Goal: Contribute content: Contribute content

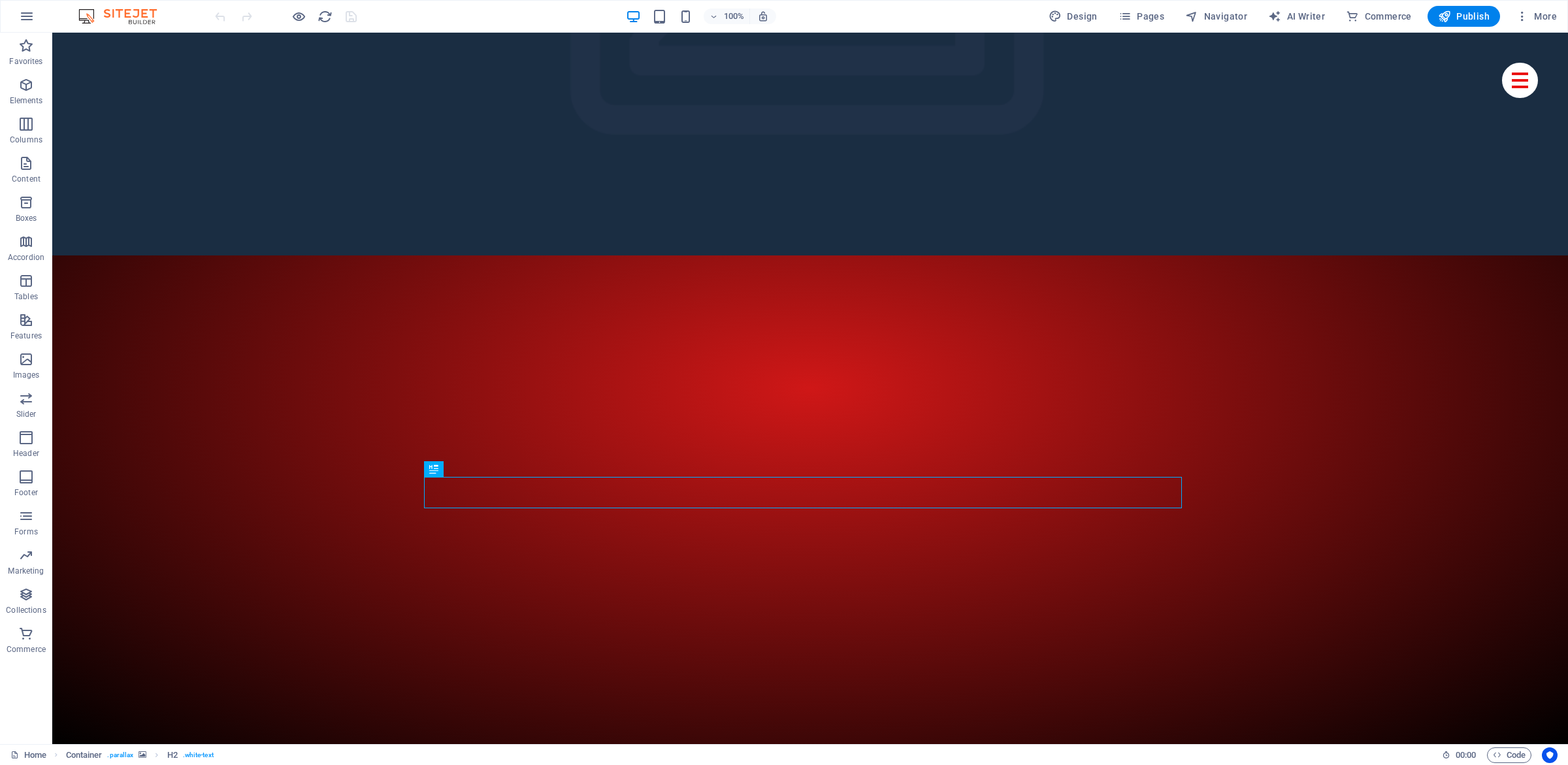
scroll to position [329, 0]
drag, startPoint x: 338, startPoint y: 492, endPoint x: 350, endPoint y: 483, distance: 15.0
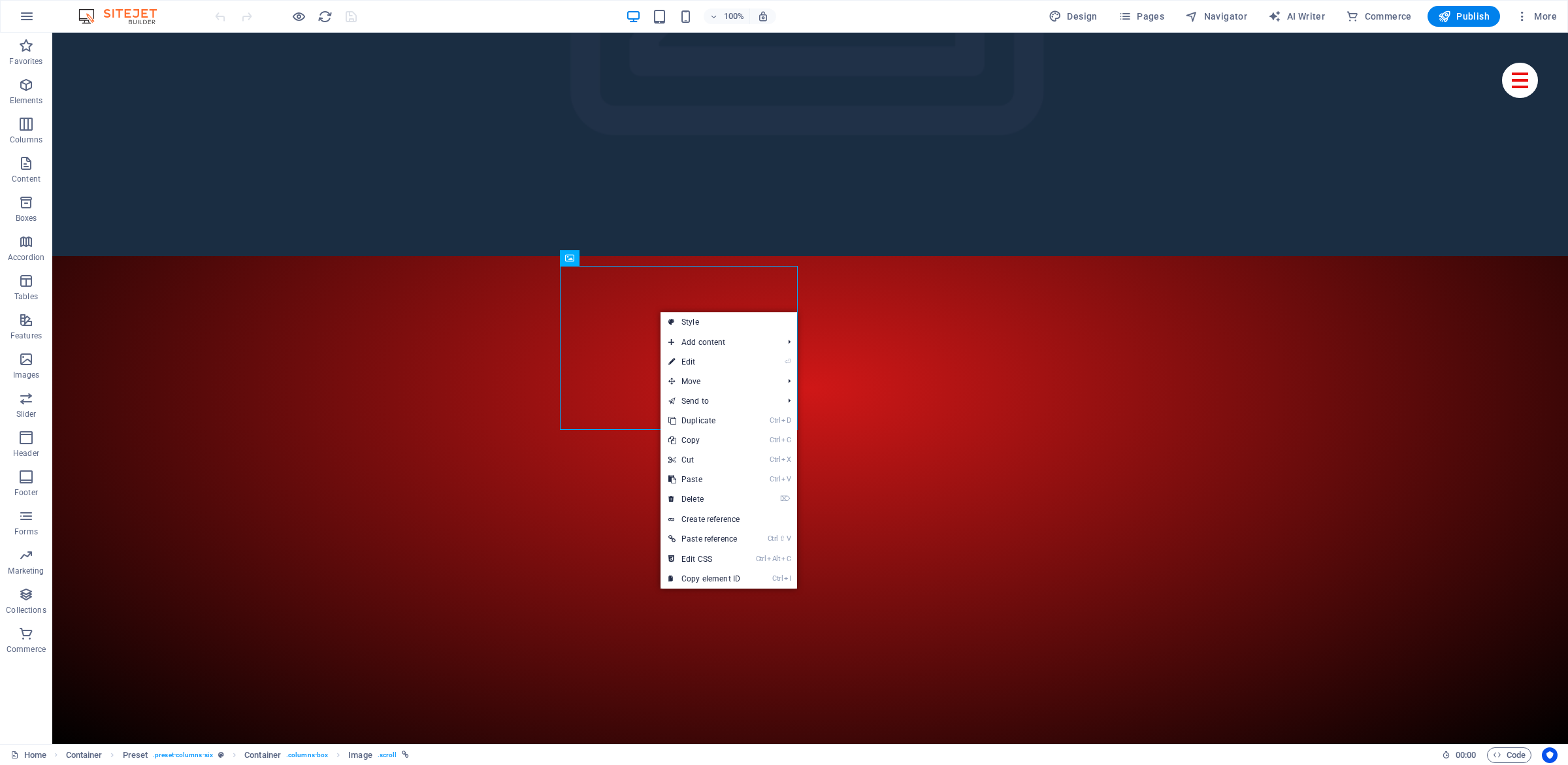
click at [789, 388] on div at bounding box center [810, 696] width 1515 height 617
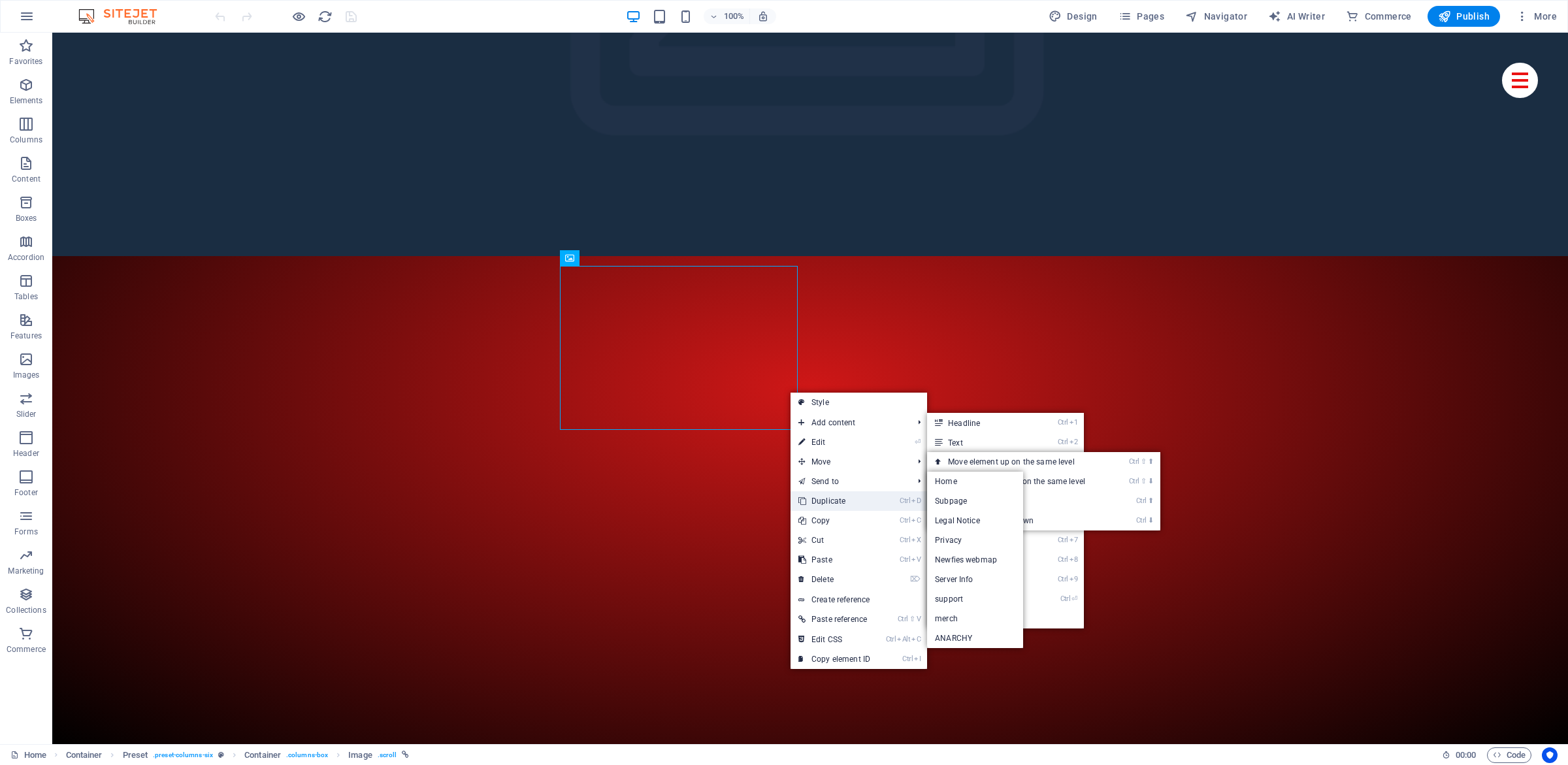
click at [840, 506] on link "Ctrl D Duplicate" at bounding box center [835, 501] width 88 height 19
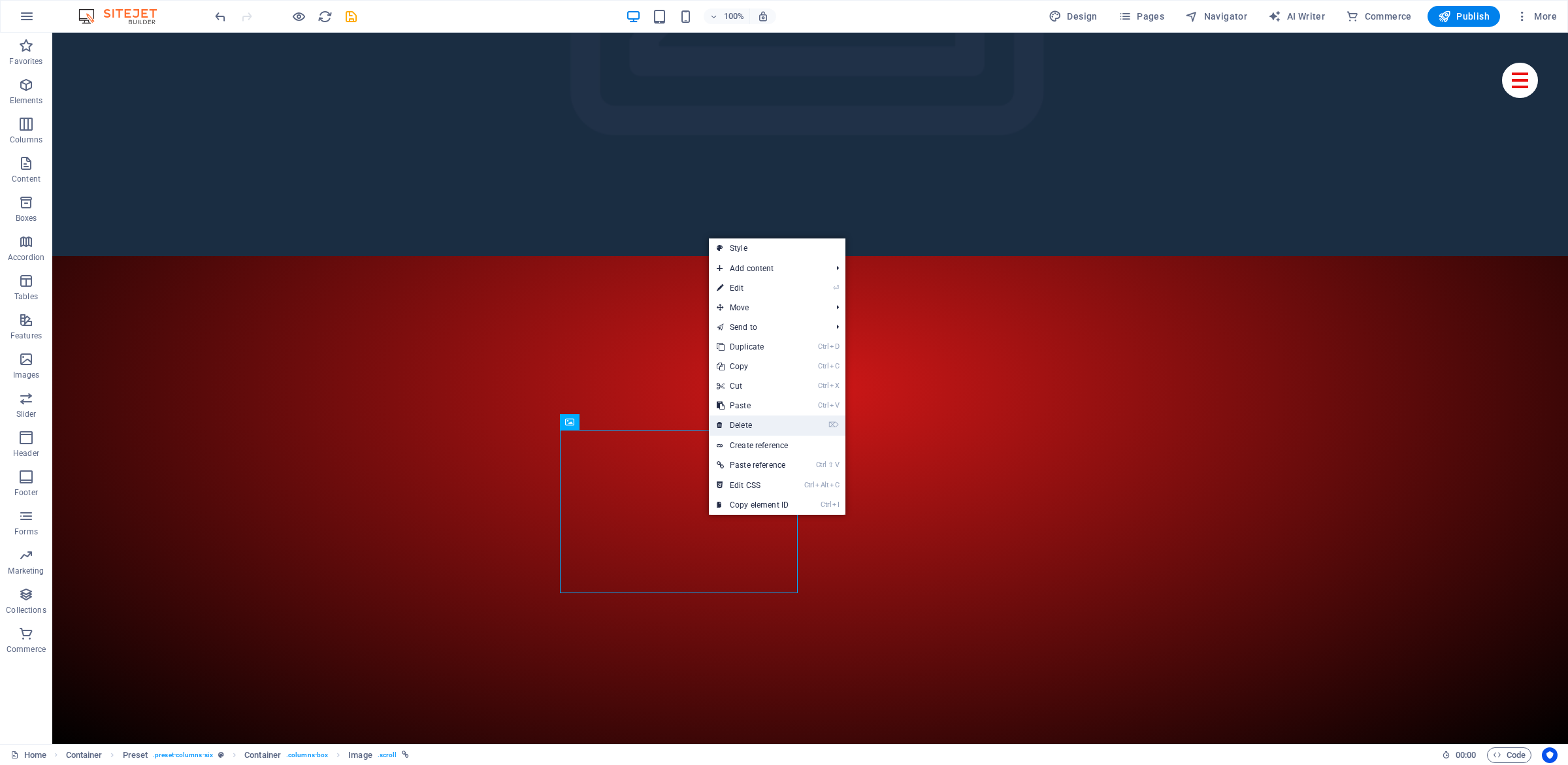
click at [762, 426] on link "⌦ Delete" at bounding box center [752, 426] width 88 height 19
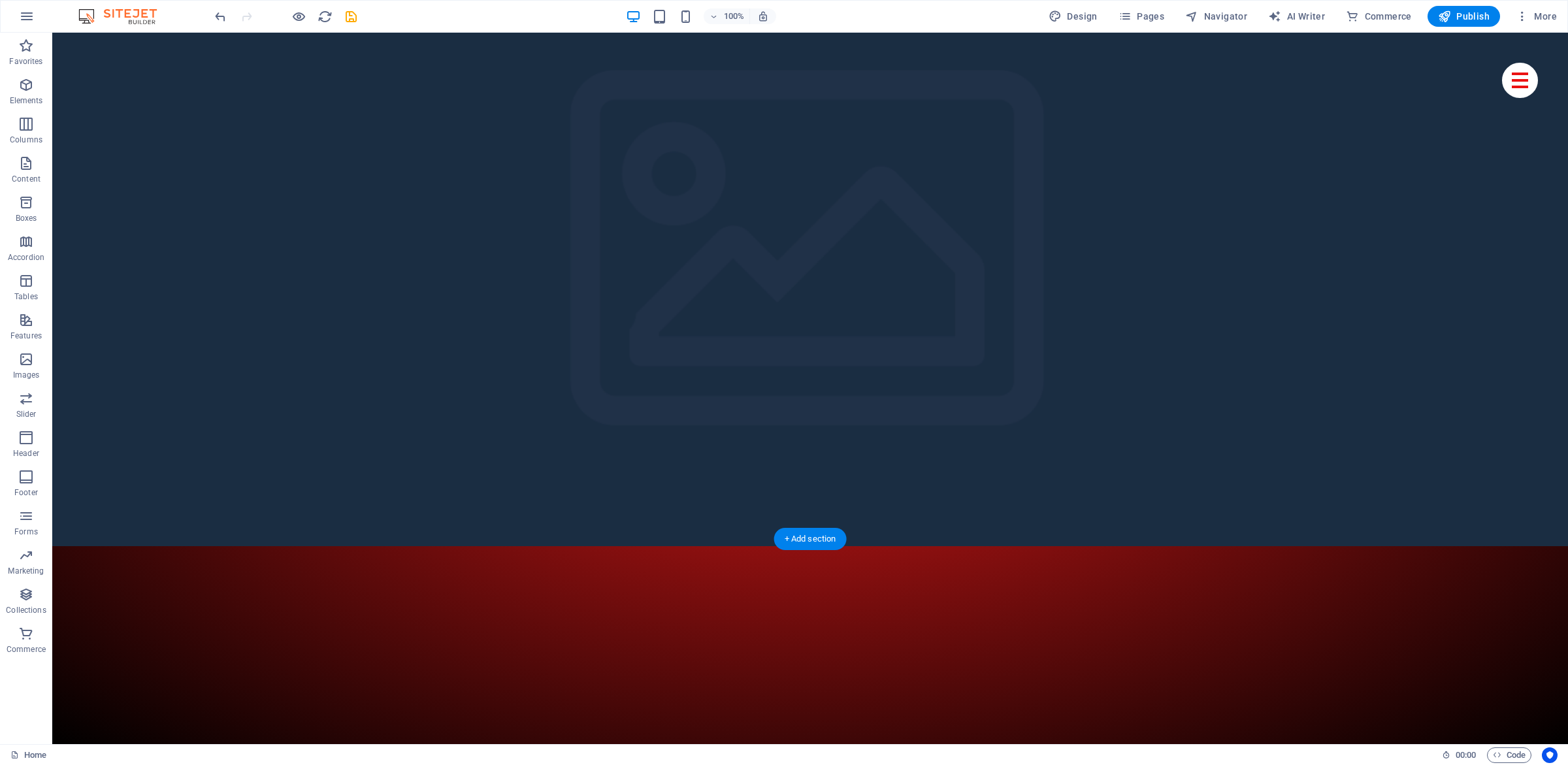
scroll to position [50, 0]
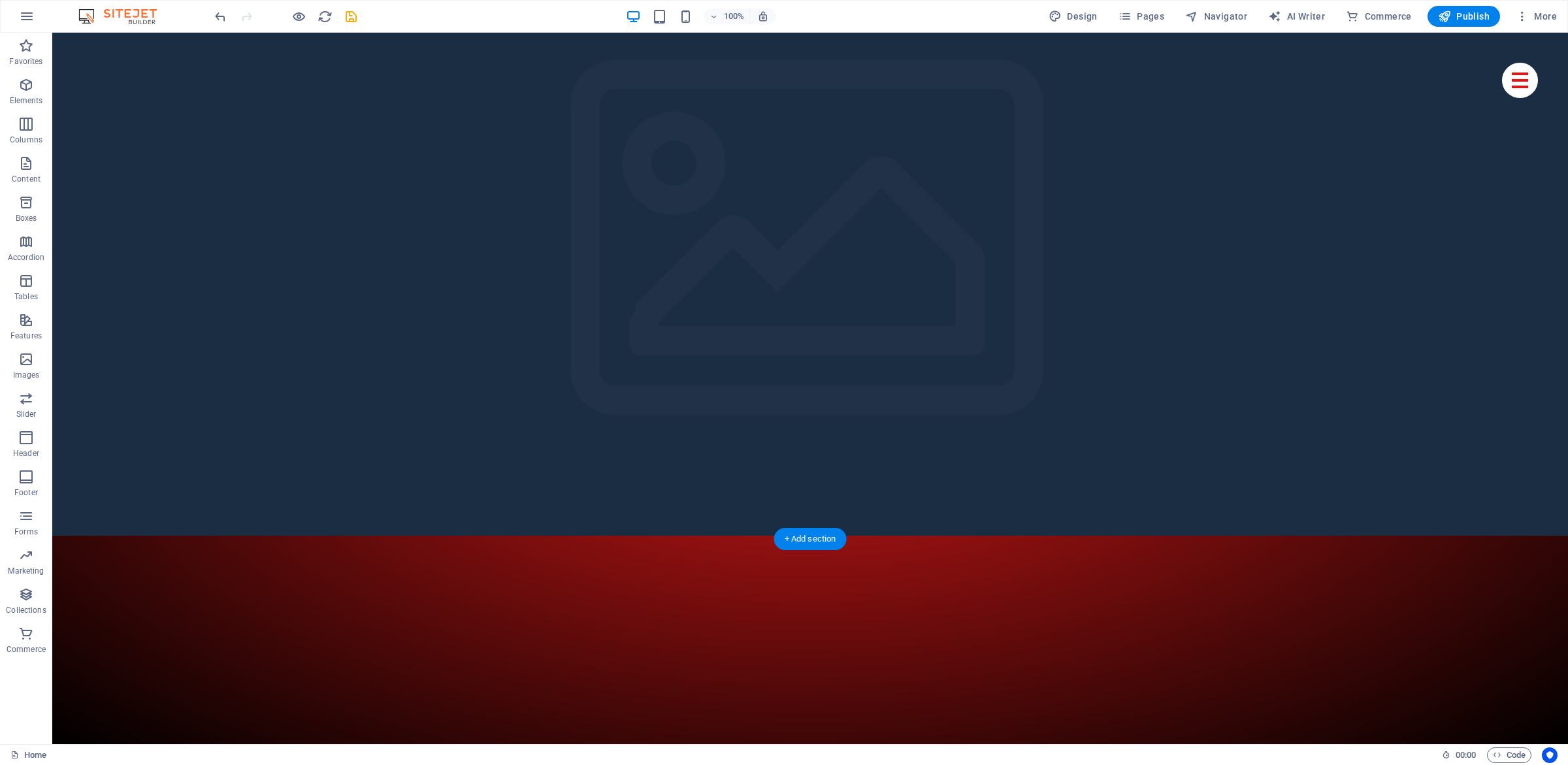
drag, startPoint x: 537, startPoint y: 481, endPoint x: 557, endPoint y: 502, distance: 29.0
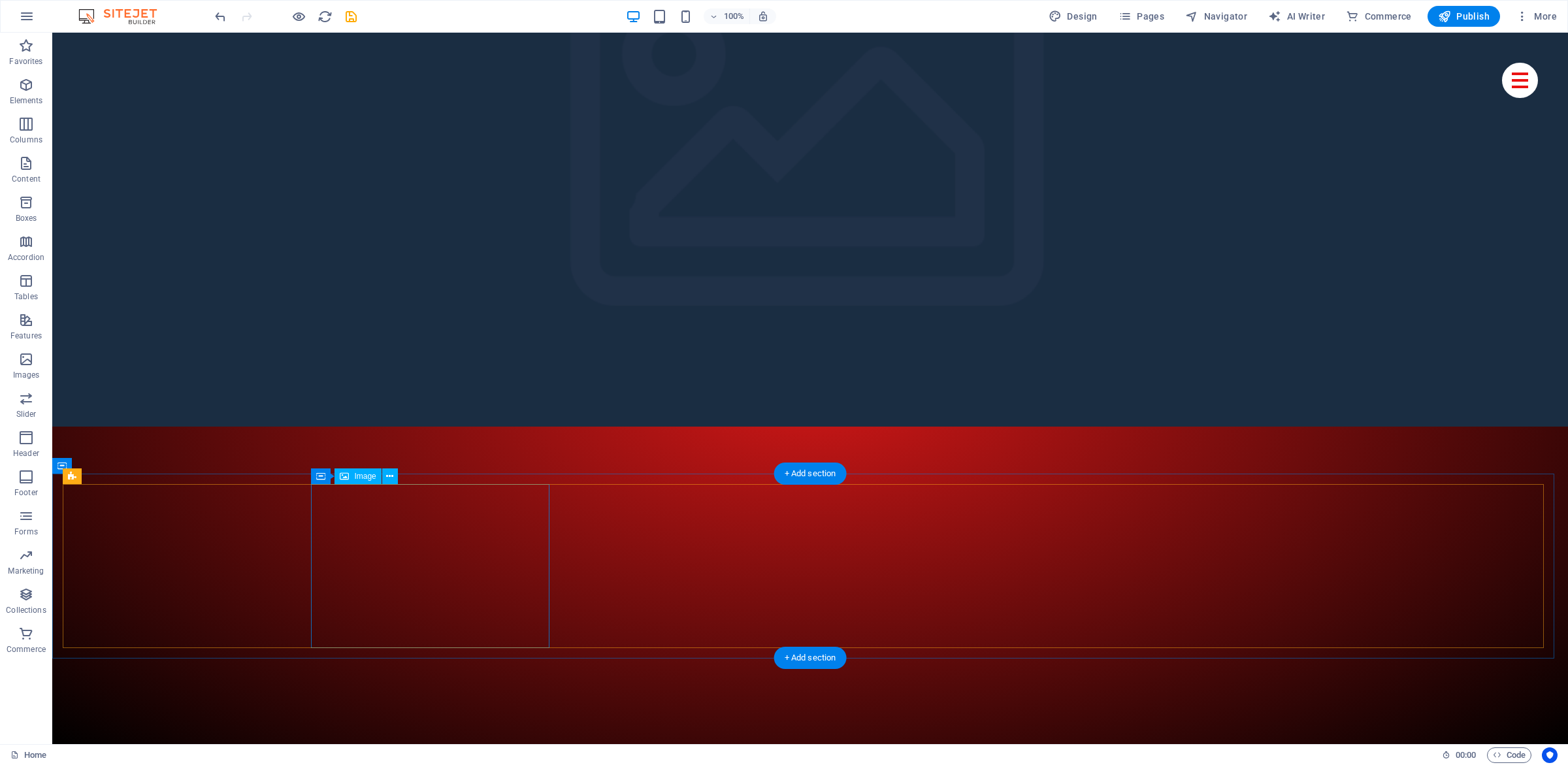
drag, startPoint x: 336, startPoint y: 475, endPoint x: 336, endPoint y: 486, distance: 11.0
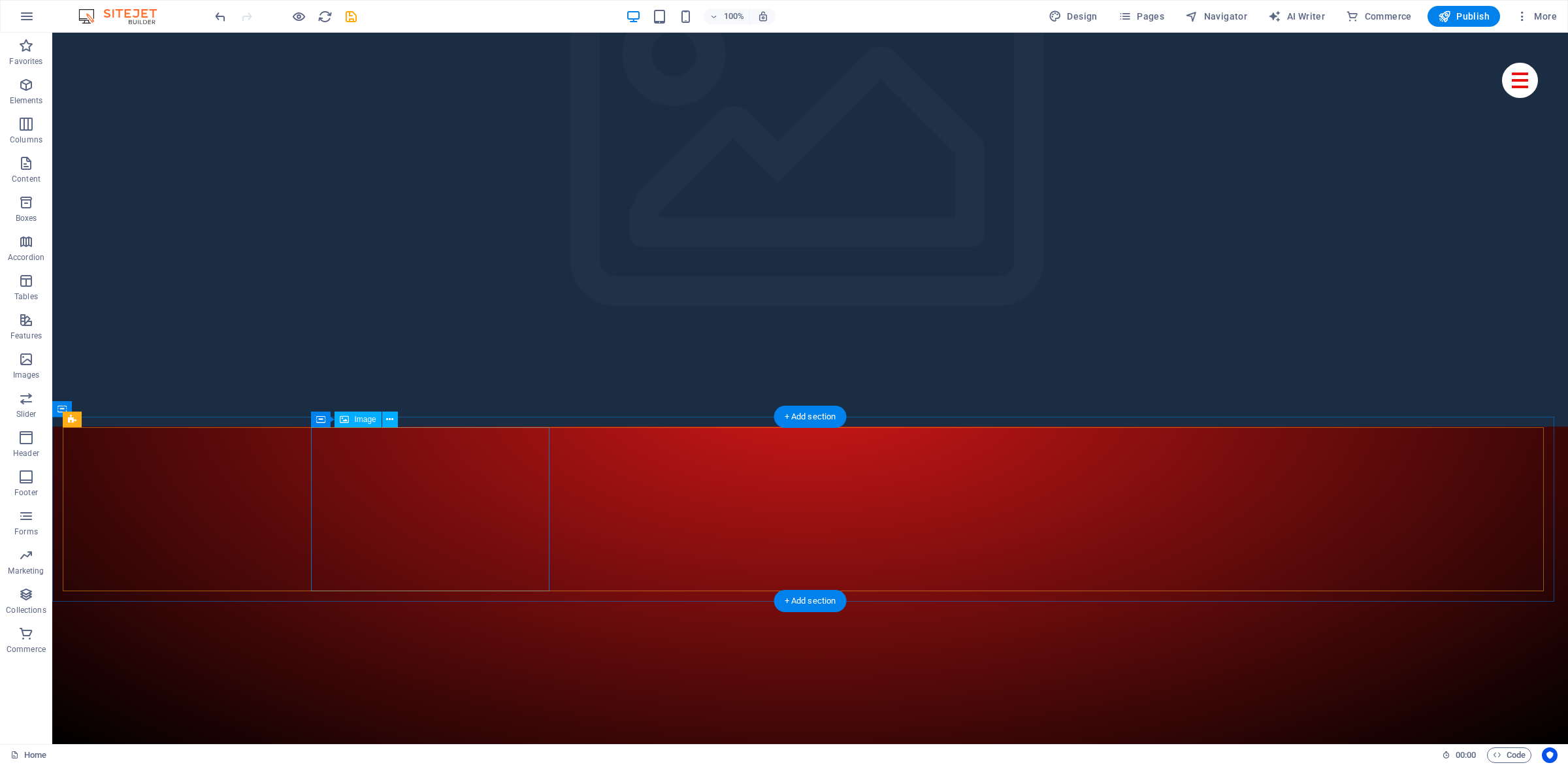
scroll to position [168, 0]
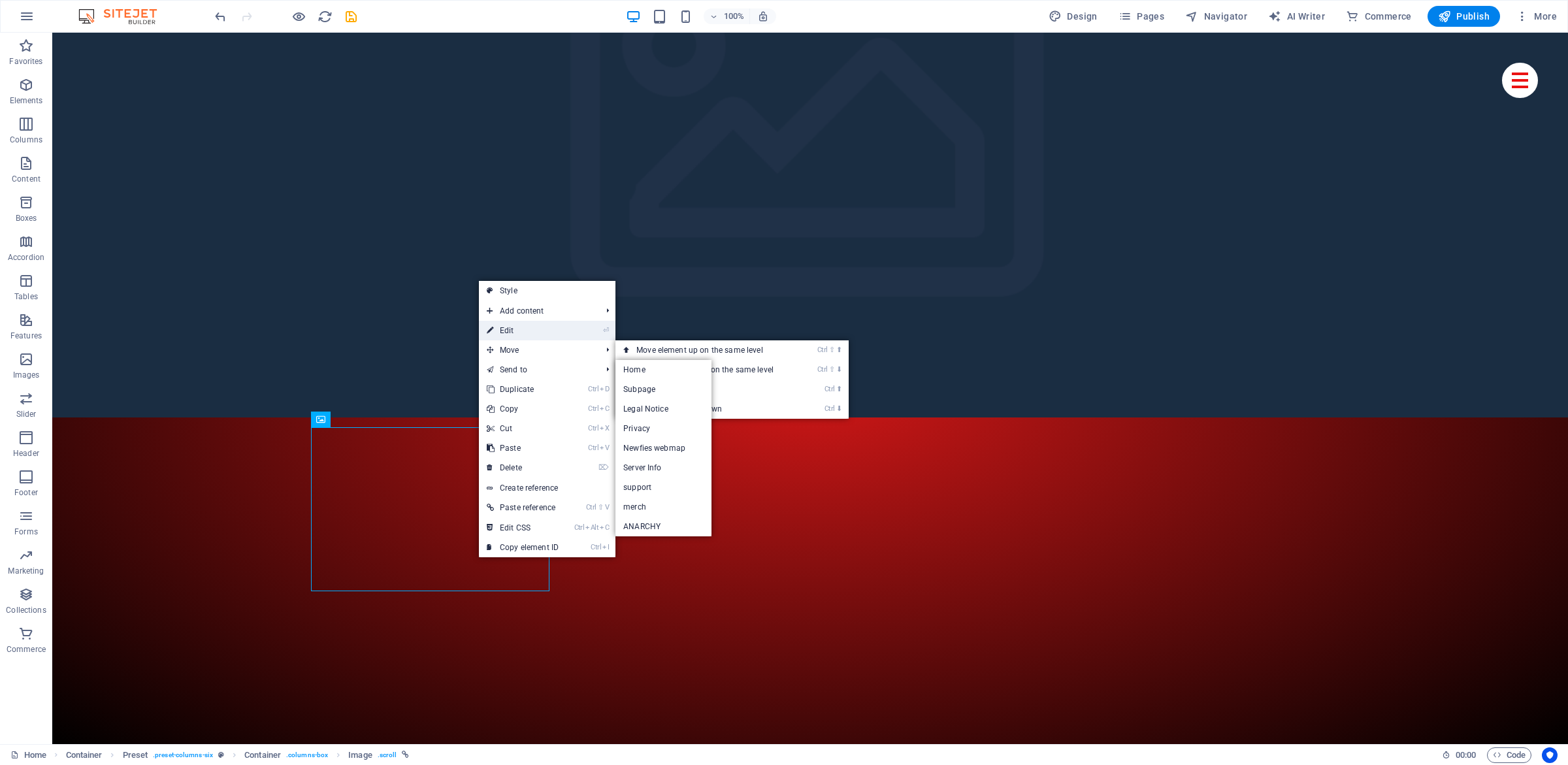
click at [529, 325] on link "⏎ Edit" at bounding box center [523, 330] width 88 height 19
select select "%"
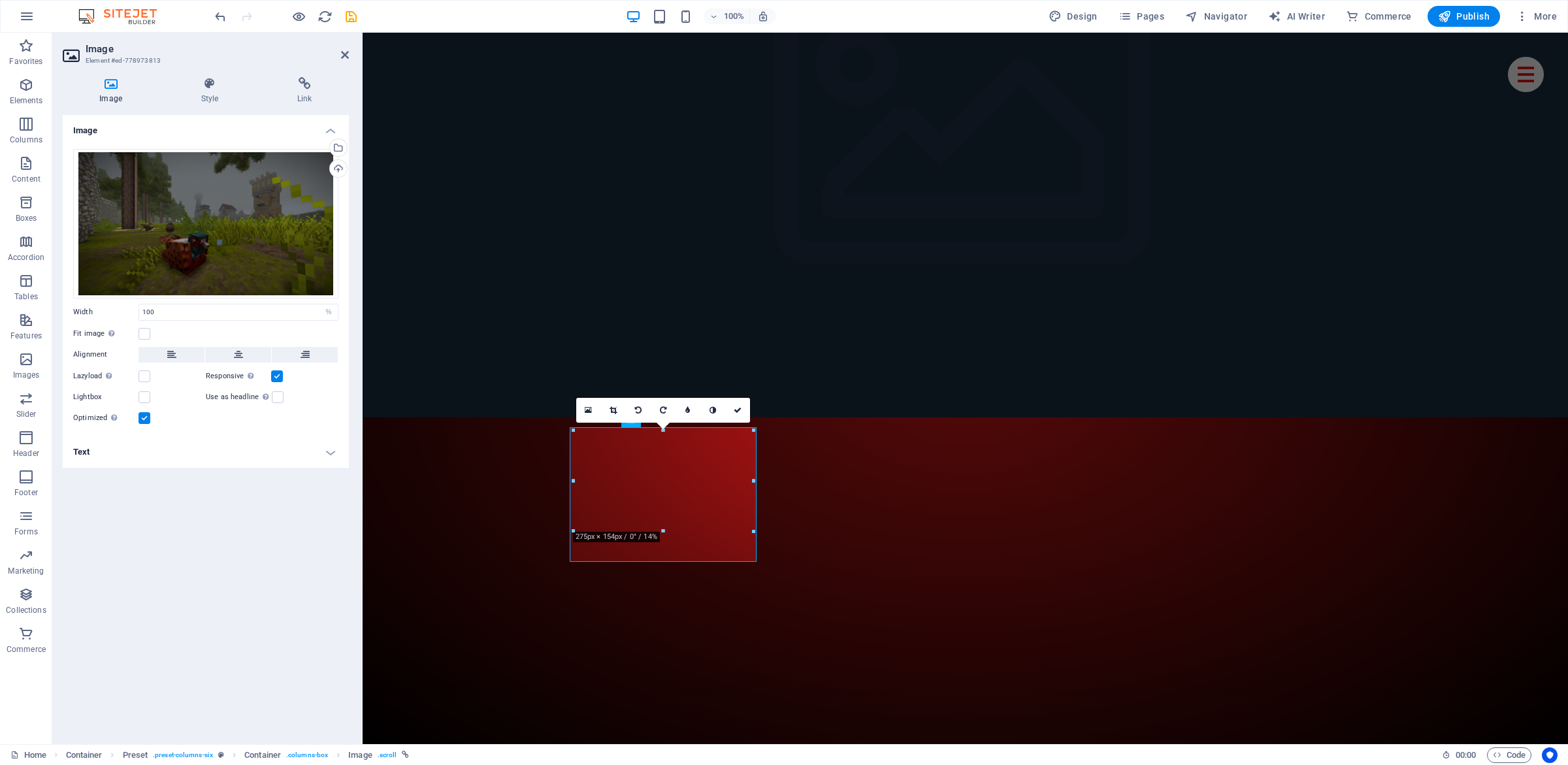
click at [147, 456] on h4 "Text" at bounding box center [206, 451] width 286 height 32
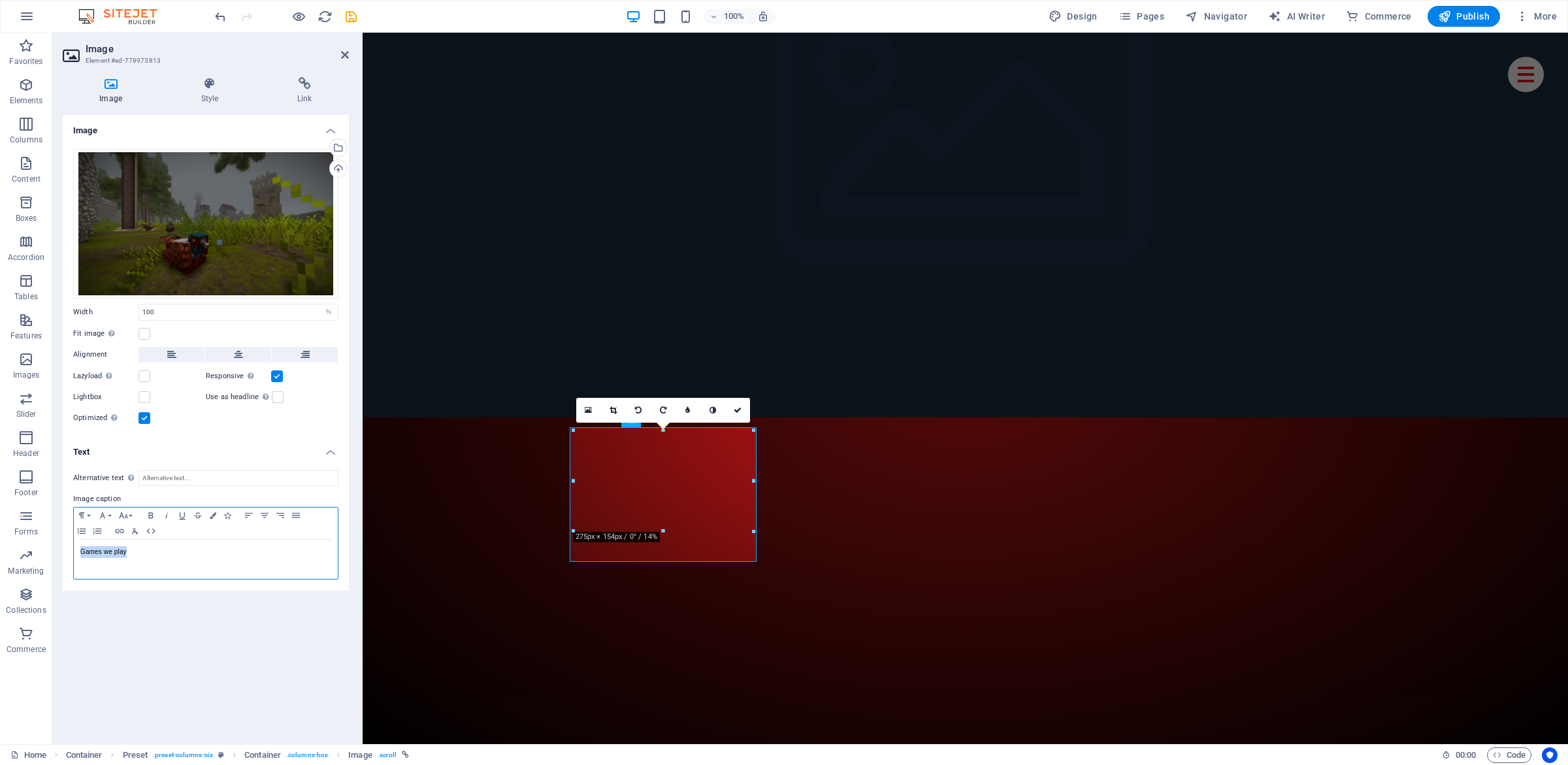
drag, startPoint x: 154, startPoint y: 558, endPoint x: 0, endPoint y: 529, distance: 156.7
click at [74, 539] on div "Games we play" at bounding box center [206, 558] width 264 height 39
click at [219, 84] on icon at bounding box center [208, 84] width 91 height 13
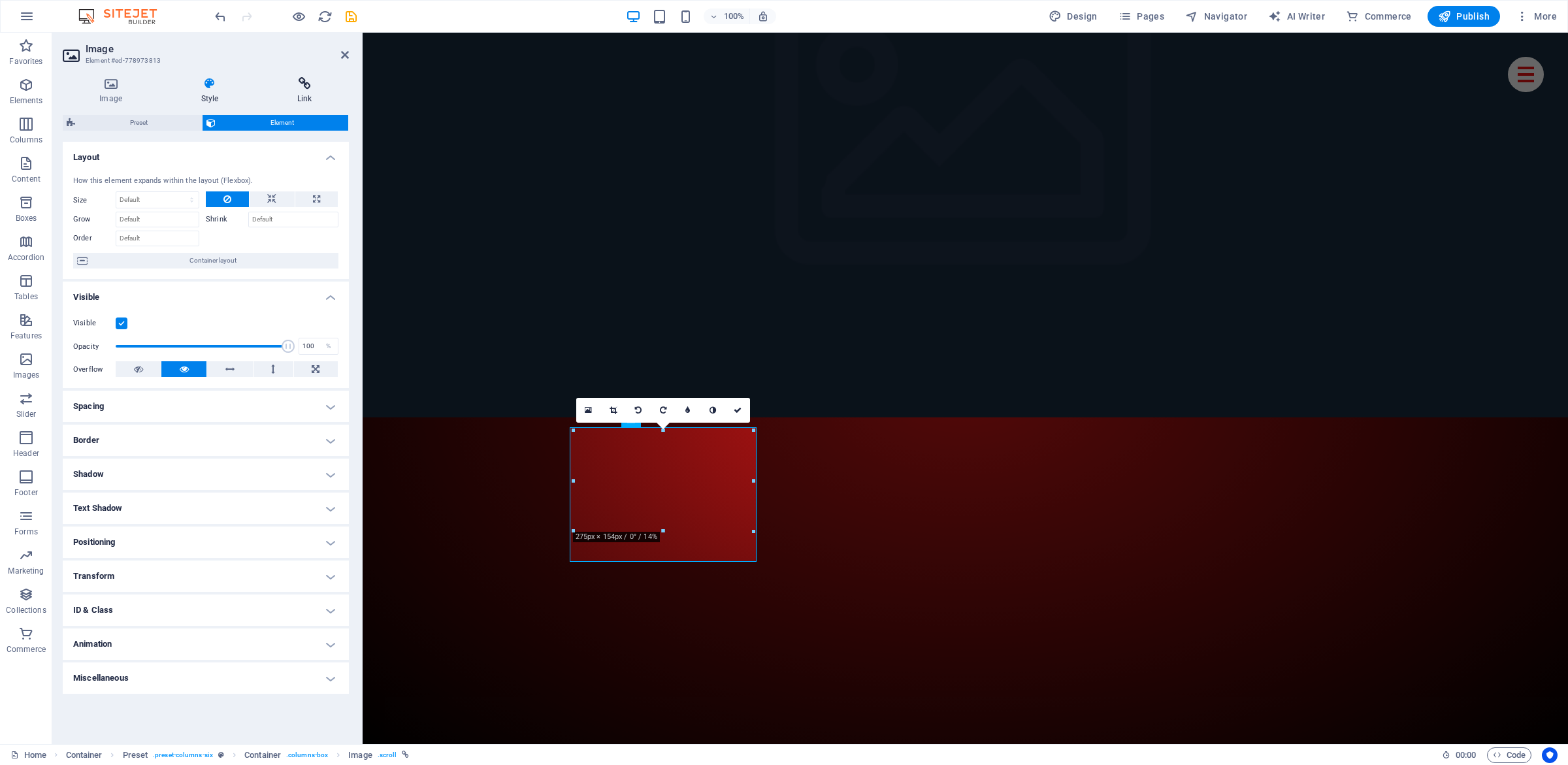
click at [296, 88] on icon at bounding box center [305, 84] width 88 height 13
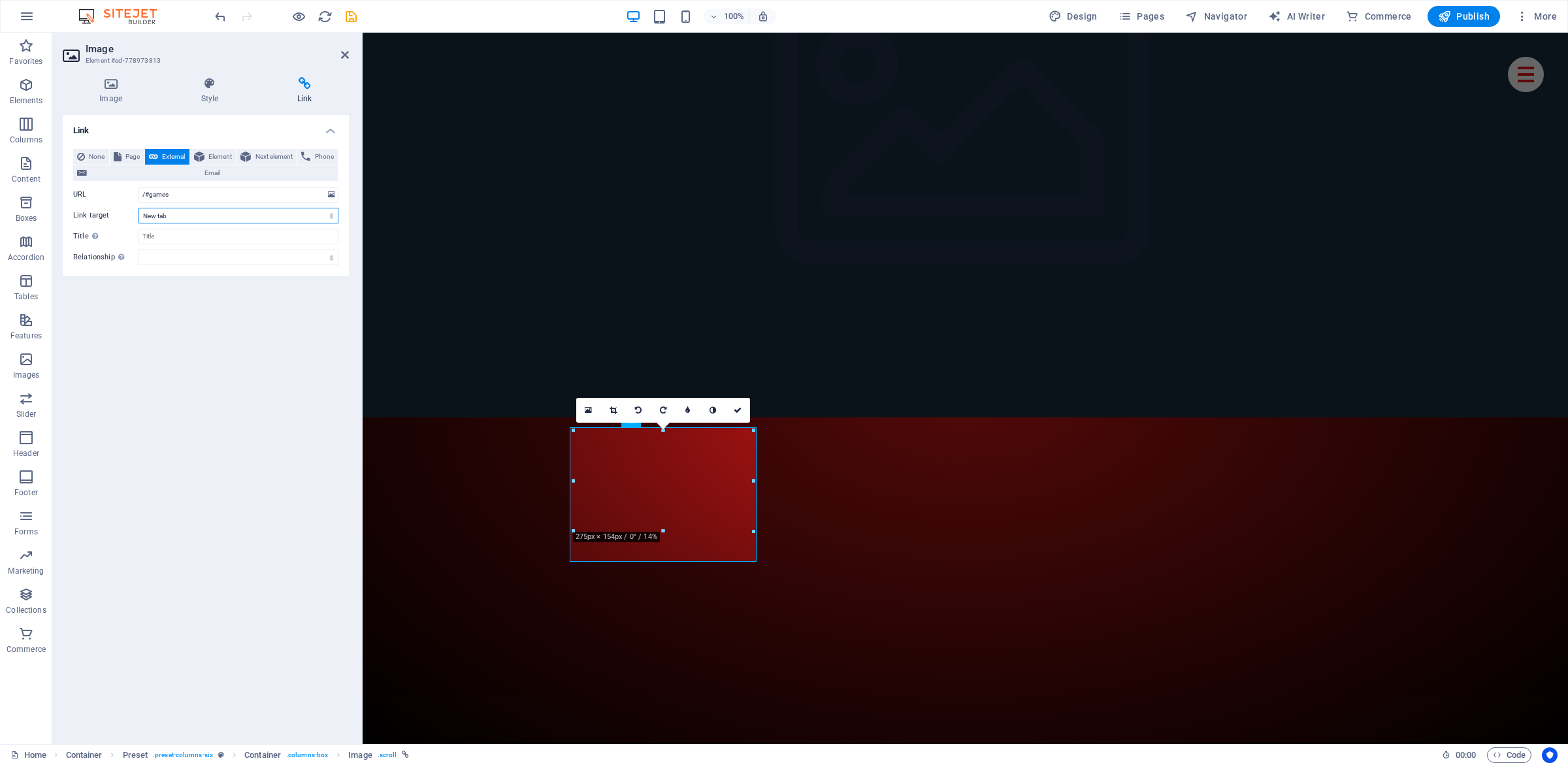
click at [139, 208] on select "New tab Same tab Overlay" at bounding box center [238, 215] width 200 height 15
click at [174, 195] on input "/#games" at bounding box center [238, 194] width 200 height 15
click at [184, 226] on div "None Page External Element Next element Phone Email Page Home Subpage Legal Not…" at bounding box center [206, 208] width 265 height 117
click at [139, 208] on select "New tab Same tab Overlay" at bounding box center [238, 215] width 200 height 15
click option "New tab" at bounding box center [0, 0] width 0 height 0
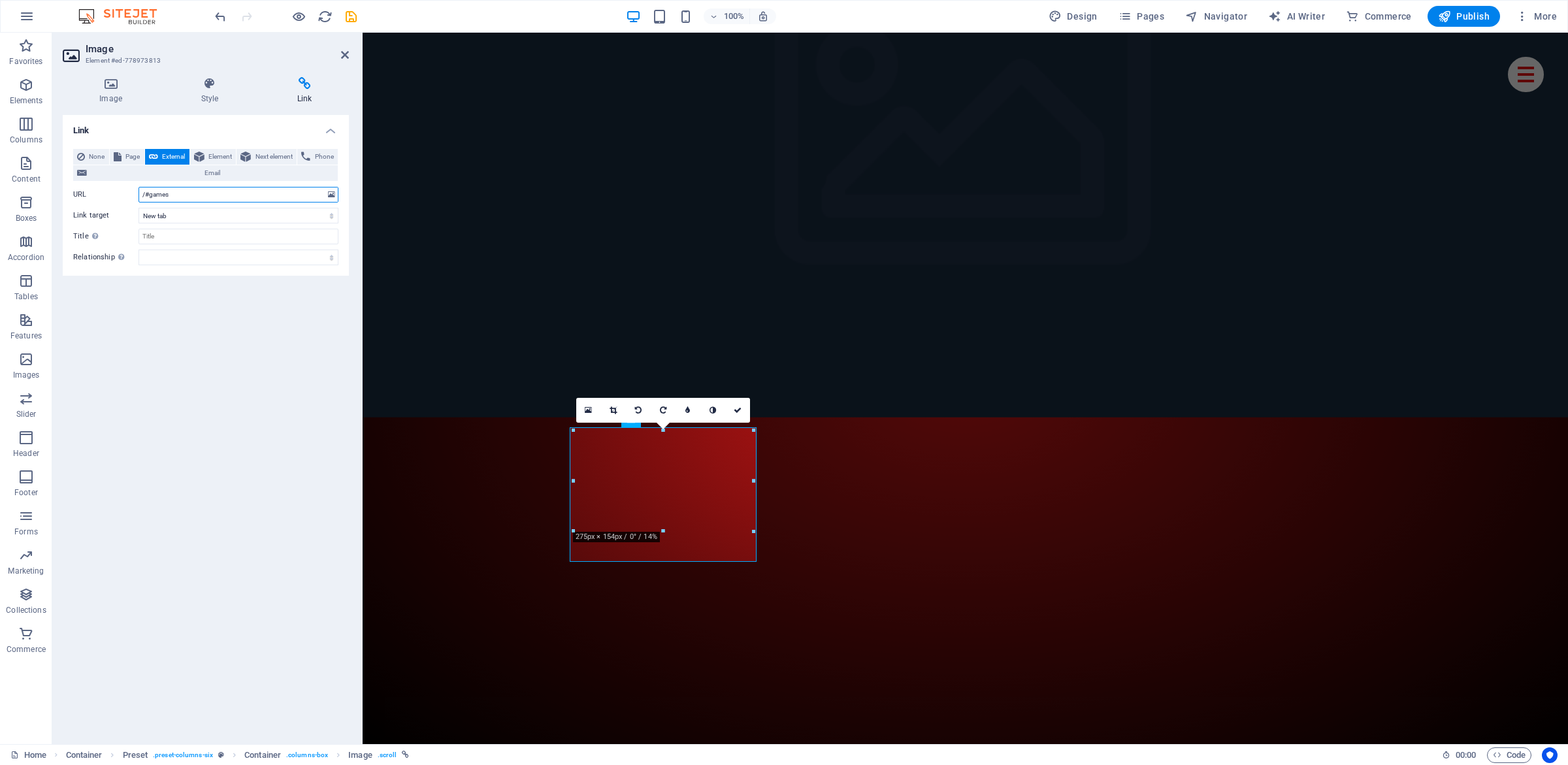
click at [175, 196] on input "/#games" at bounding box center [238, 194] width 200 height 15
drag, startPoint x: 202, startPoint y: 193, endPoint x: 0, endPoint y: 191, distance: 202.0
click at [139, 193] on input "/#games" at bounding box center [238, 194] width 200 height 15
paste input "[URL][DOMAIN_NAME]"
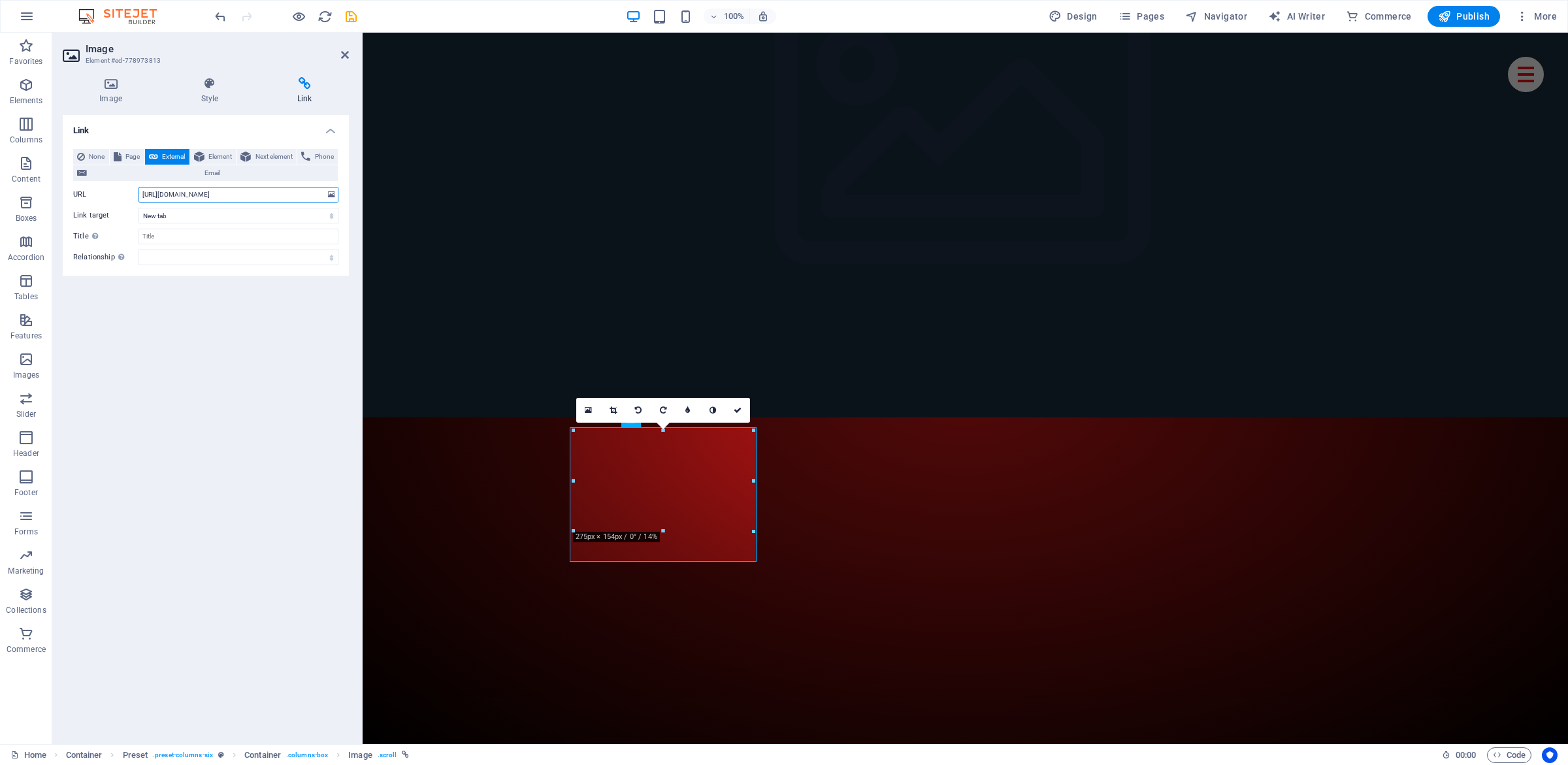
drag, startPoint x: 153, startPoint y: 195, endPoint x: 88, endPoint y: 198, distance: 65.1
click at [139, 198] on input "[URL][DOMAIN_NAME]" at bounding box center [238, 194] width 200 height 15
type input "[URL][DOMAIN_NAME]"
click at [208, 281] on div "Link None Page External Element Next element Phone Email Page Home Subpage Lega…" at bounding box center [206, 424] width 286 height 619
click at [160, 237] on input "Title Additional link description, should not be the same as the link text. The…" at bounding box center [238, 236] width 200 height 15
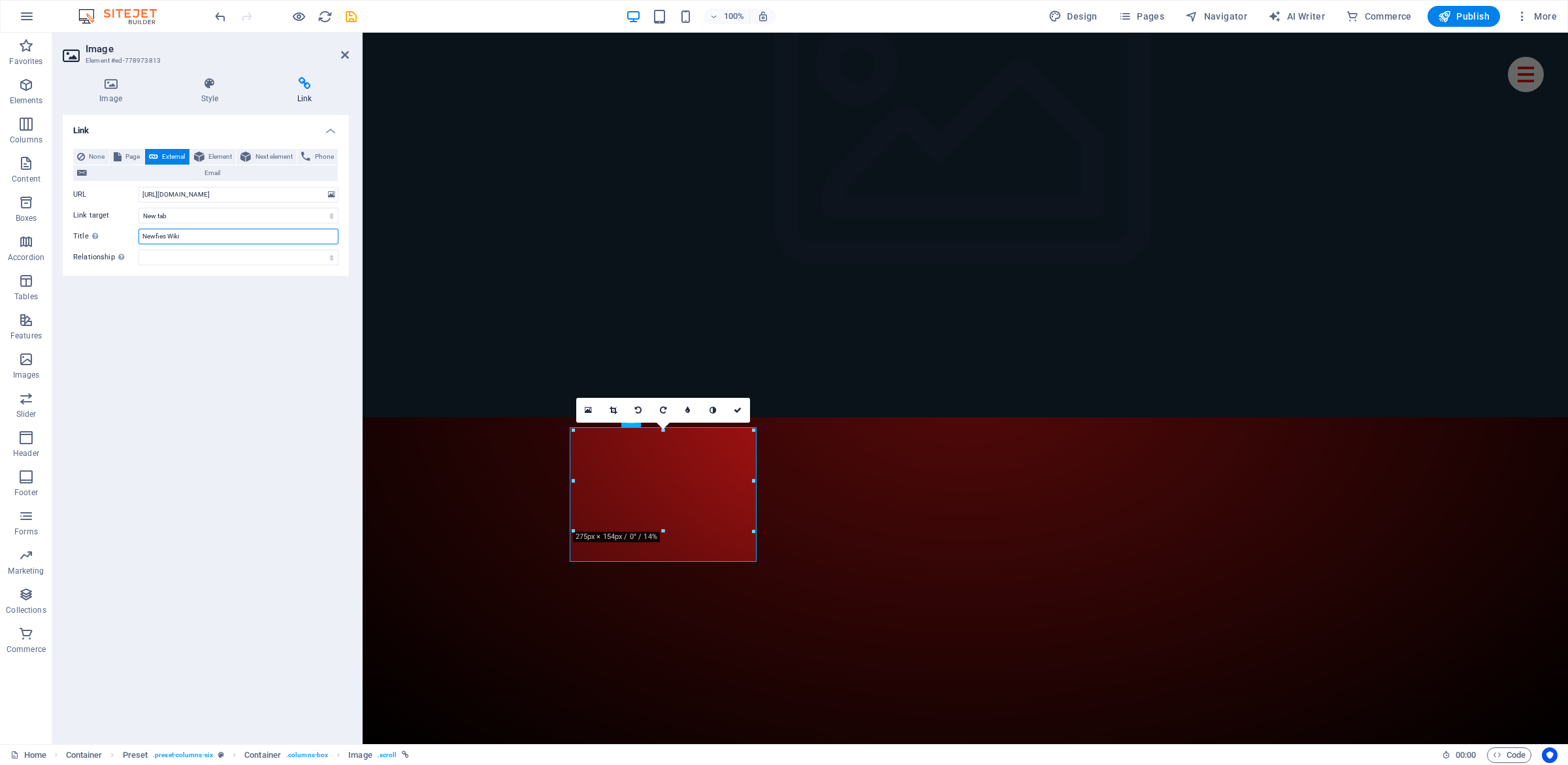
type input "Newfies Wiki"
click at [219, 456] on div "Link None Page External Element Next element Phone Email Page Home Subpage Lega…" at bounding box center [206, 424] width 286 height 619
click at [110, 98] on h4 "Image" at bounding box center [114, 91] width 101 height 28
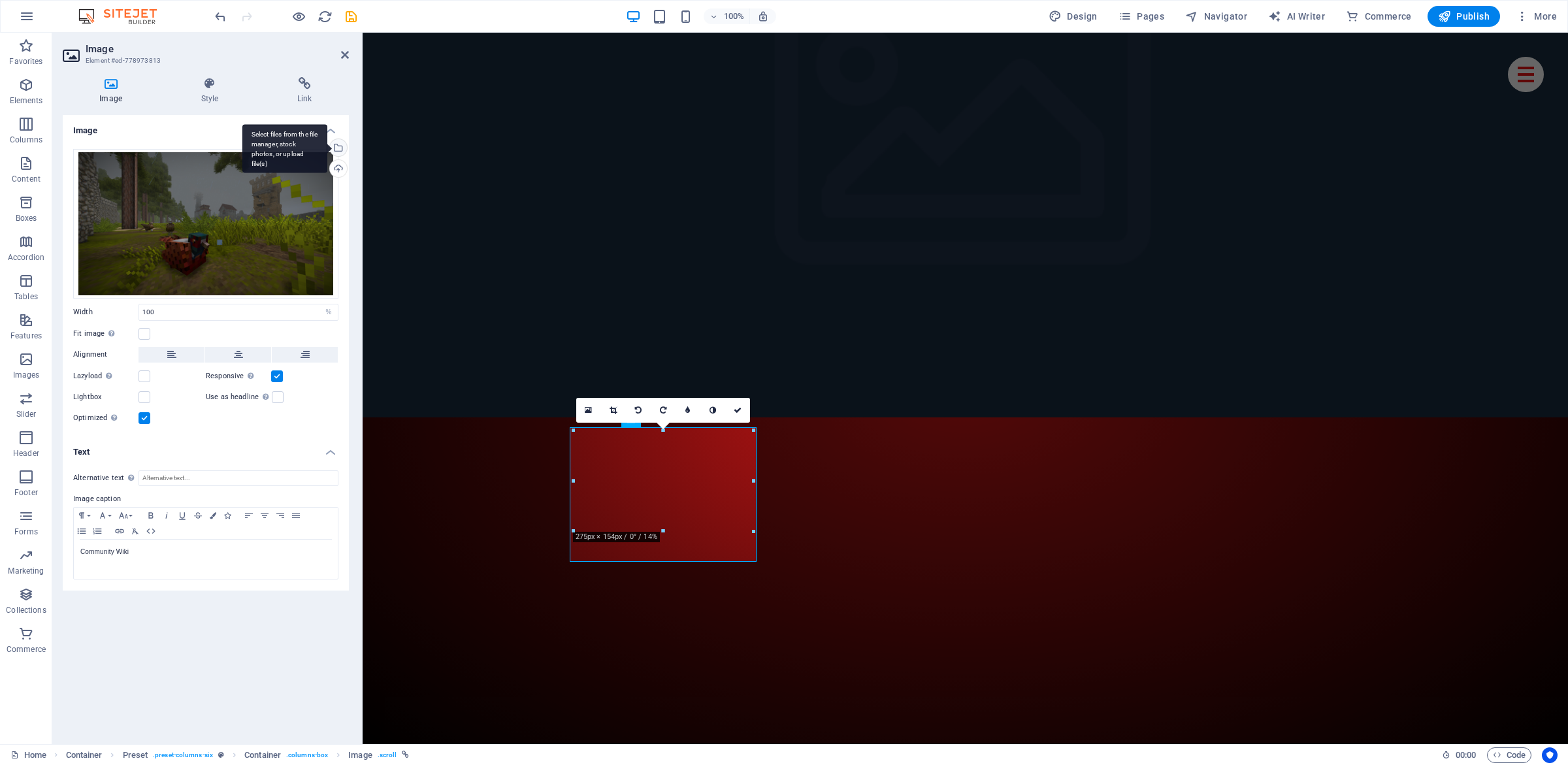
click at [336, 149] on div "Select files from the file manager, stock photos, or upload file(s)" at bounding box center [337, 149] width 19 height 19
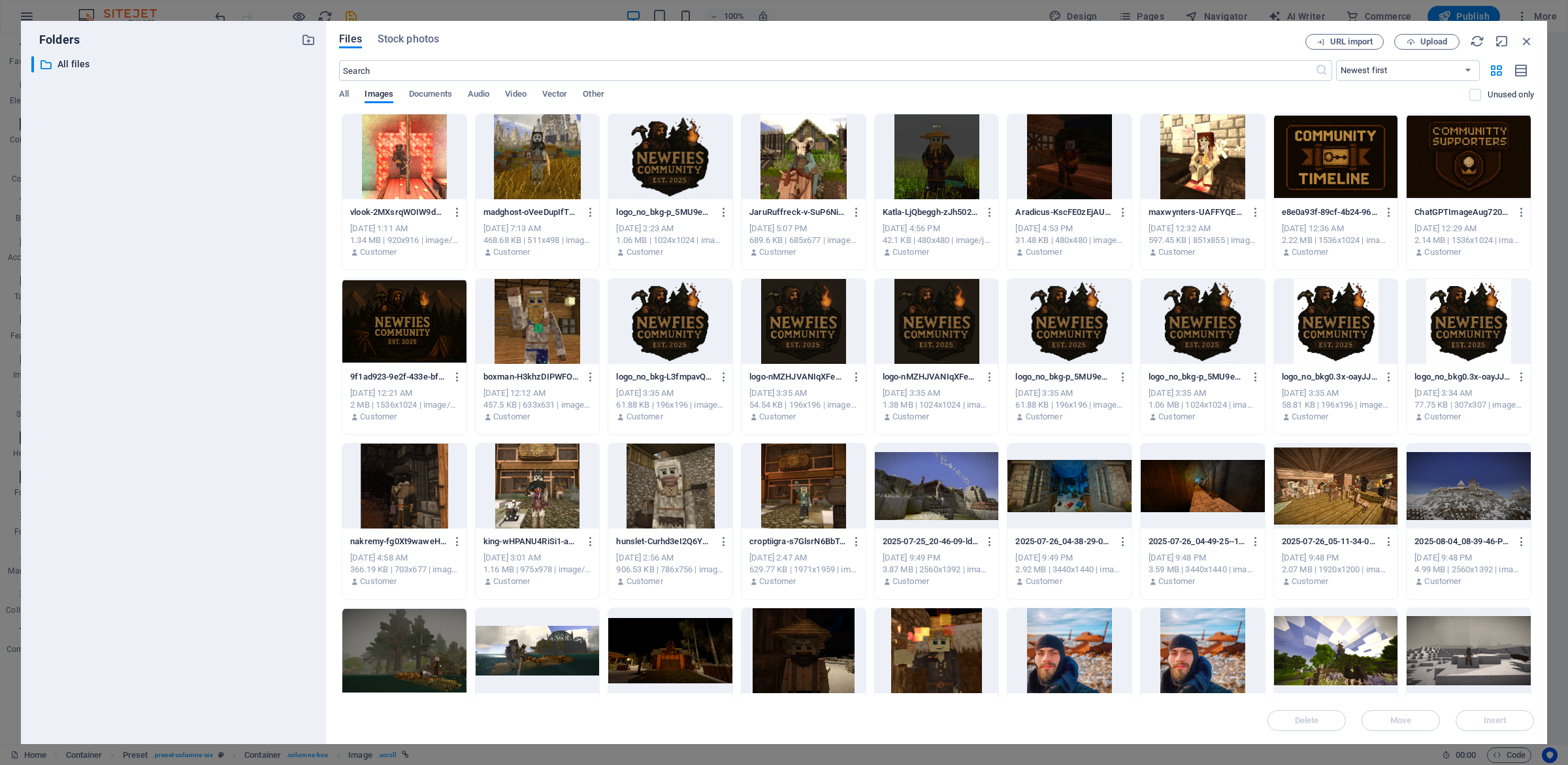
click at [810, 313] on div at bounding box center [803, 321] width 124 height 85
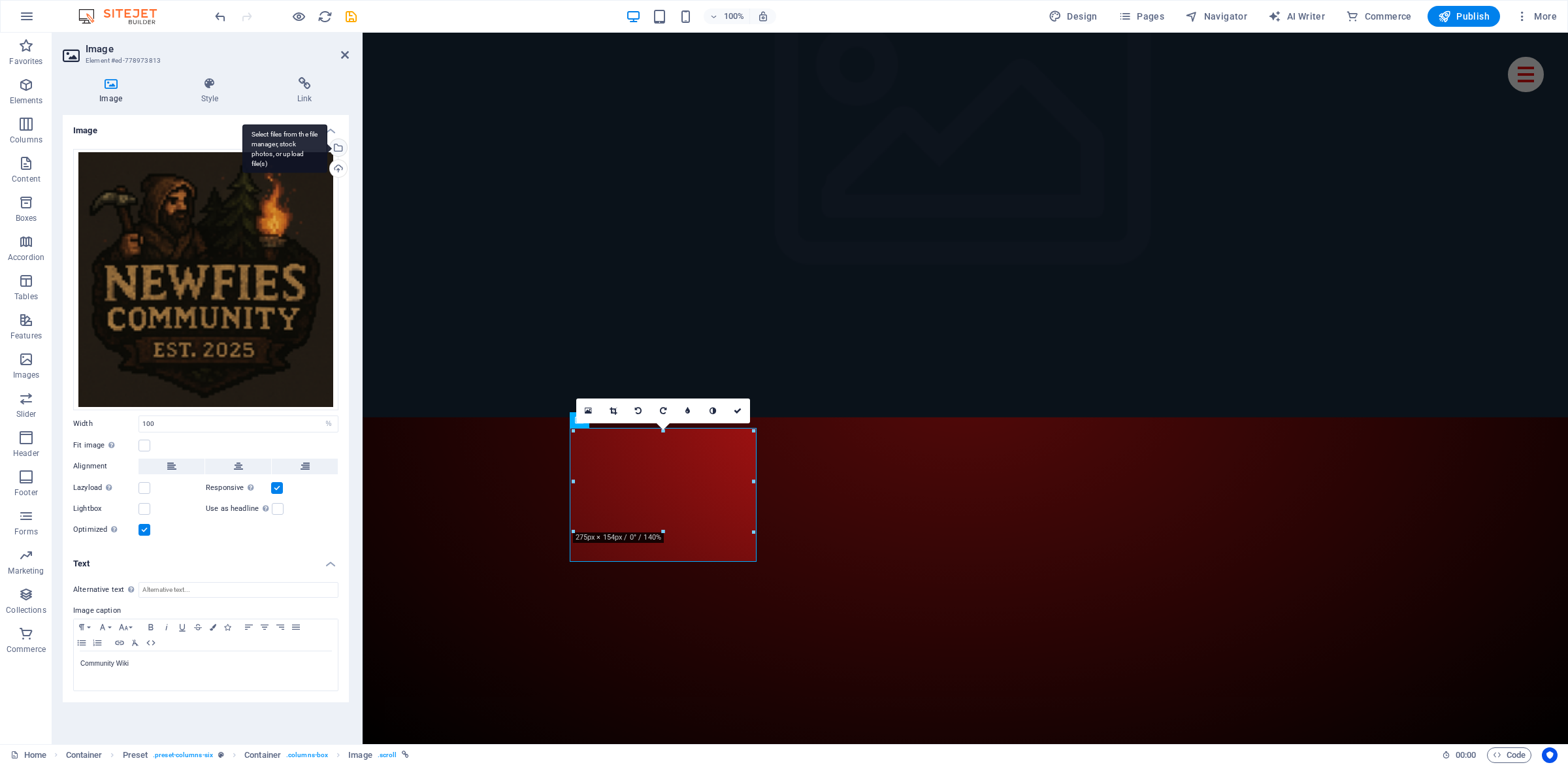
click at [342, 149] on div "Select files from the file manager, stock photos, or upload file(s)" at bounding box center [337, 149] width 19 height 19
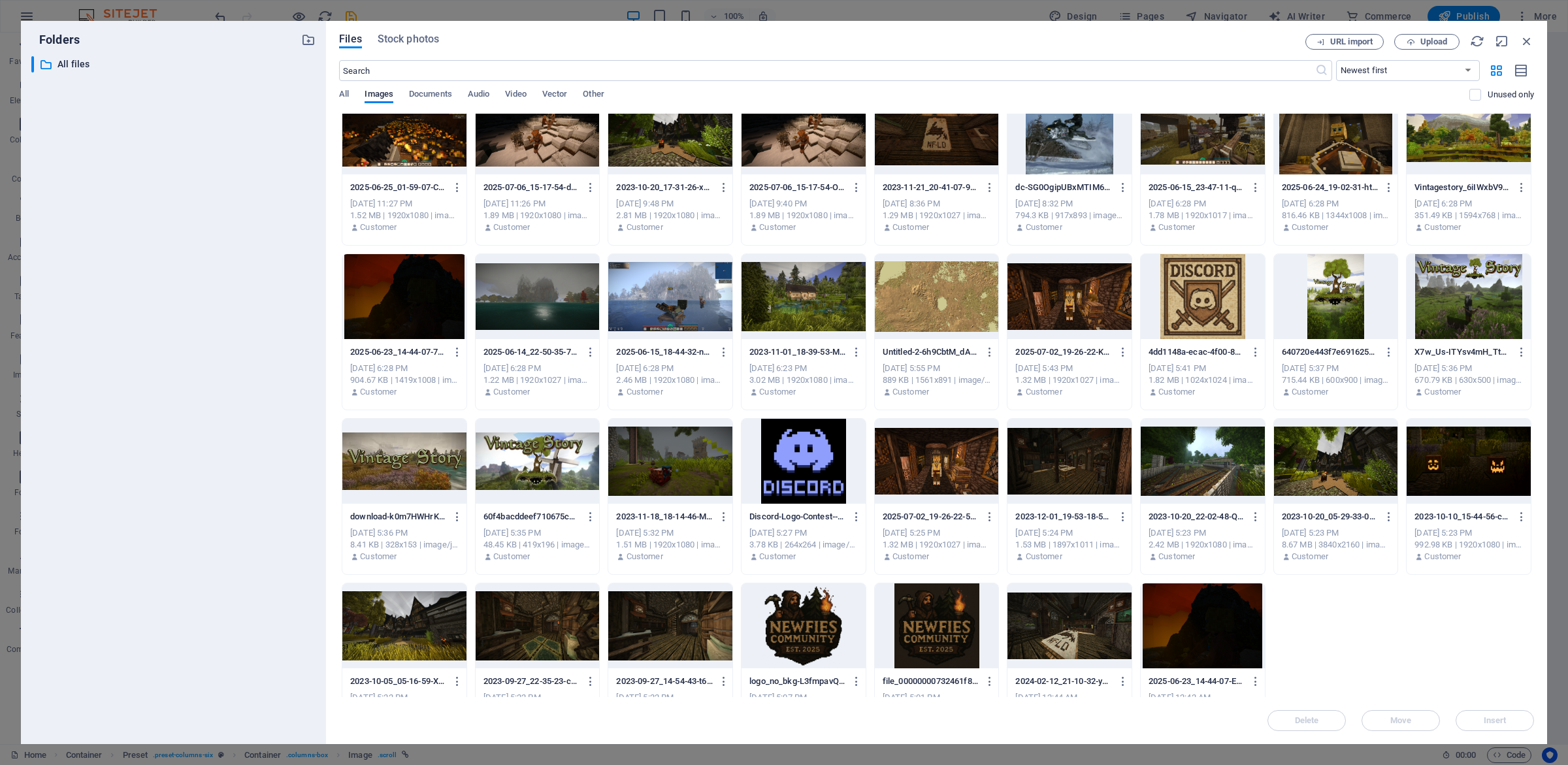
scroll to position [890, 0]
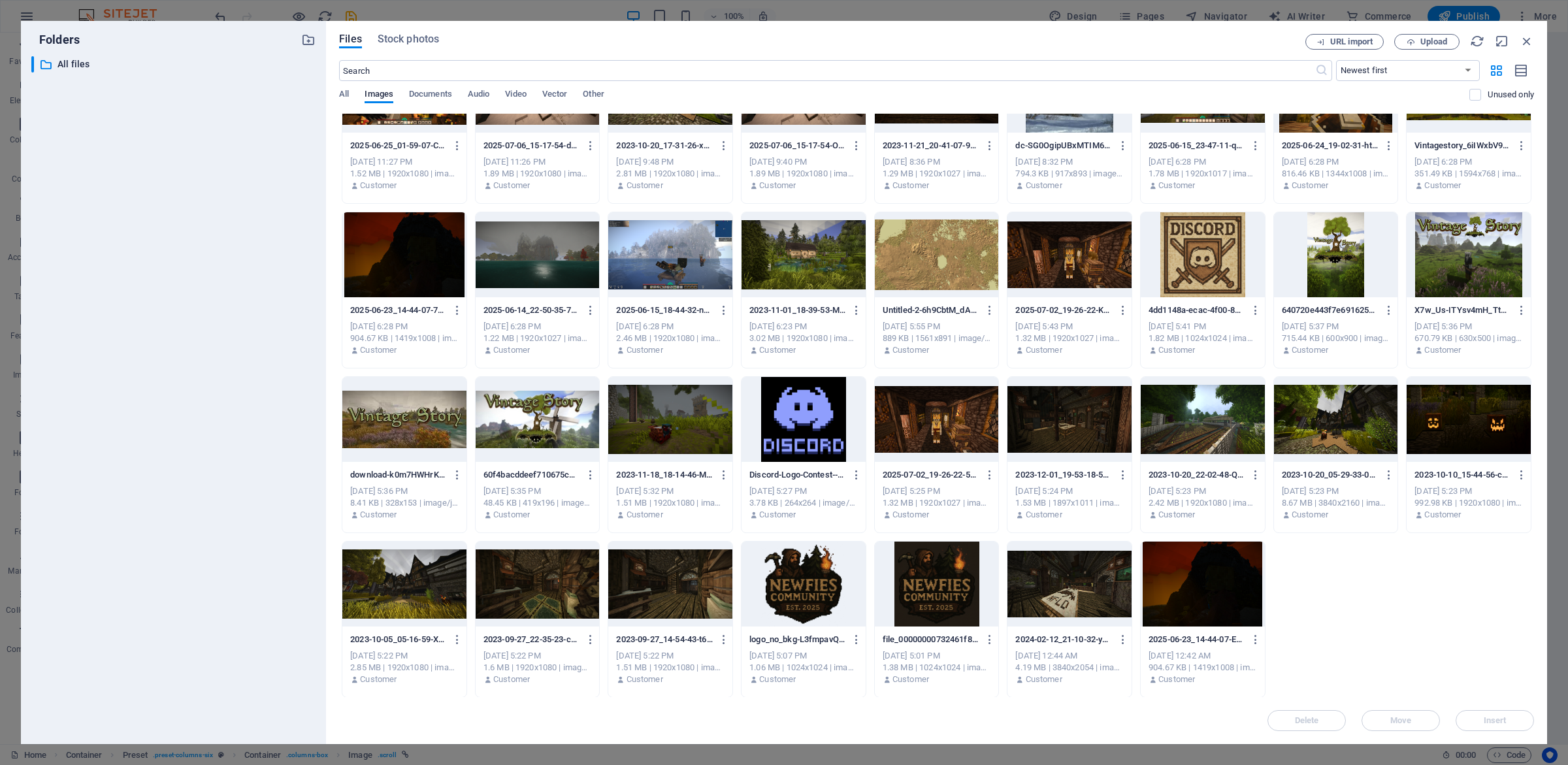
drag, startPoint x: 341, startPoint y: 463, endPoint x: 366, endPoint y: 511, distance: 54.1
drag, startPoint x: 338, startPoint y: 521, endPoint x: 341, endPoint y: 459, distance: 62.1
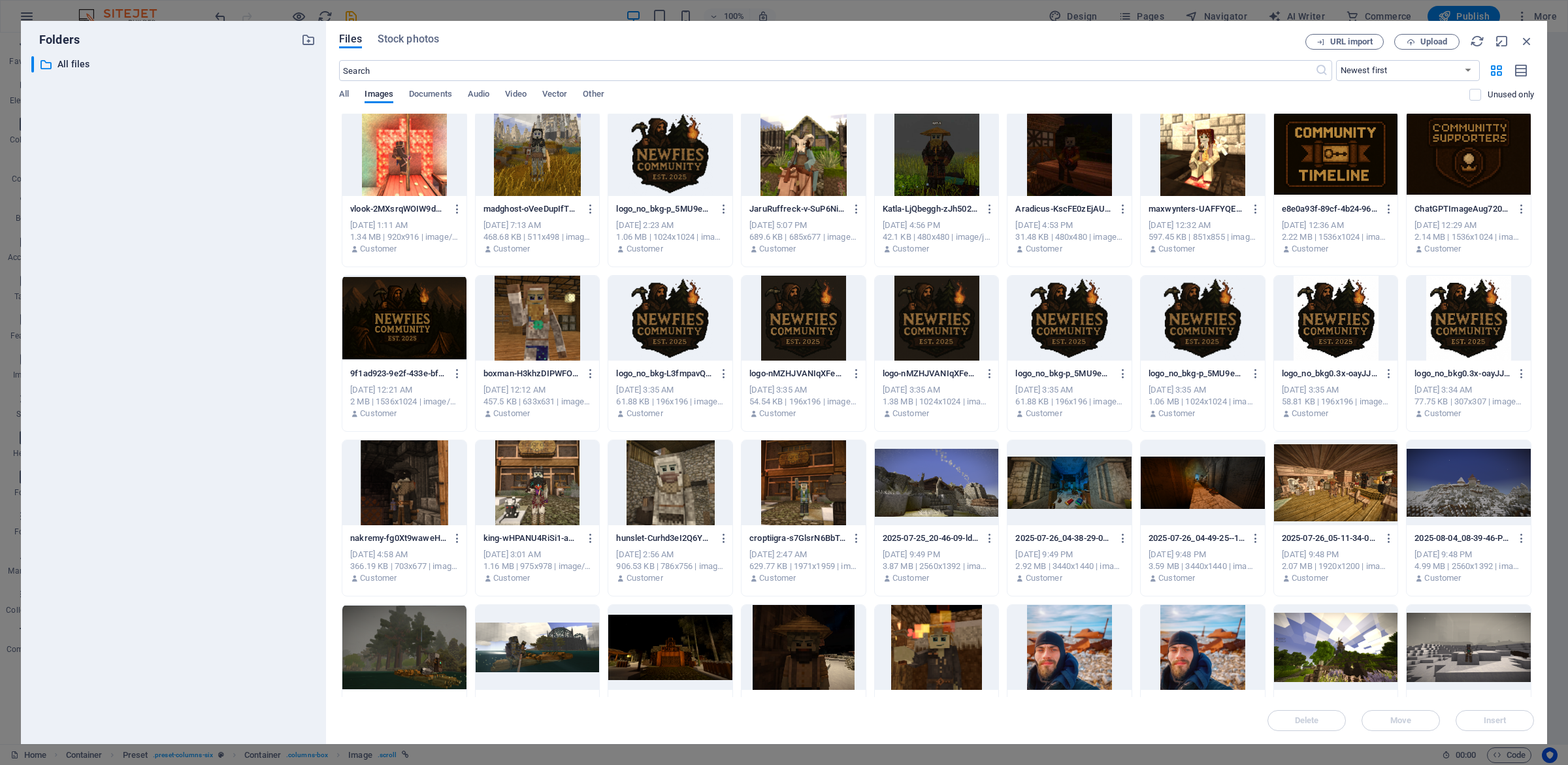
scroll to position [0, 0]
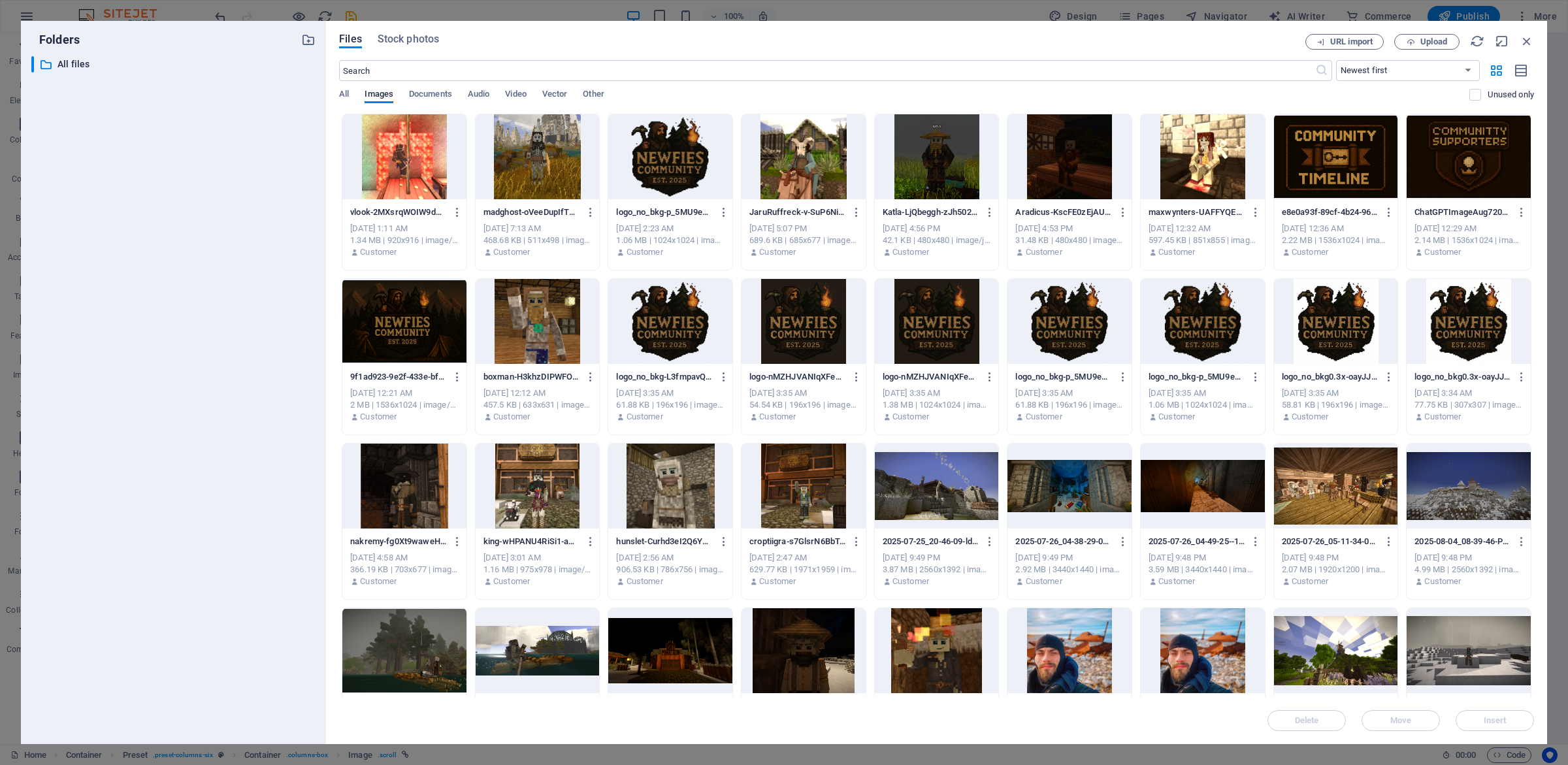
click at [444, 304] on div at bounding box center [404, 321] width 124 height 85
click at [444, 304] on div "1" at bounding box center [404, 321] width 124 height 85
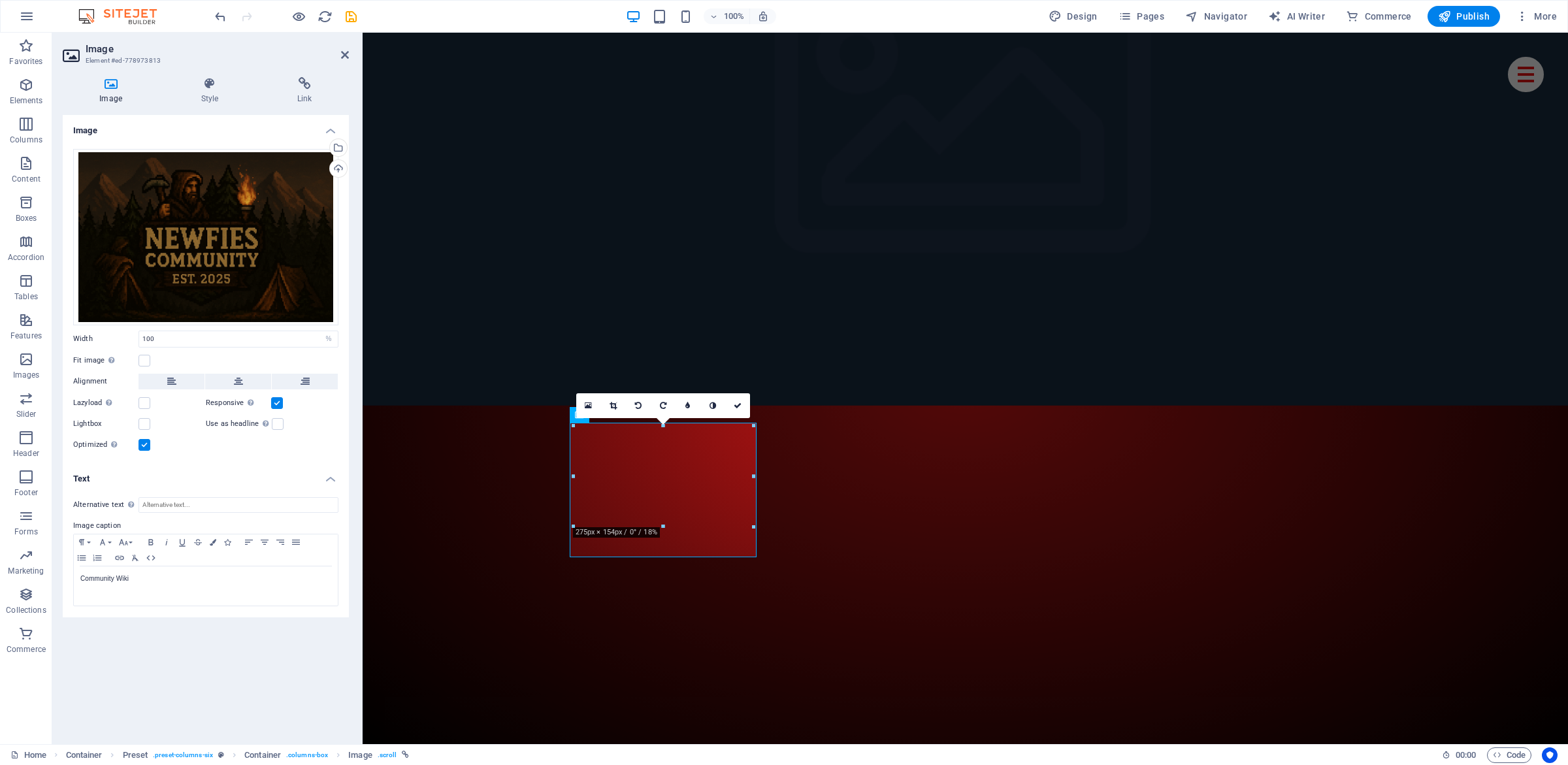
scroll to position [191, 0]
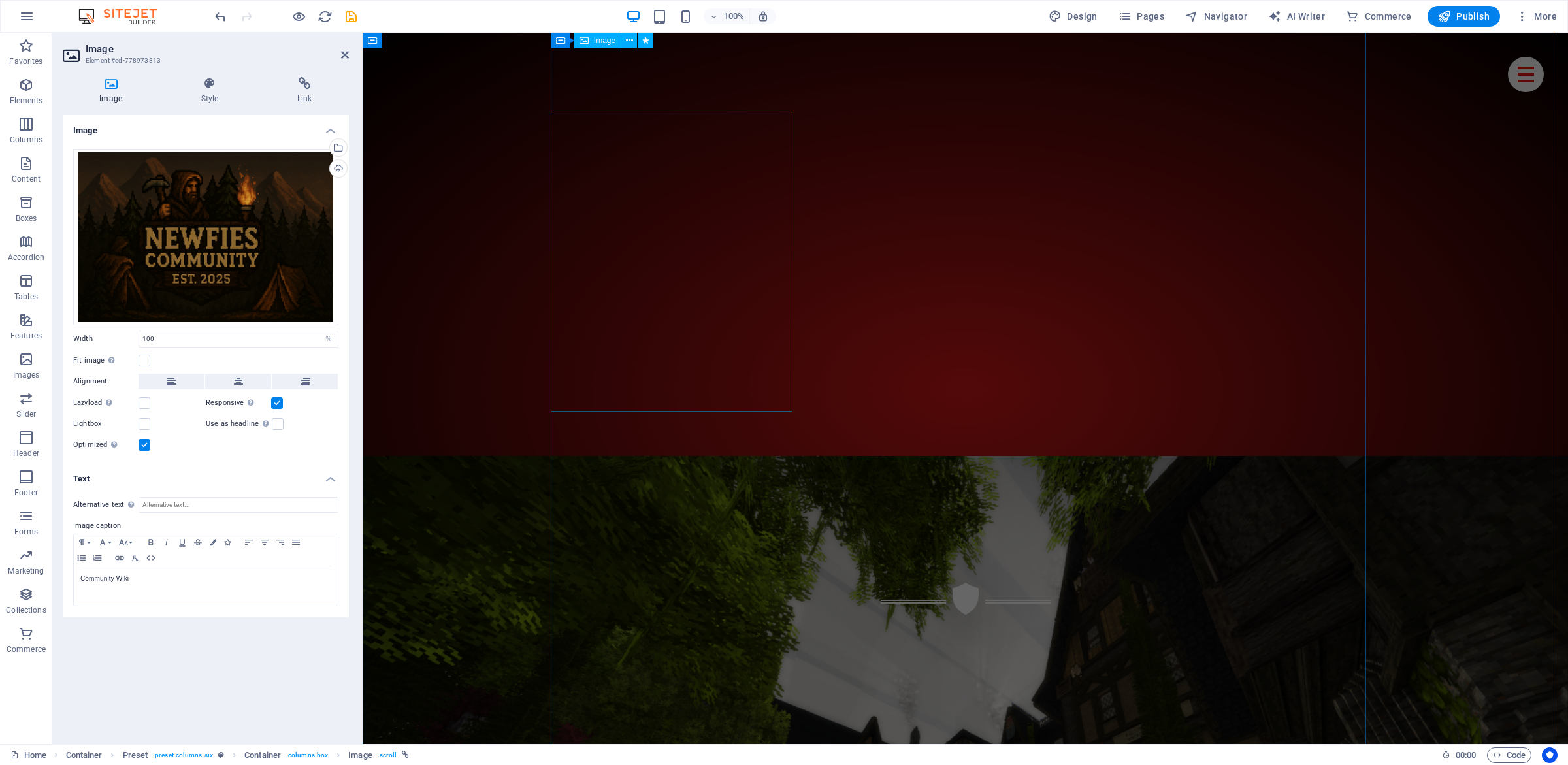
drag, startPoint x: 644, startPoint y: 237, endPoint x: 714, endPoint y: 222, distance: 71.6
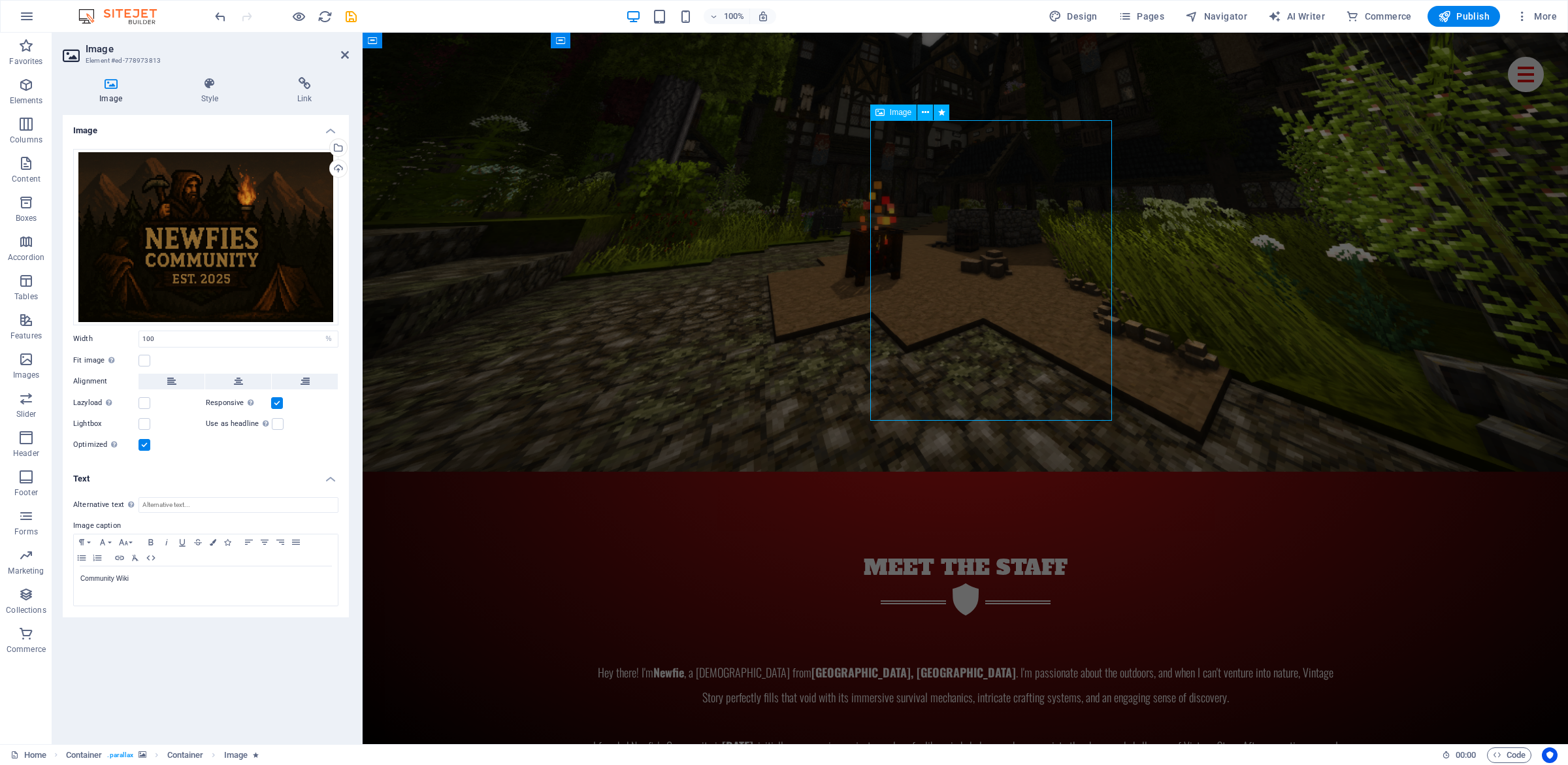
scroll to position [6175, 0]
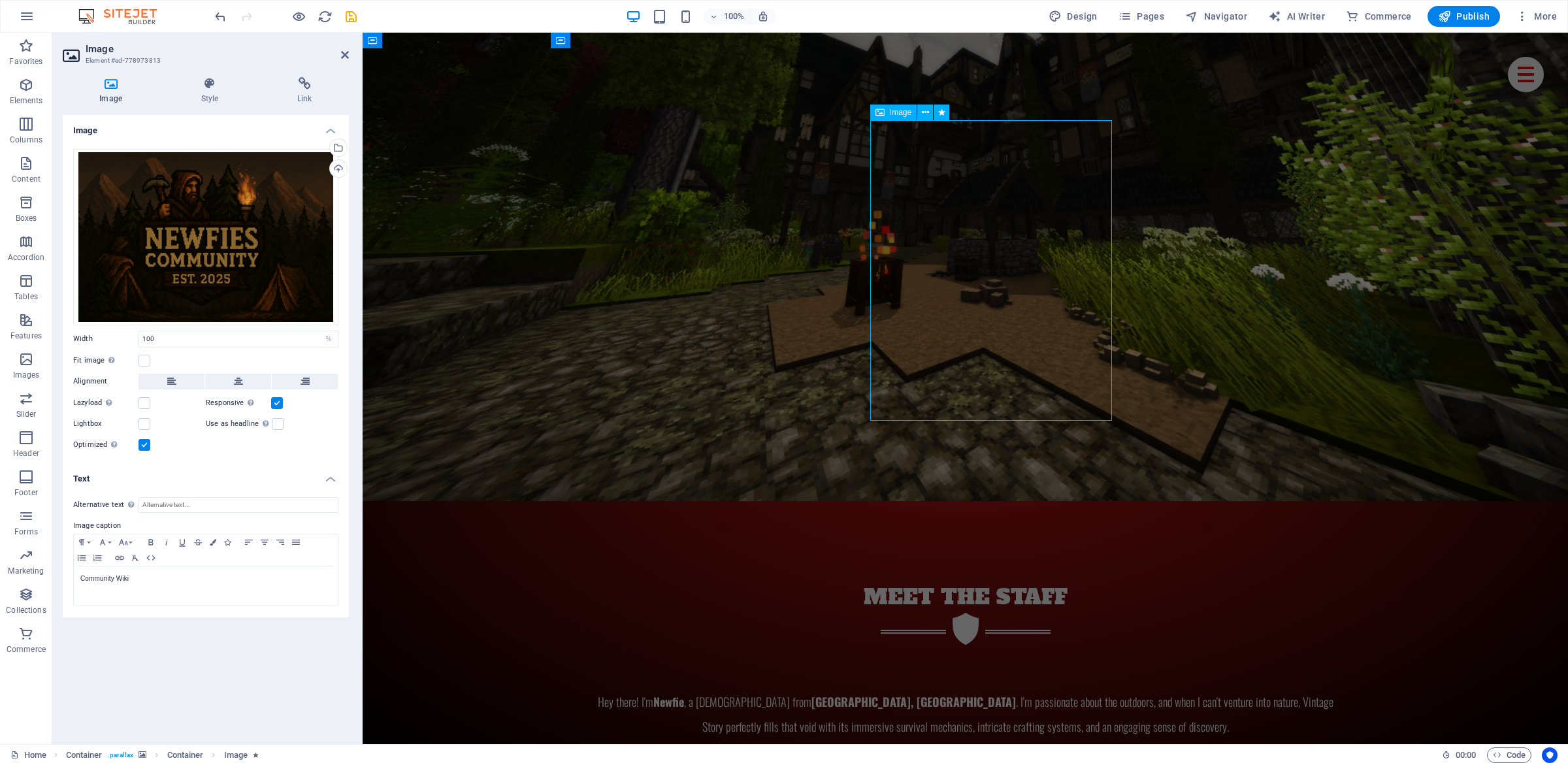
select select "%"
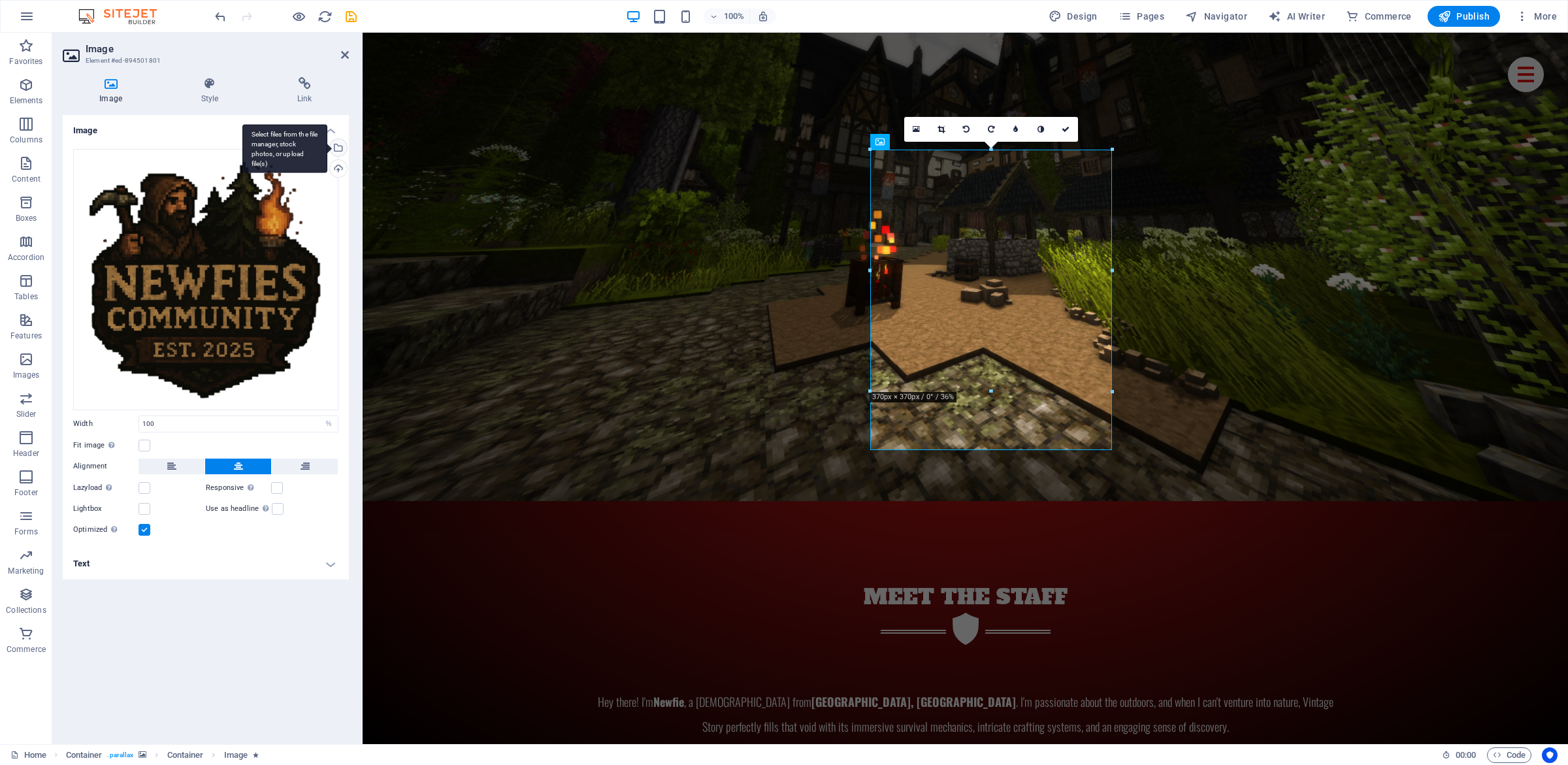
click at [342, 144] on div "Select files from the file manager, stock photos, or upload file(s)" at bounding box center [337, 149] width 19 height 19
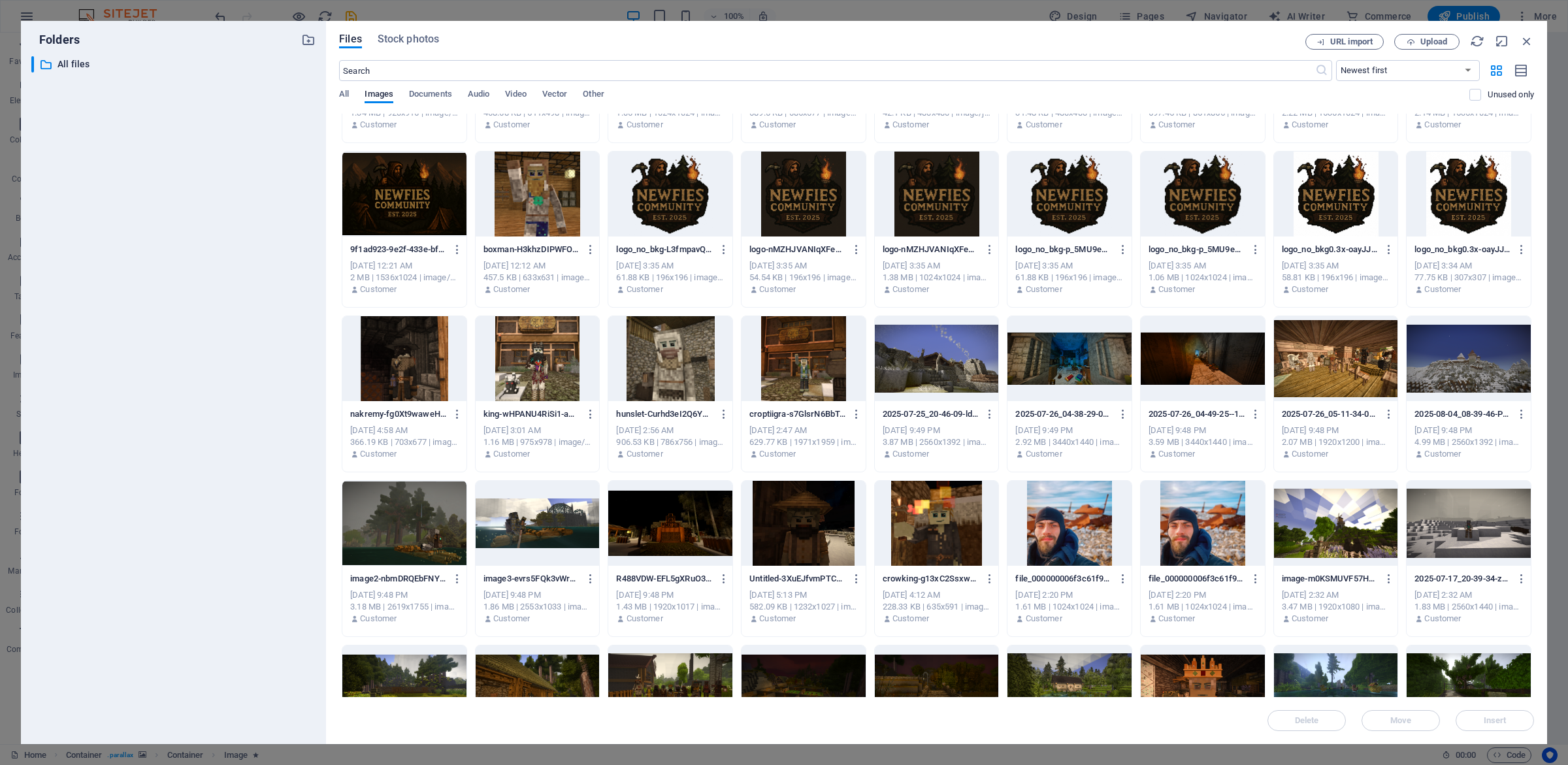
scroll to position [56, 0]
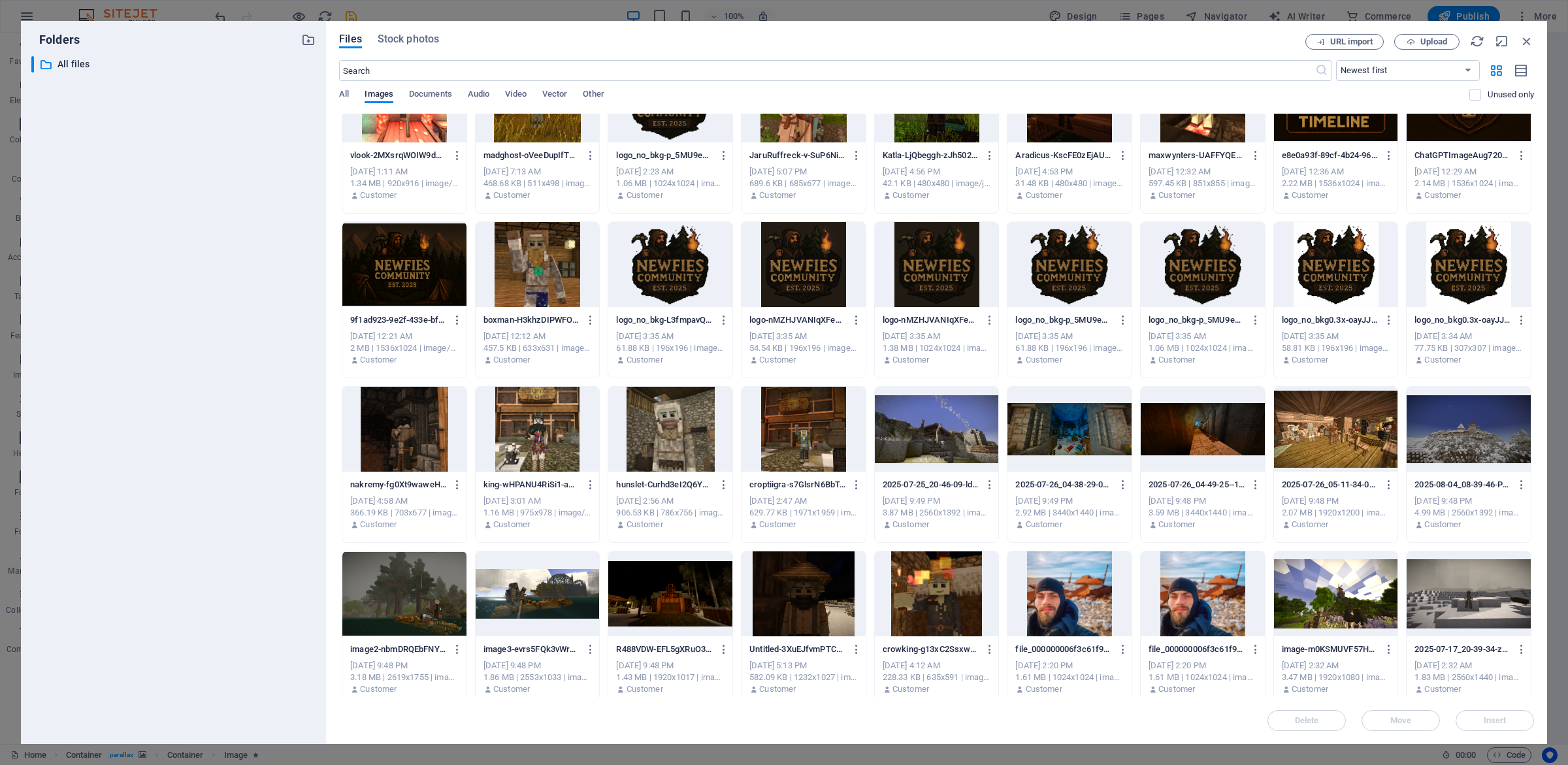
drag, startPoint x: 1519, startPoint y: 224, endPoint x: 1526, endPoint y: 197, distance: 27.9
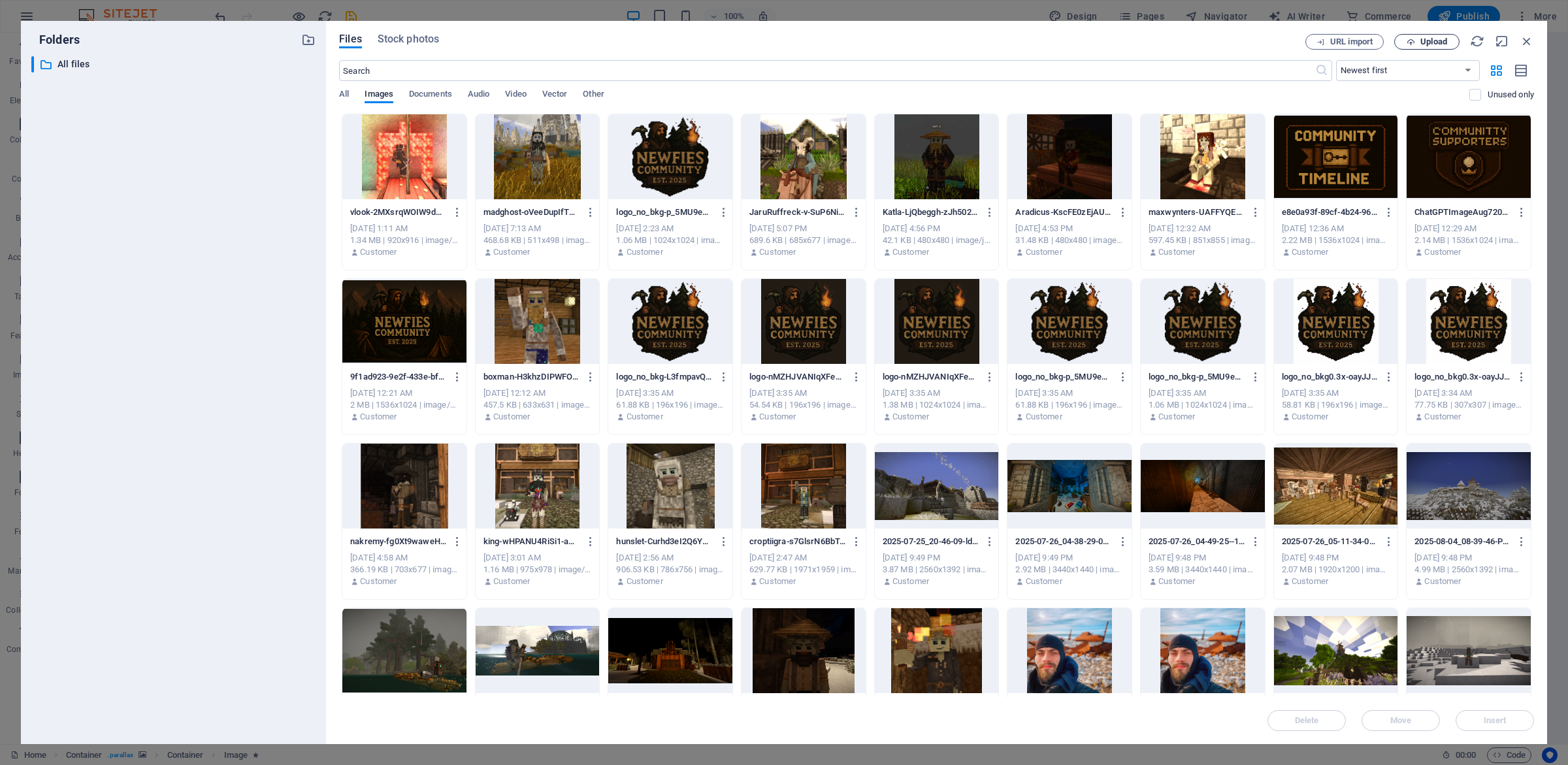
click at [1416, 38] on span "Upload" at bounding box center [1426, 42] width 54 height 9
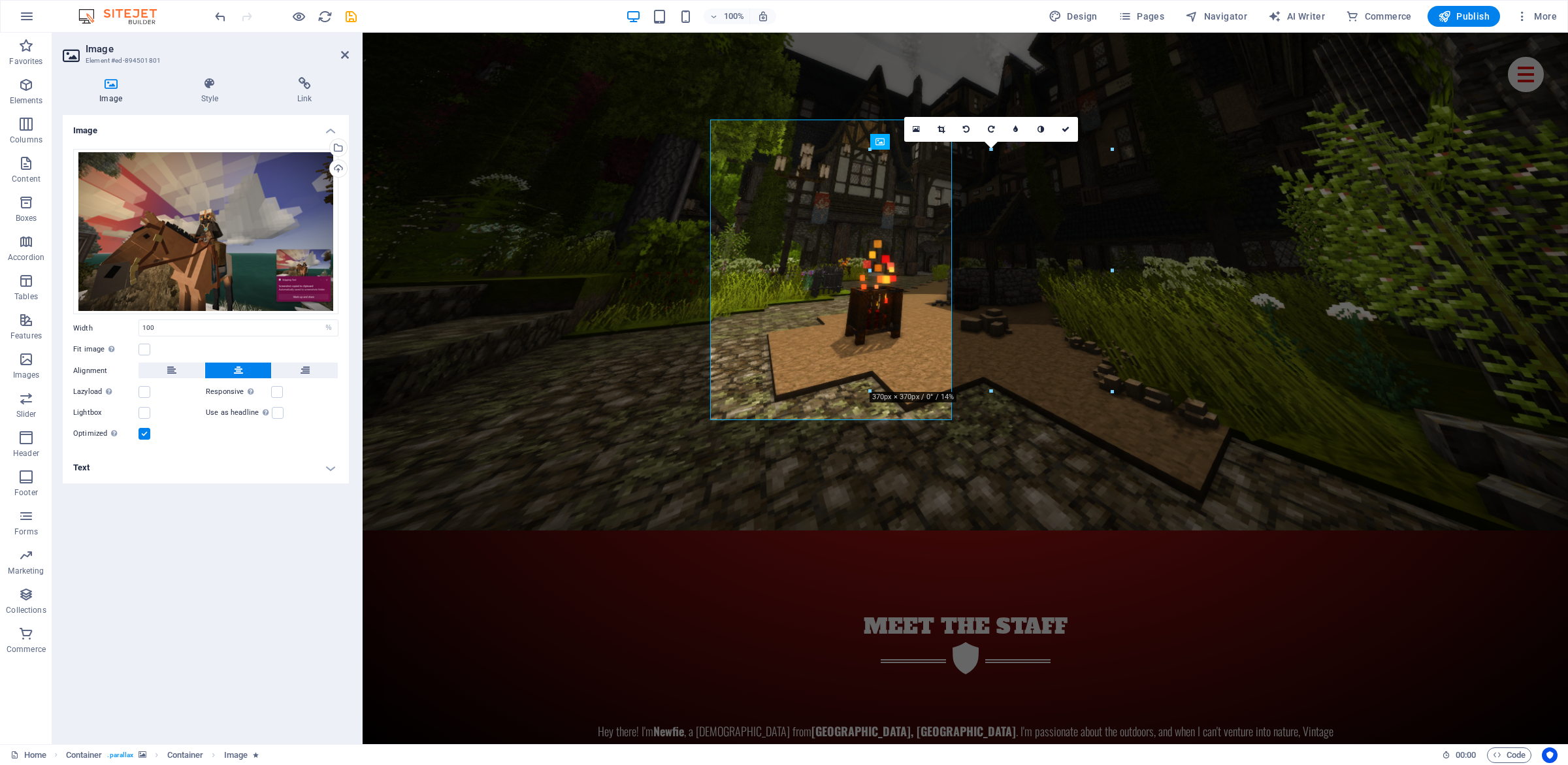
scroll to position [6175, 0]
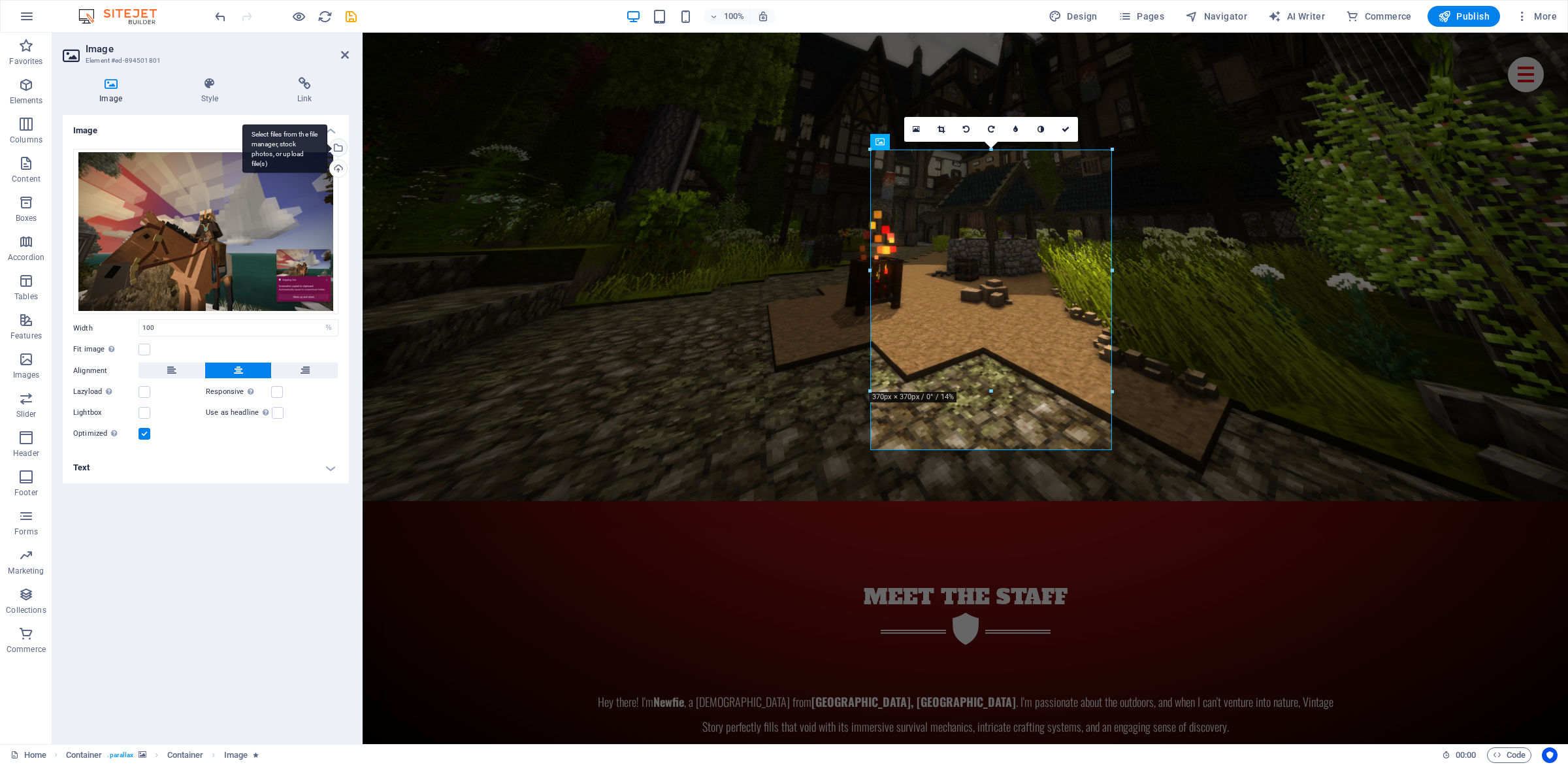
click at [336, 149] on div "Select files from the file manager, stock photos, or upload file(s)" at bounding box center [337, 149] width 19 height 19
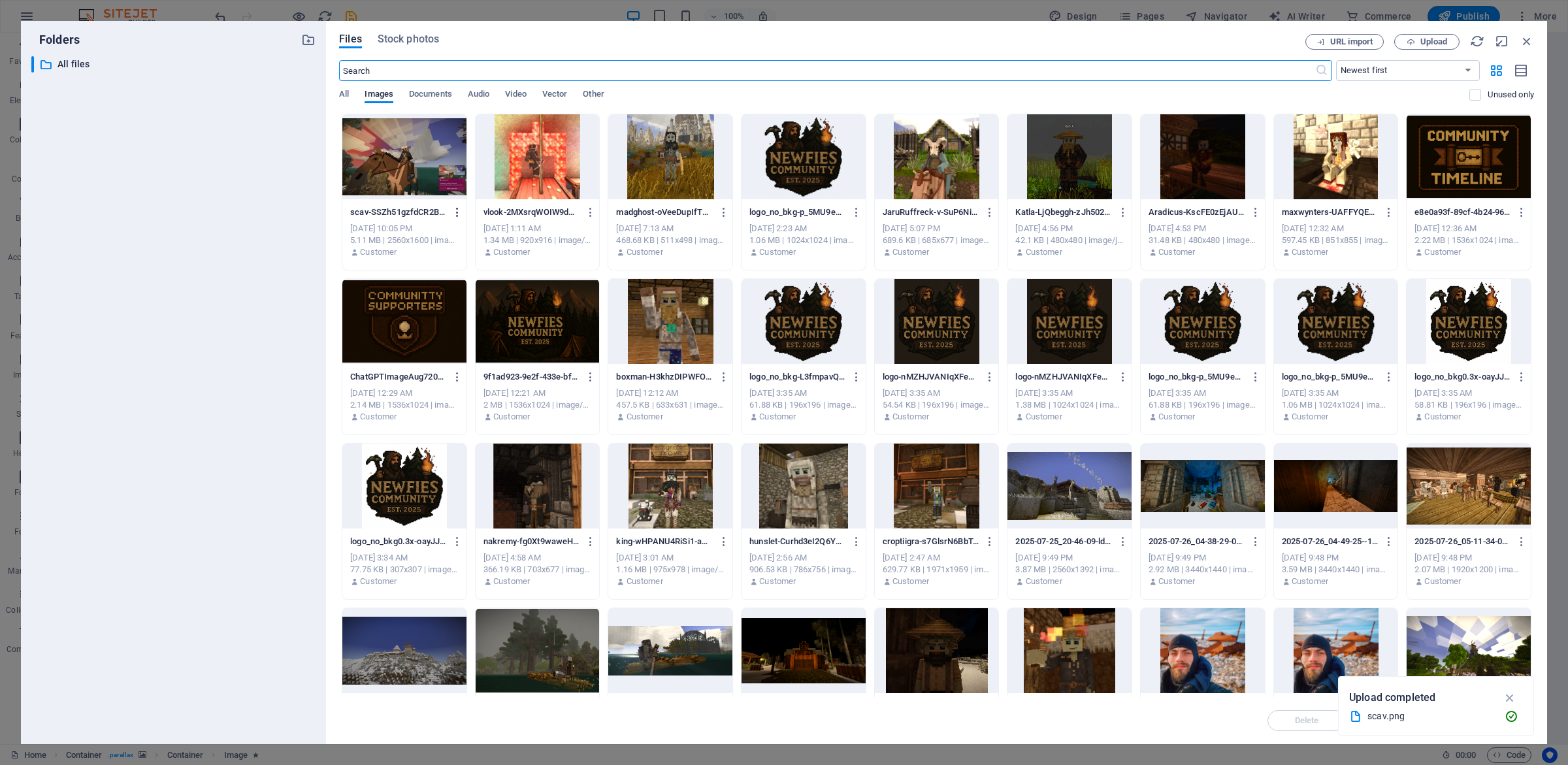
click at [463, 216] on icon "button" at bounding box center [457, 212] width 12 height 11
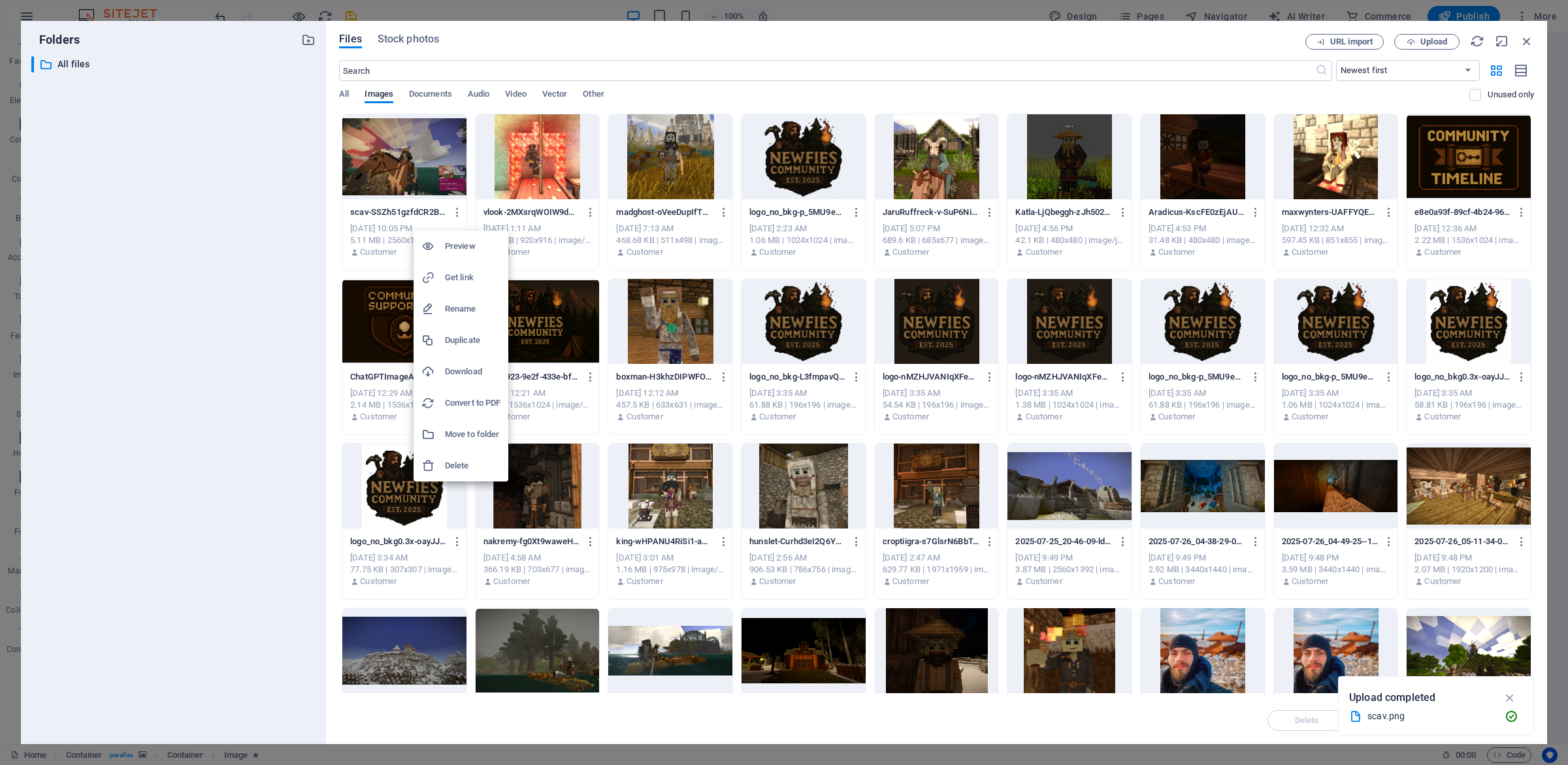
click at [460, 461] on h6 "Delete" at bounding box center [472, 466] width 55 height 15
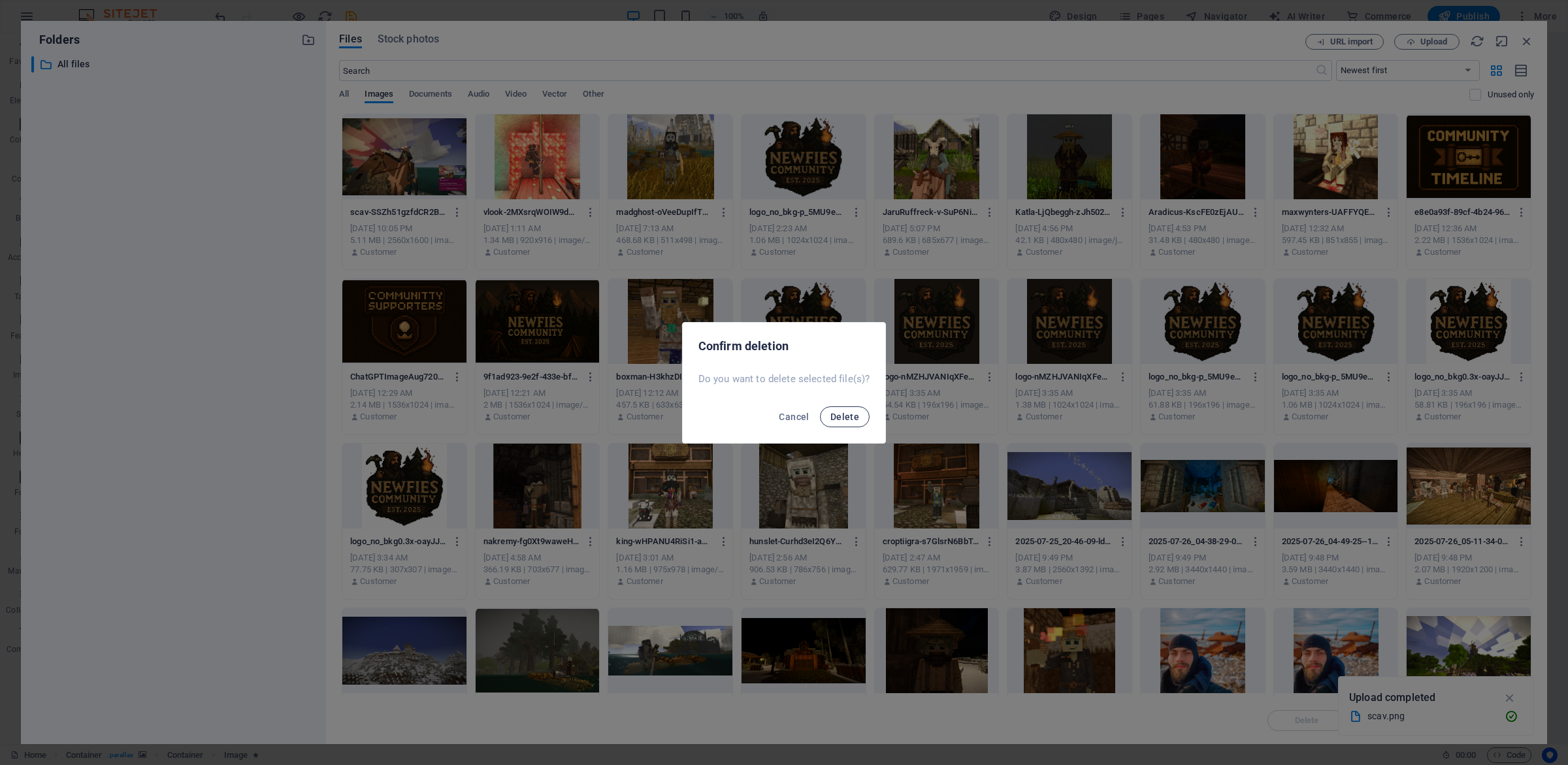
click at [846, 415] on span "Delete" at bounding box center [844, 416] width 29 height 11
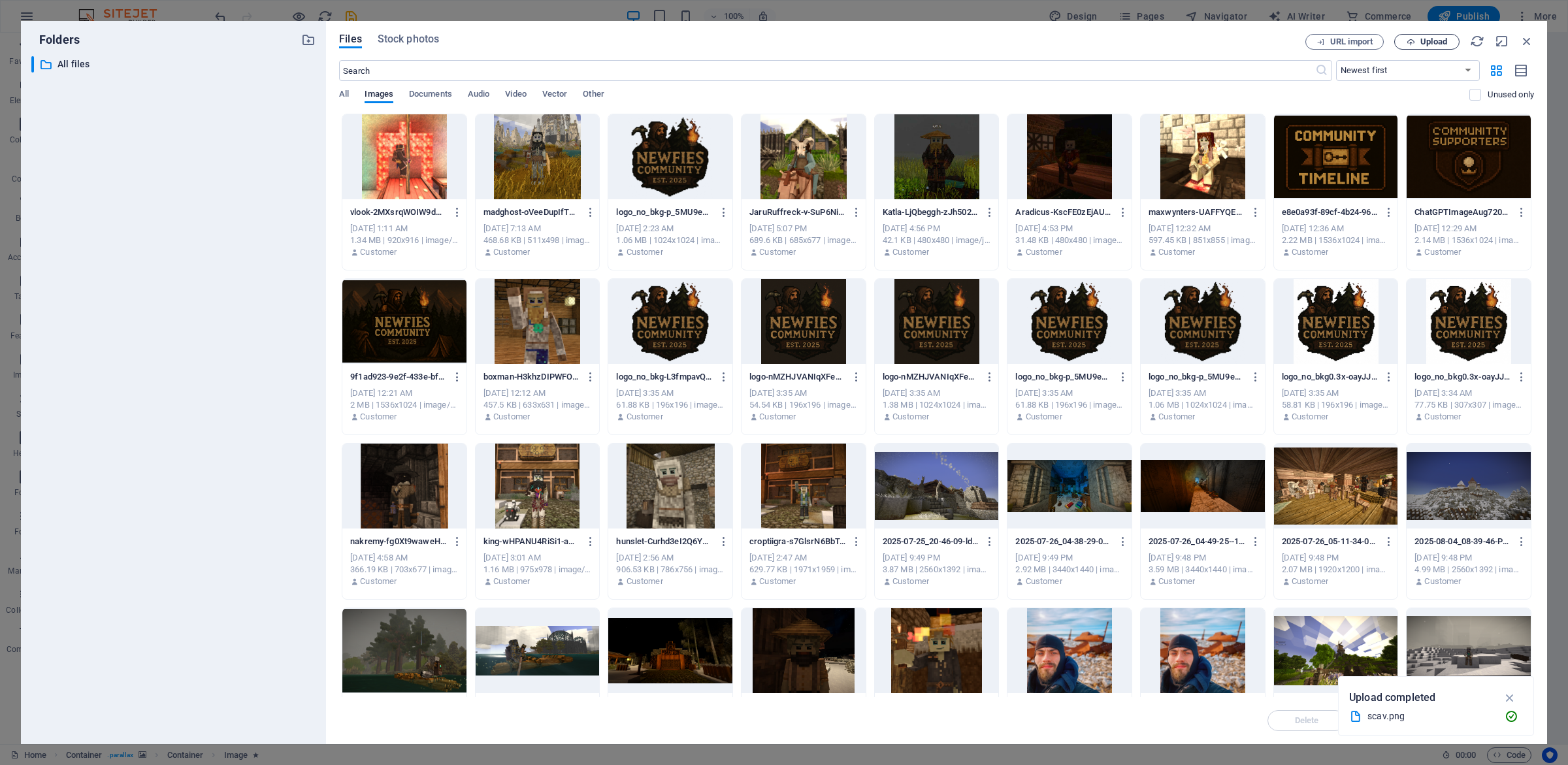
click at [1429, 40] on span "Upload" at bounding box center [1433, 42] width 27 height 8
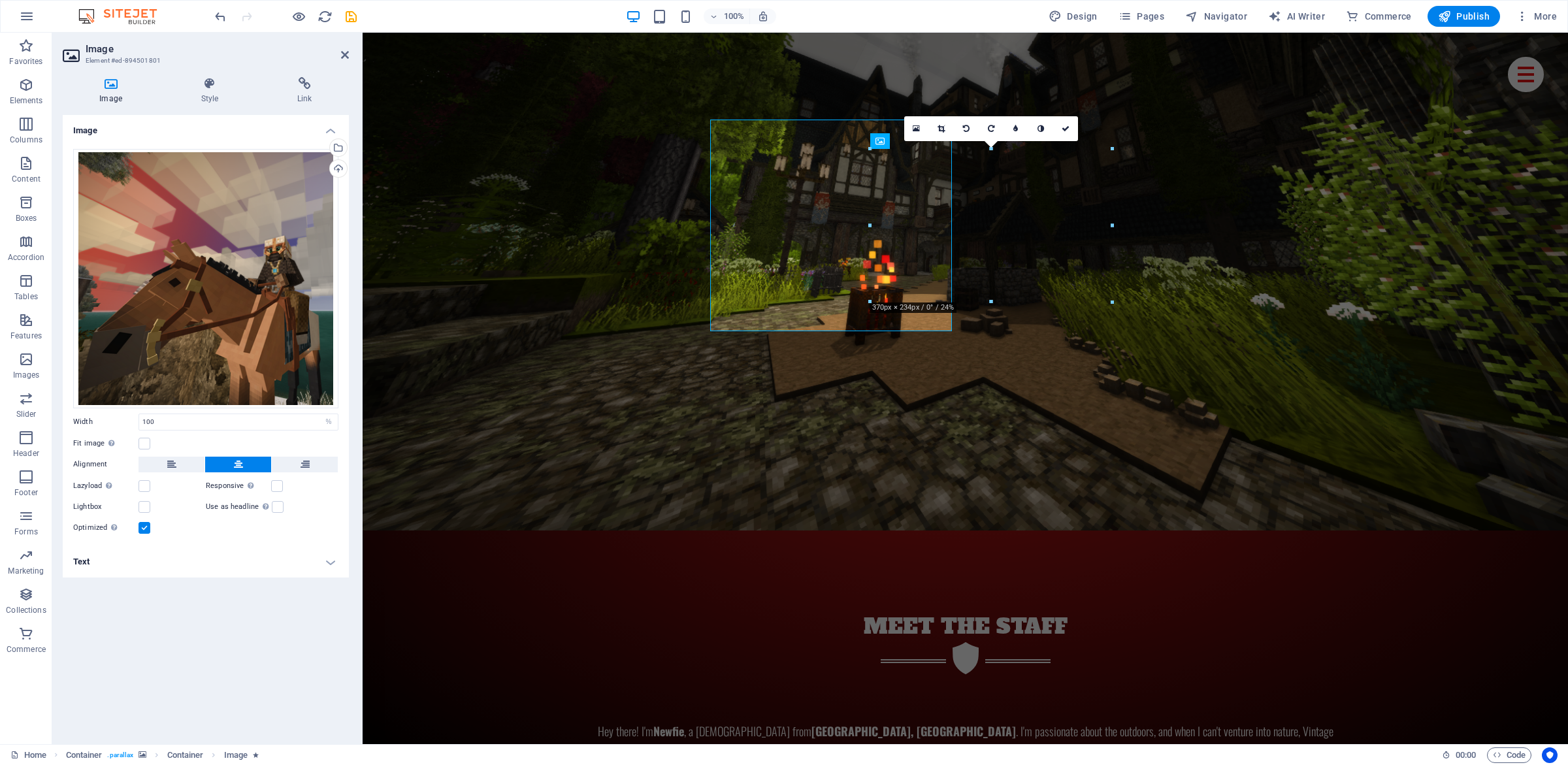
scroll to position [6175, 0]
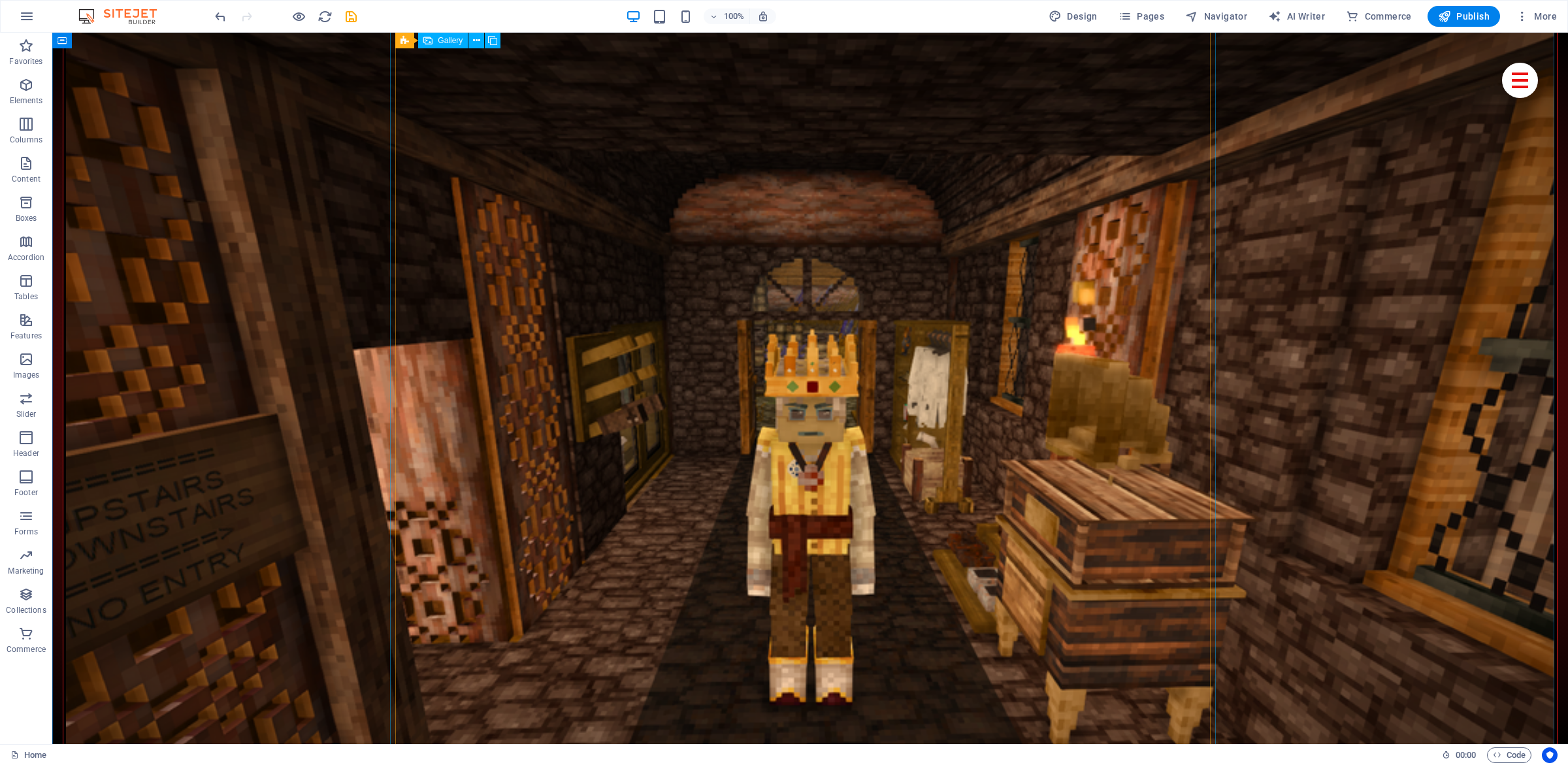
drag, startPoint x: 1345, startPoint y: 395, endPoint x: 941, endPoint y: 288, distance: 417.9
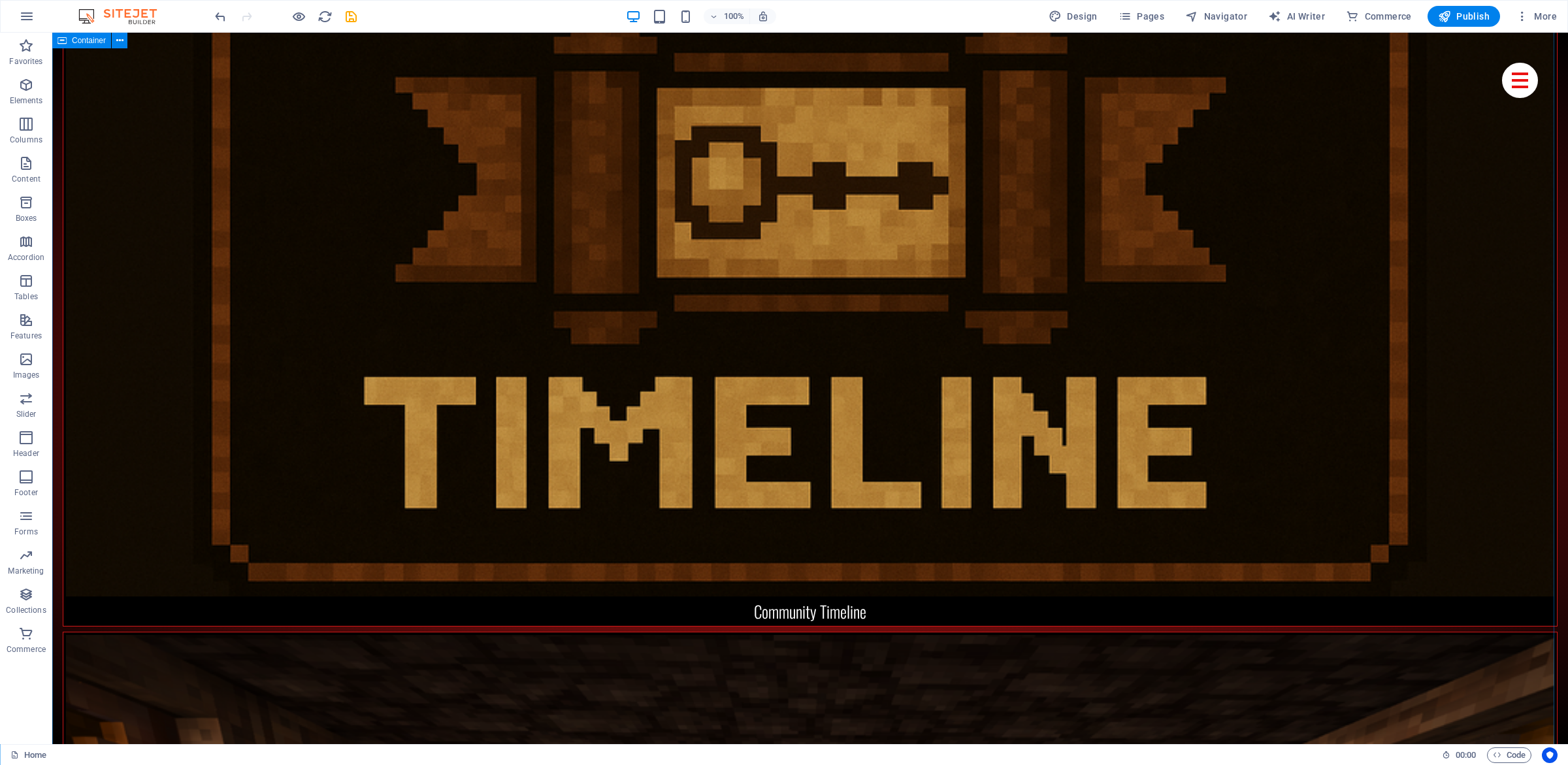
scroll to position [3701, 0]
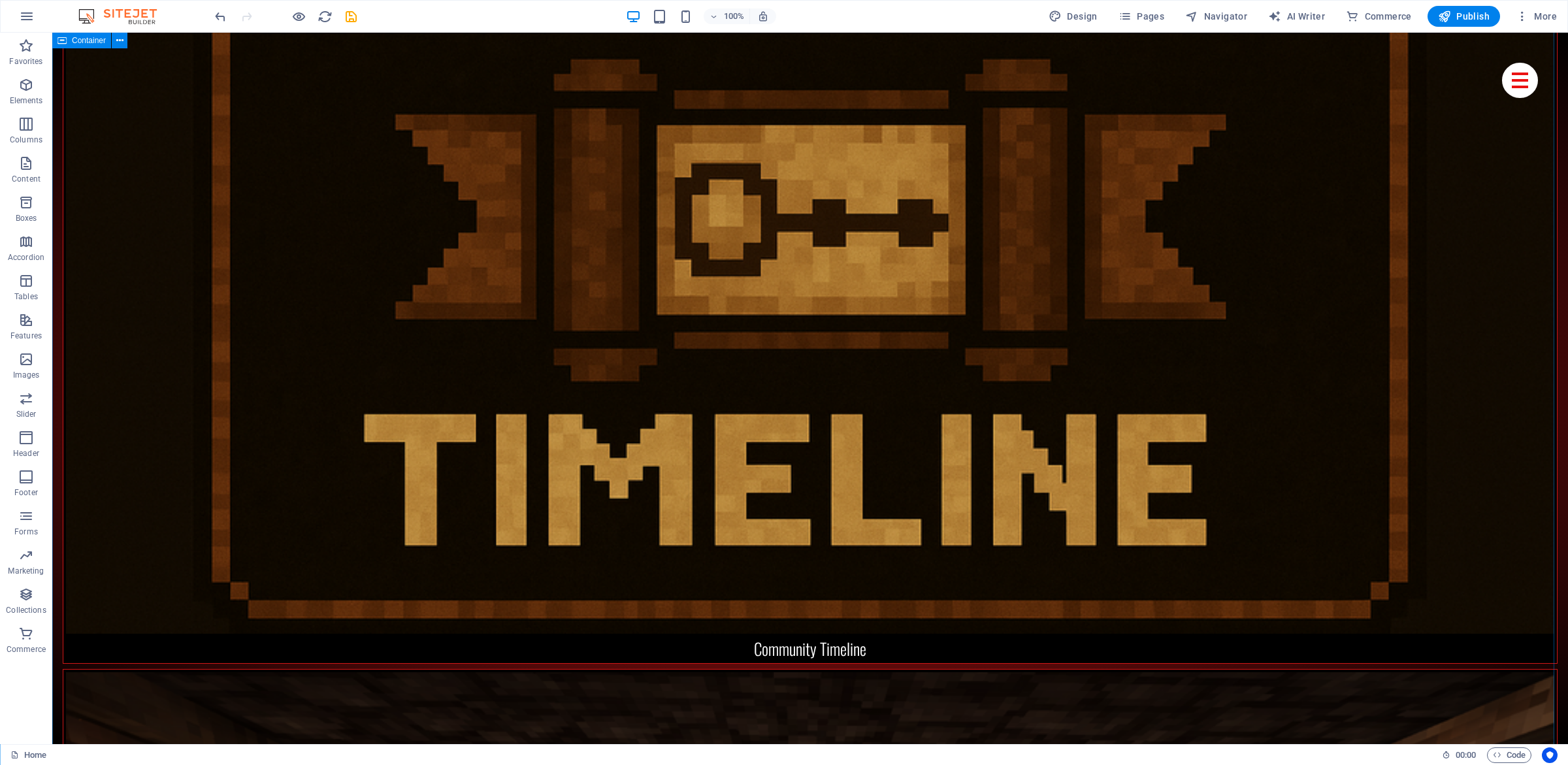
drag, startPoint x: 379, startPoint y: 361, endPoint x: 375, endPoint y: 337, distance: 24.3
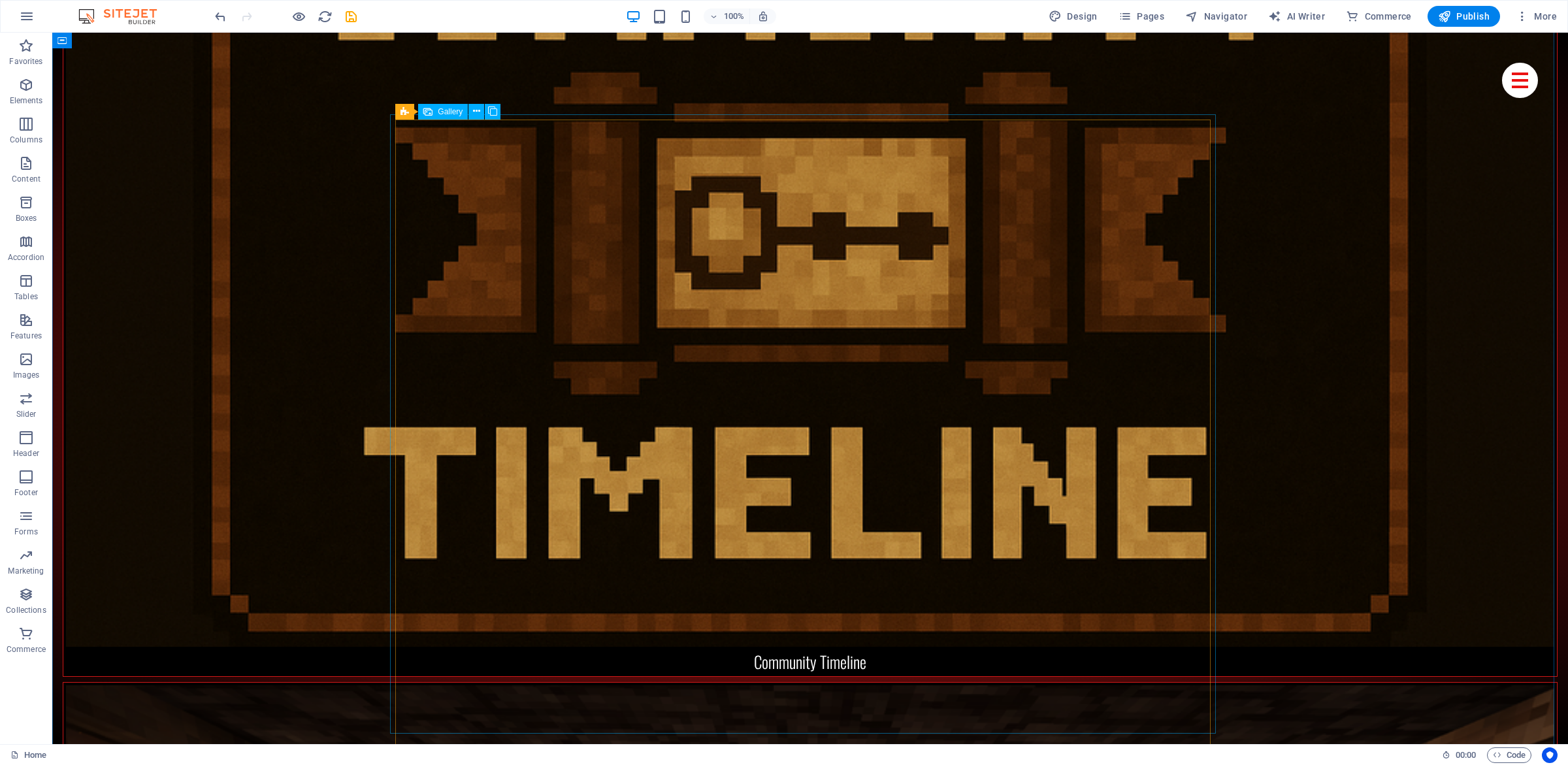
select select "4"
select select "px"
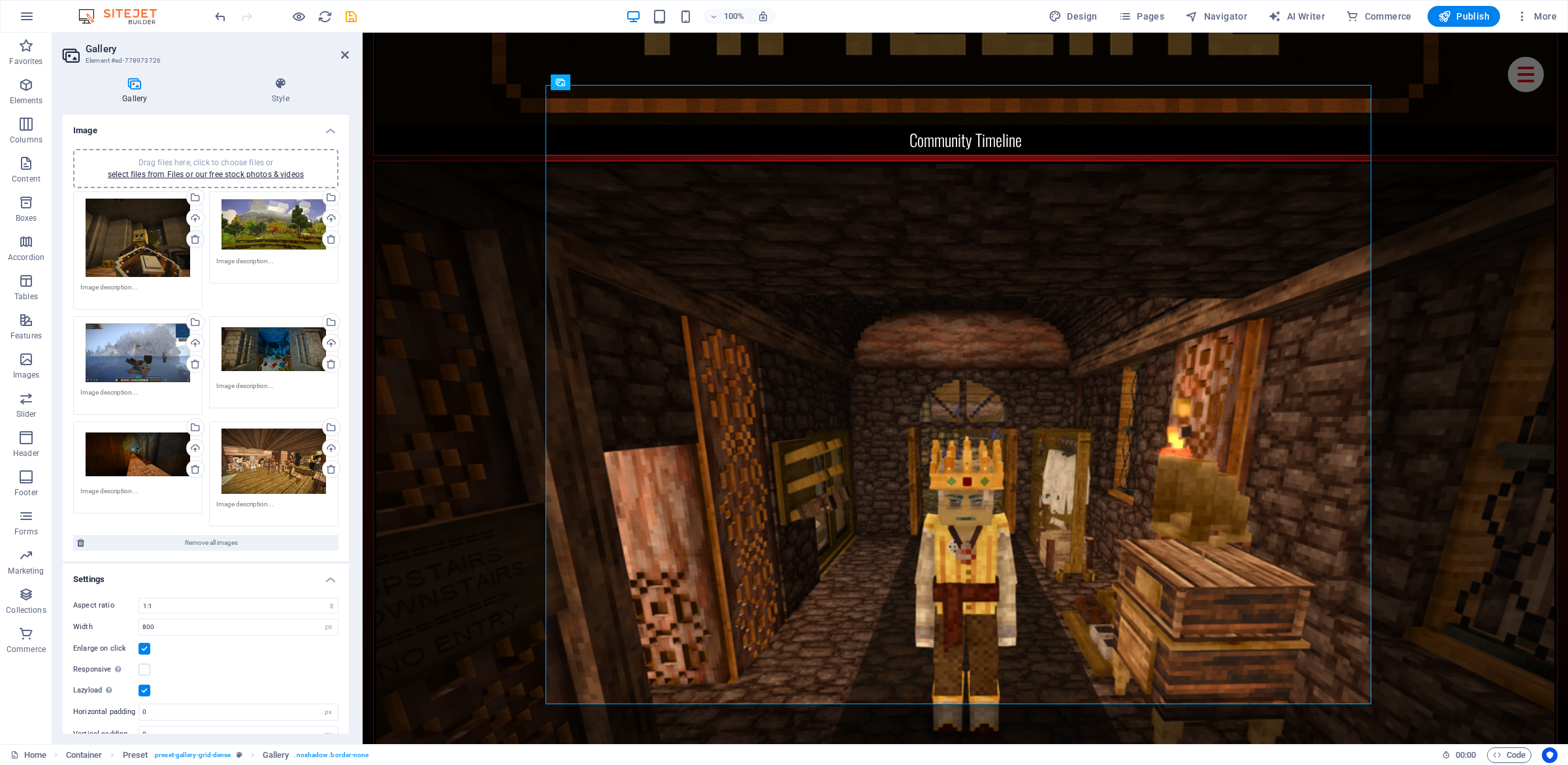
click at [190, 234] on icon at bounding box center [195, 239] width 11 height 11
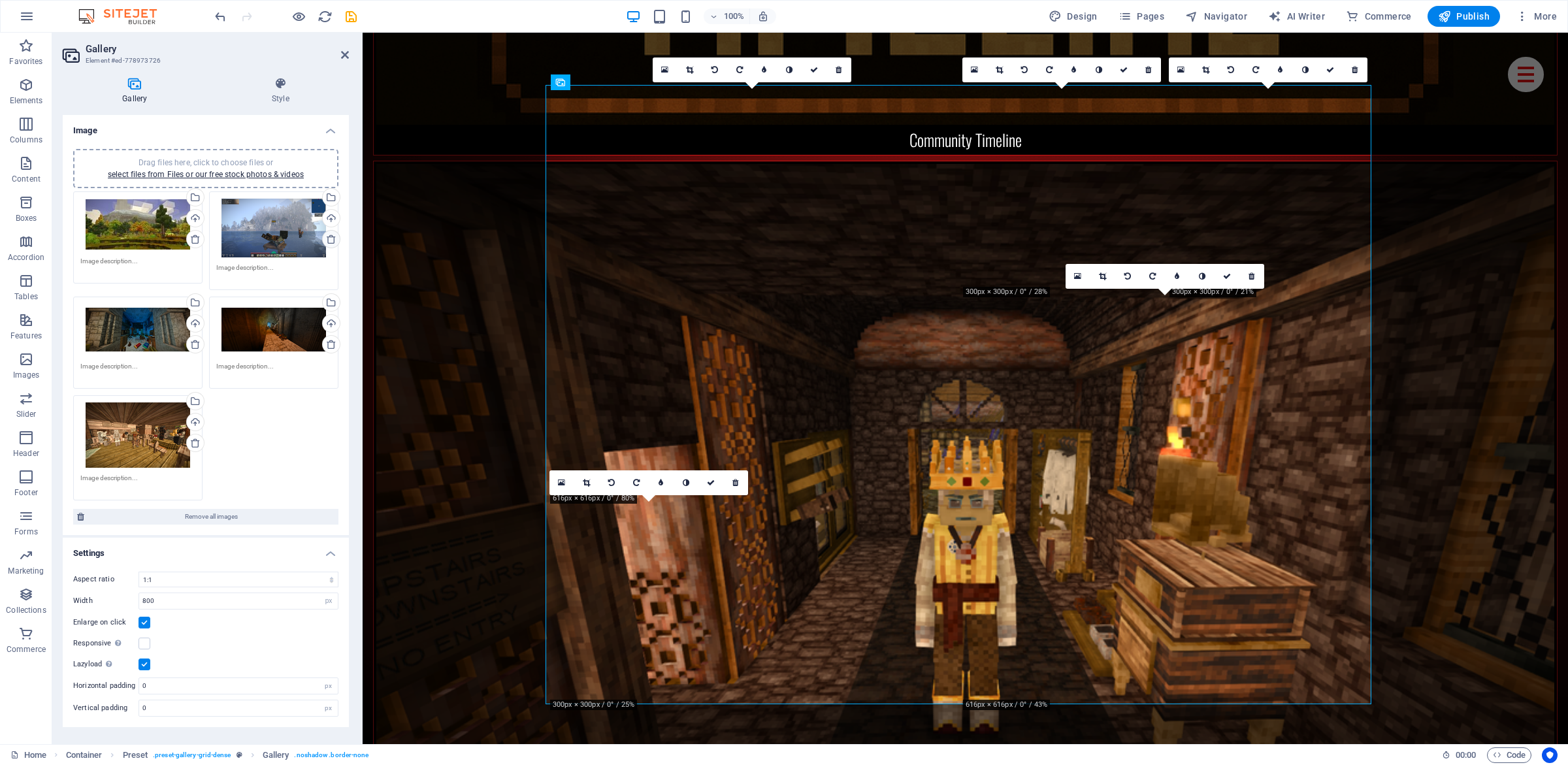
click at [331, 238] on icon at bounding box center [331, 239] width 11 height 11
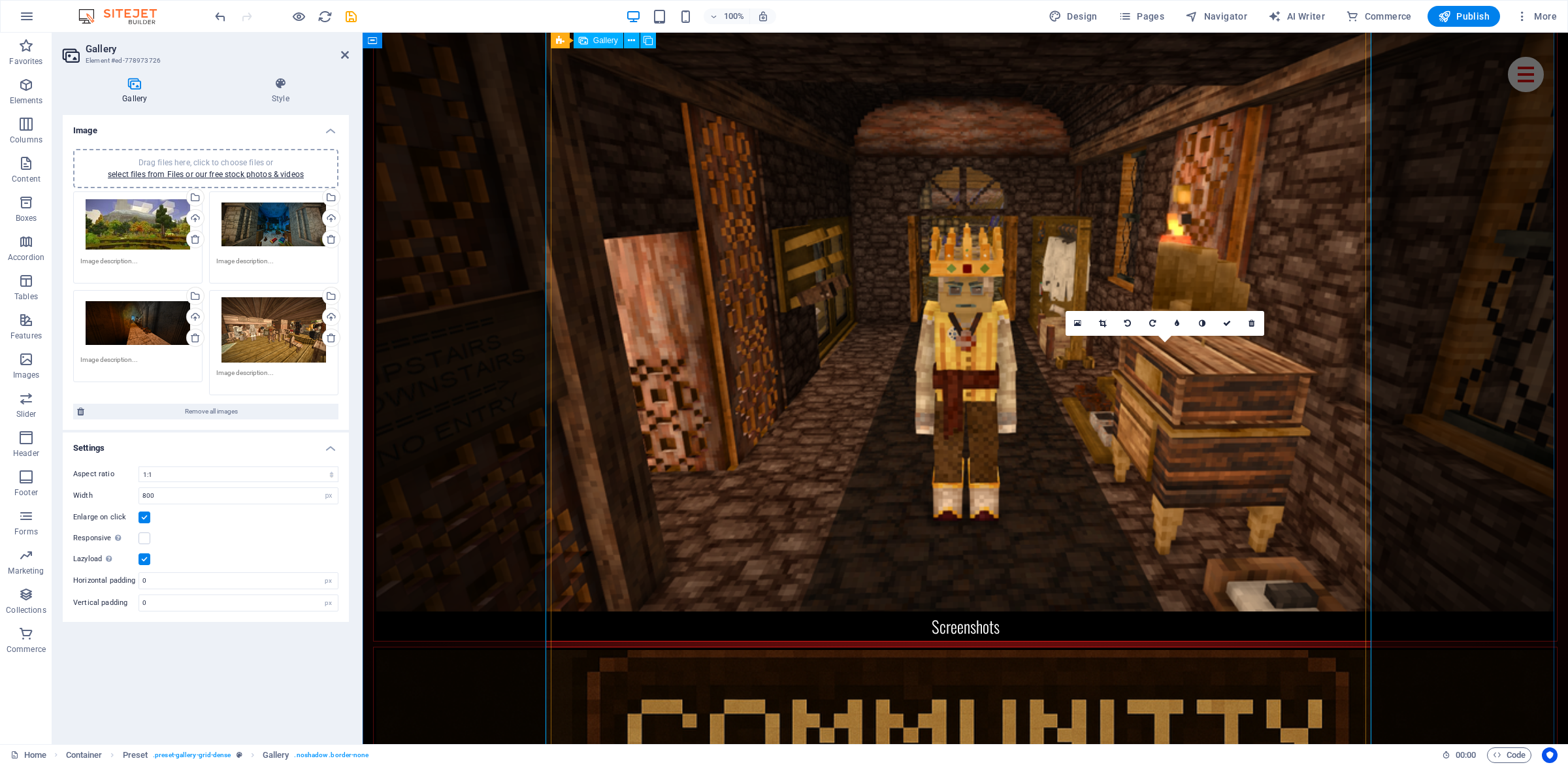
scroll to position [3998, 0]
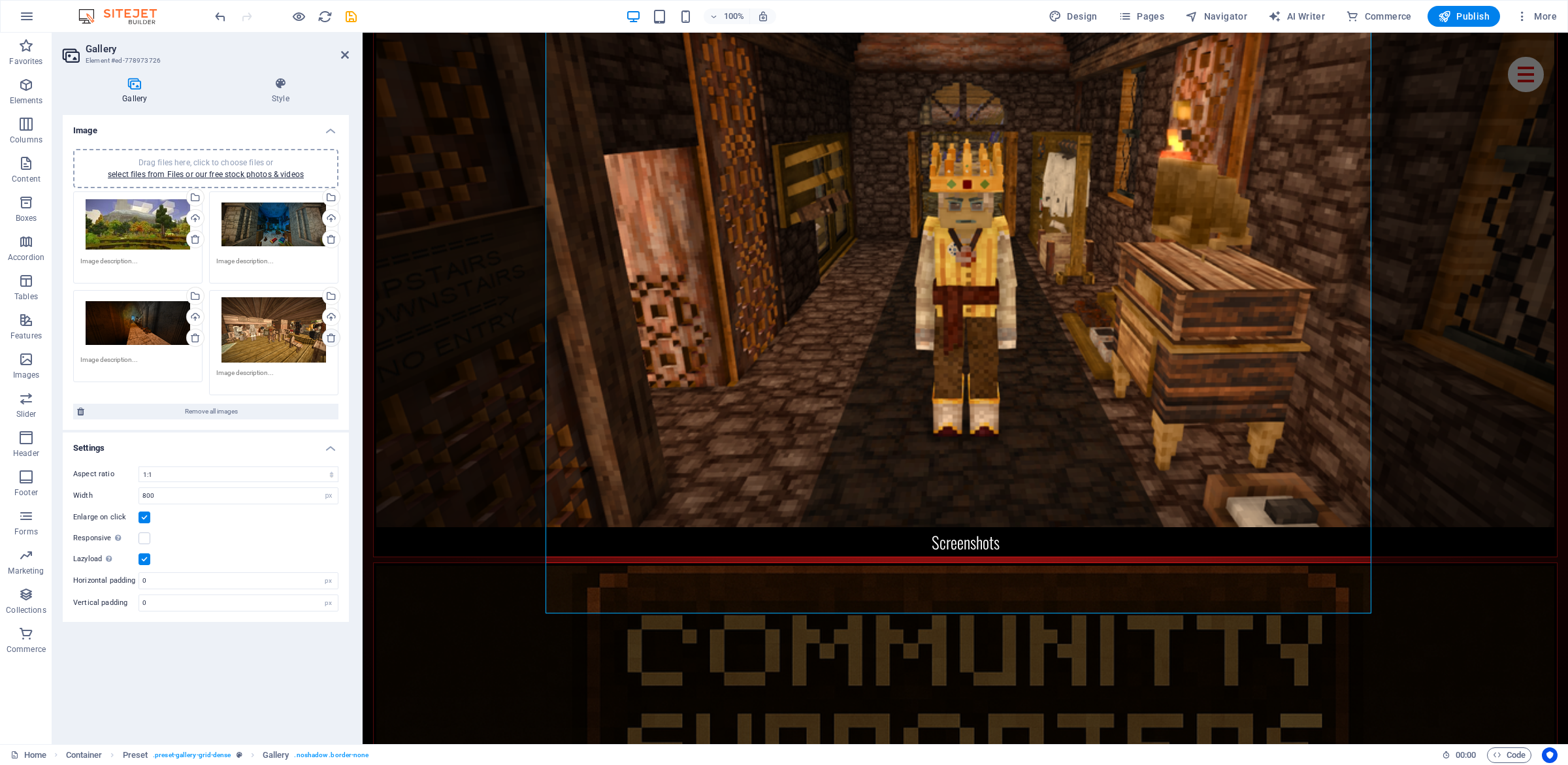
click at [327, 337] on icon at bounding box center [331, 338] width 11 height 11
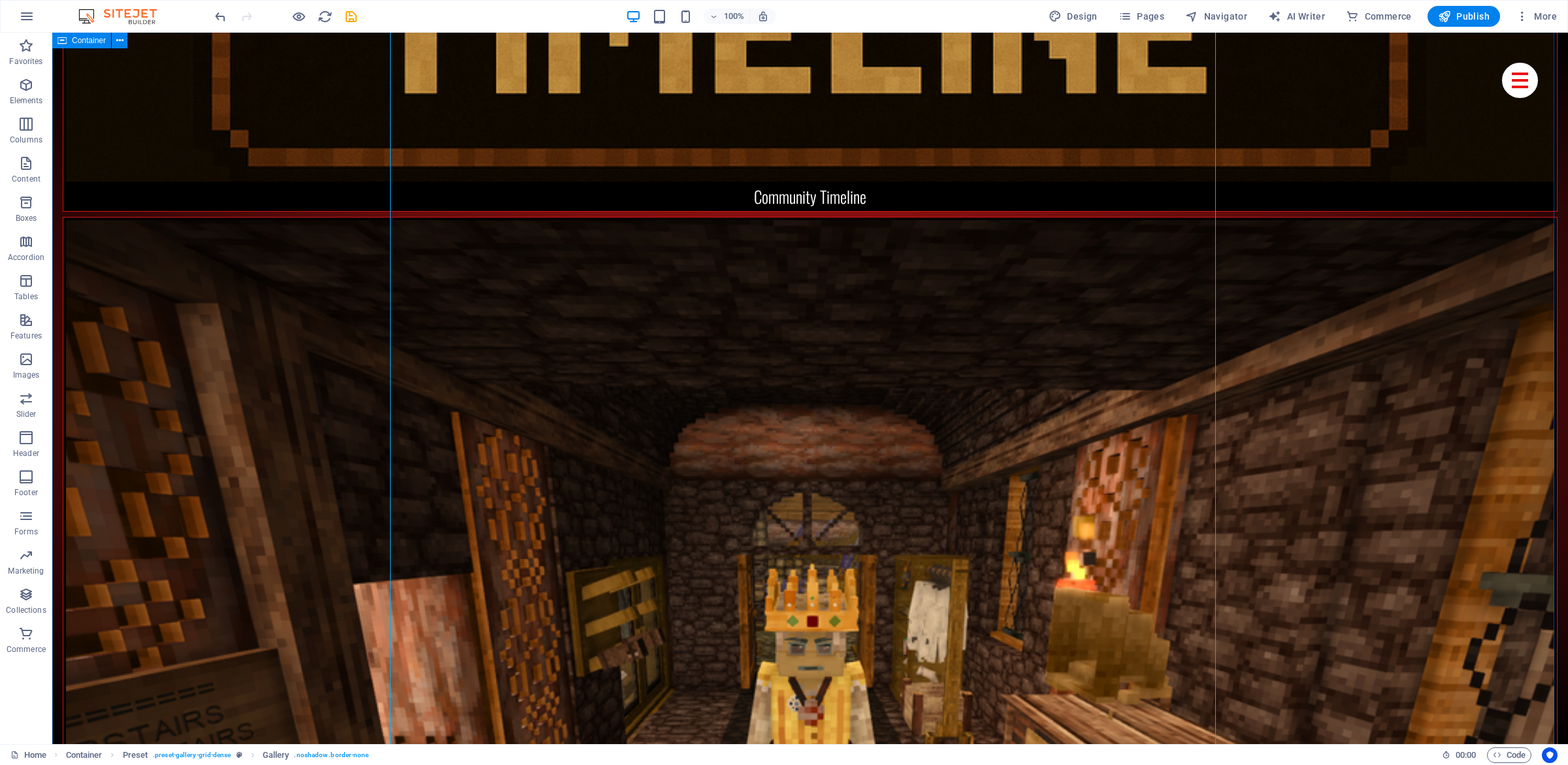
drag, startPoint x: 1379, startPoint y: 389, endPoint x: 1166, endPoint y: 284, distance: 237.5
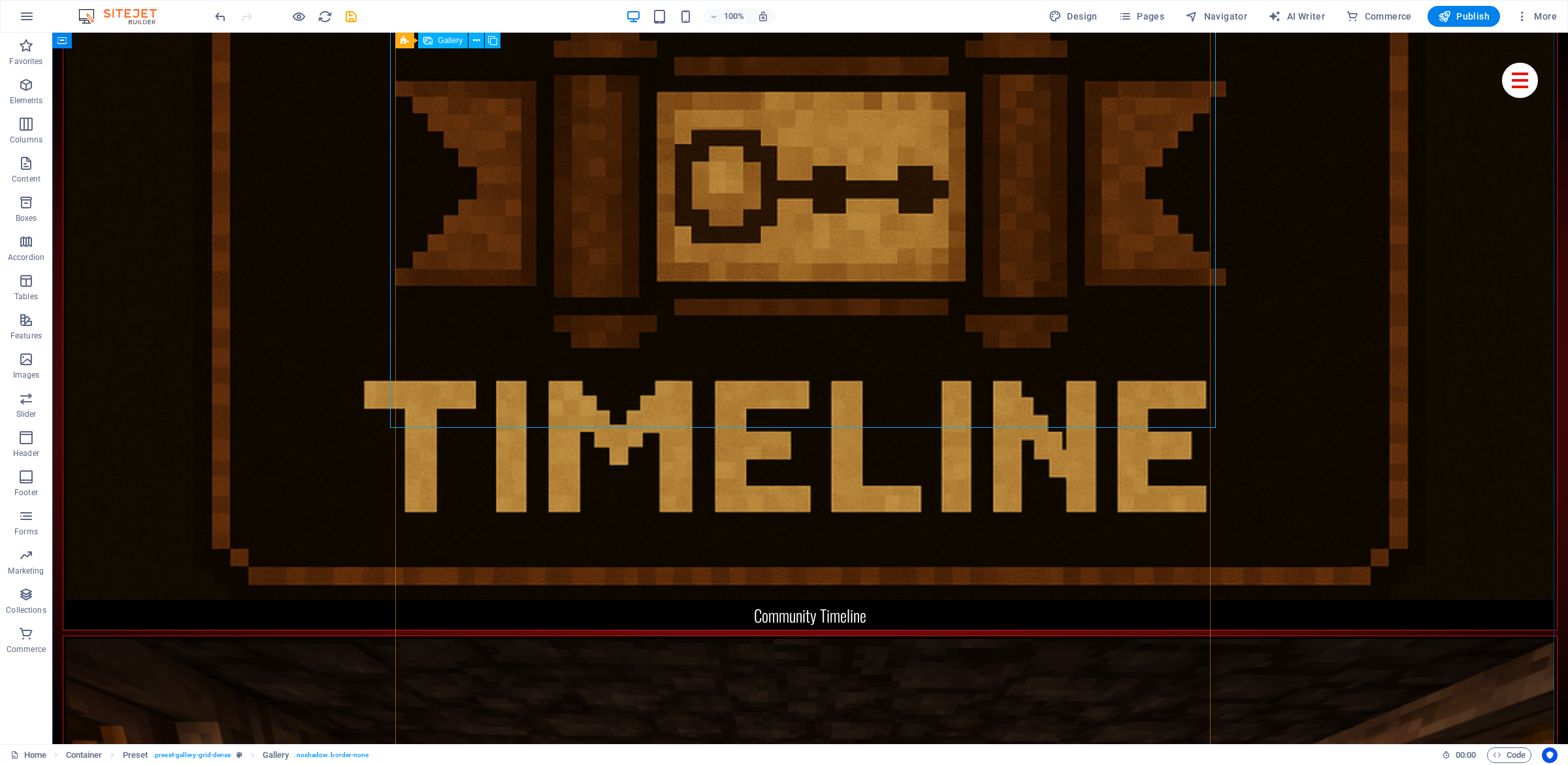
scroll to position [3729, 0]
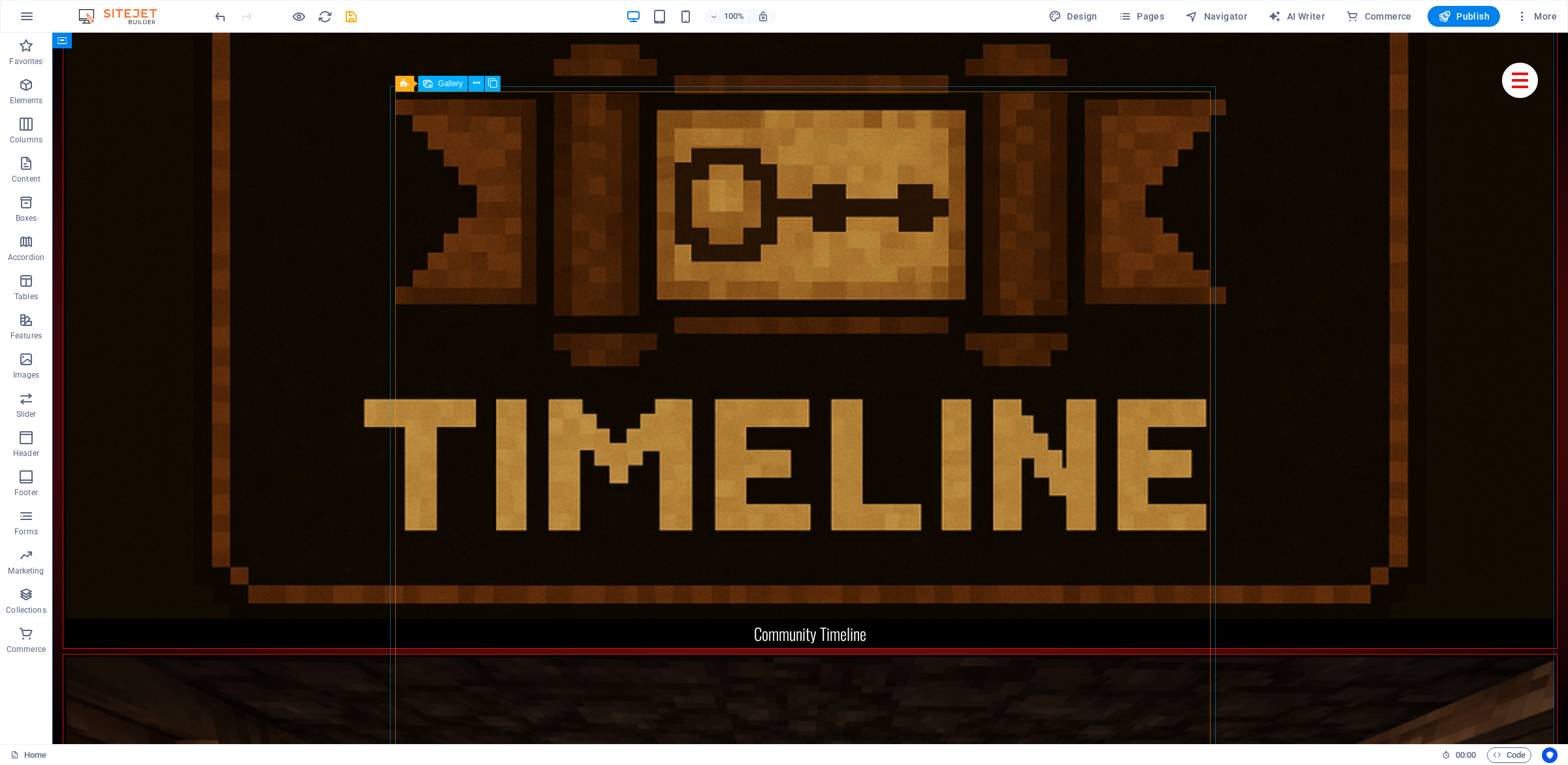
select select "4"
select select "px"
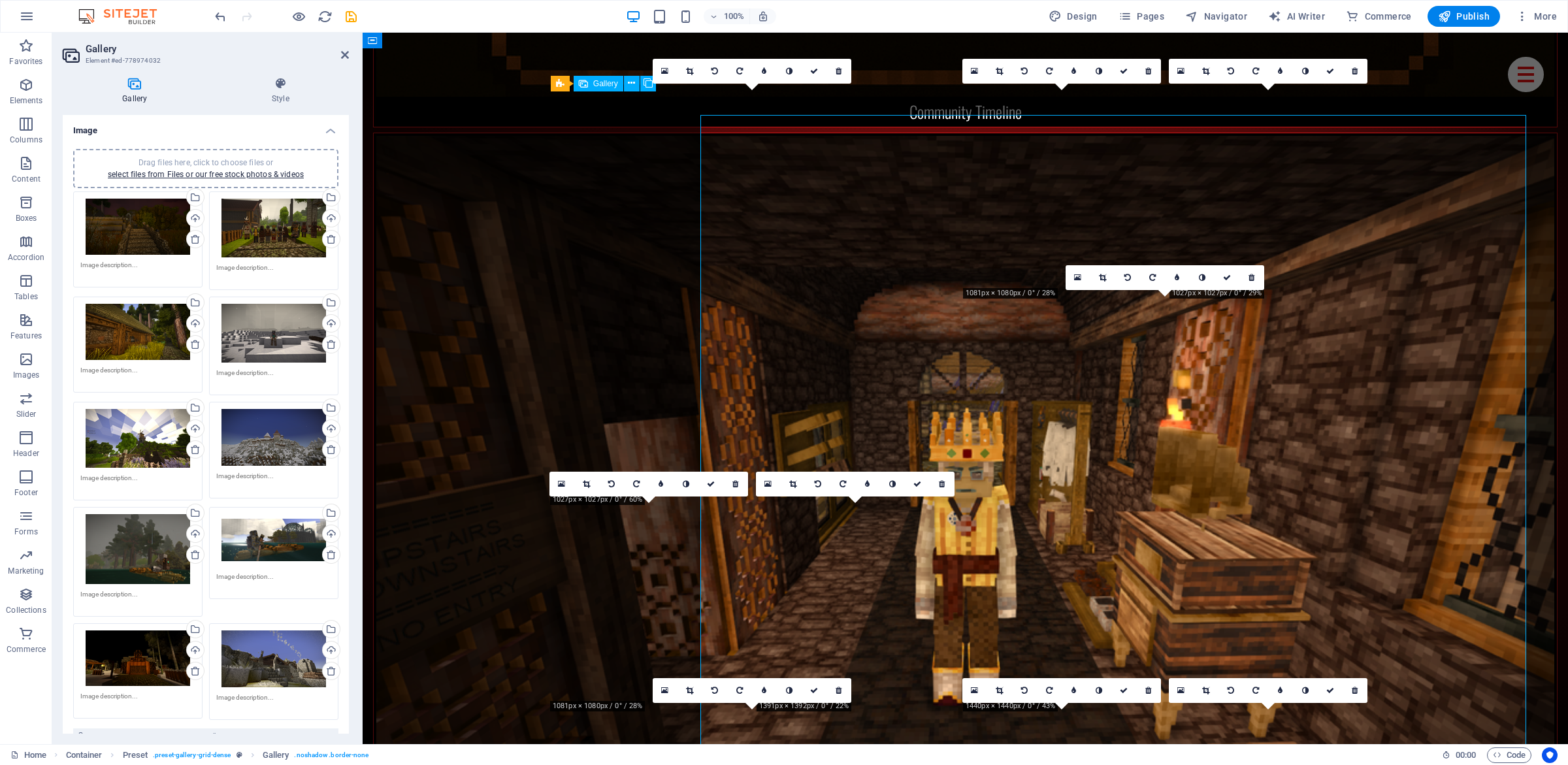
scroll to position [3700, 0]
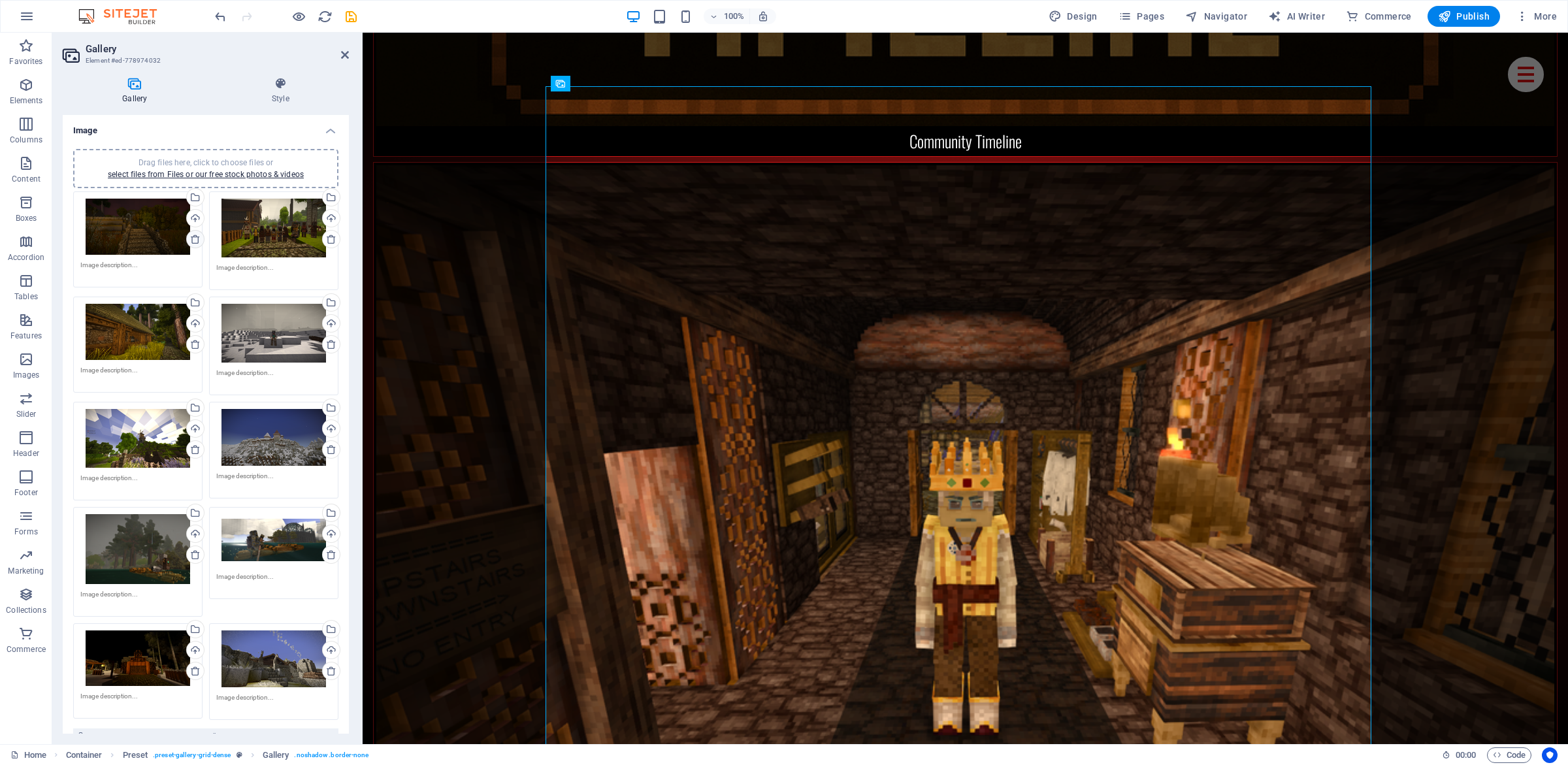
click at [190, 238] on icon at bounding box center [195, 239] width 11 height 11
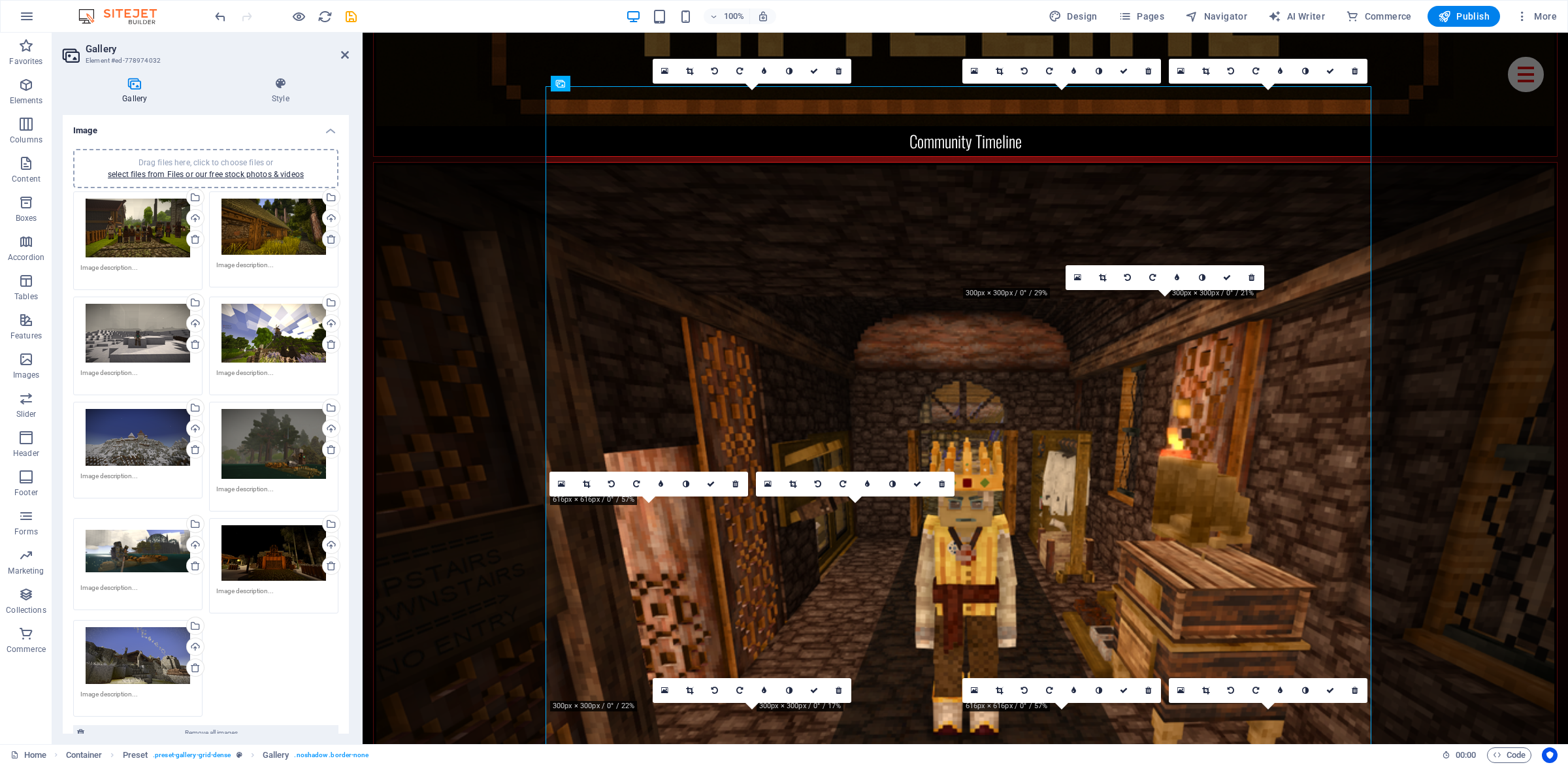
click at [326, 238] on icon at bounding box center [331, 239] width 11 height 11
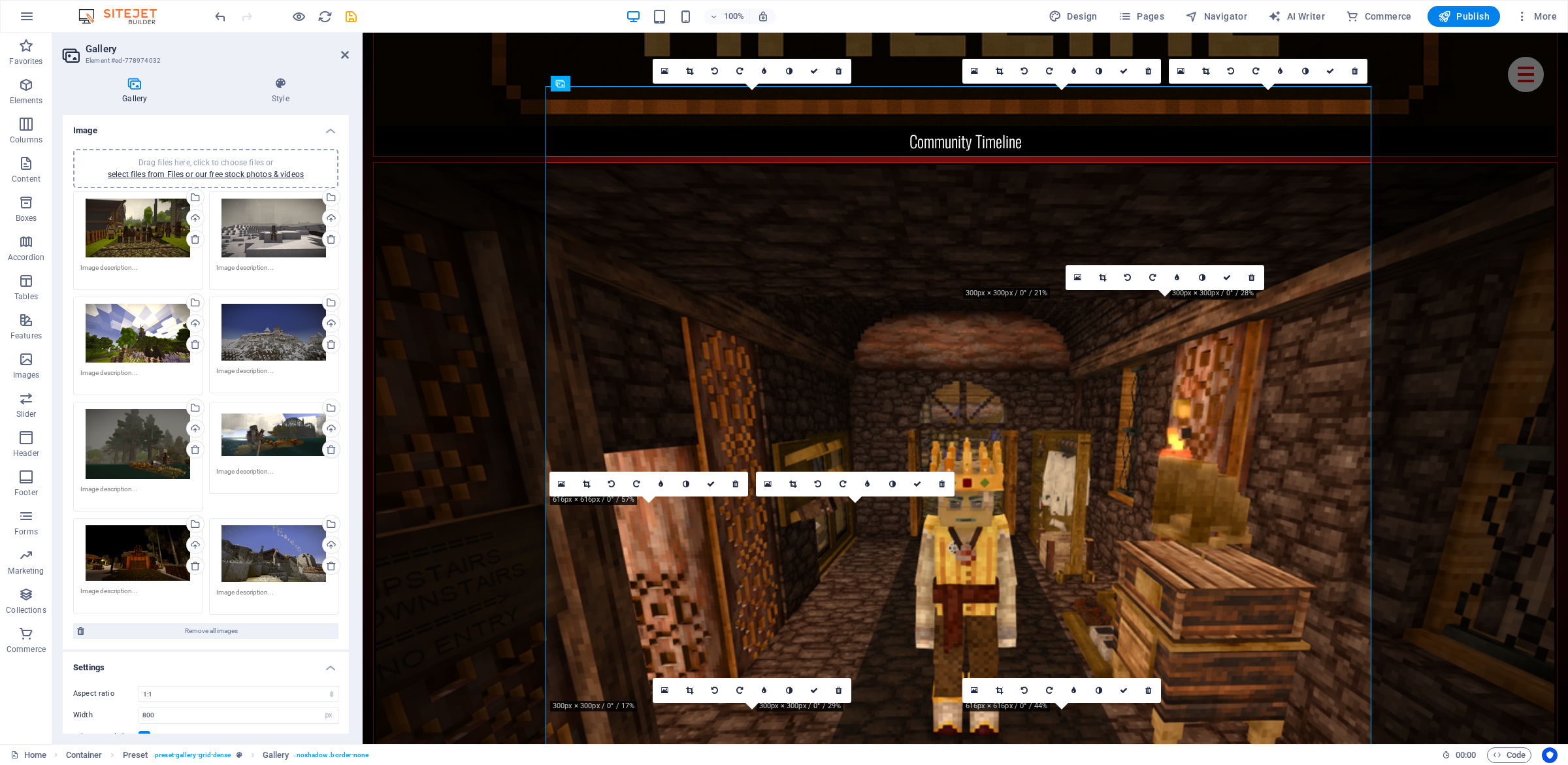
click at [326, 450] on icon at bounding box center [331, 449] width 11 height 11
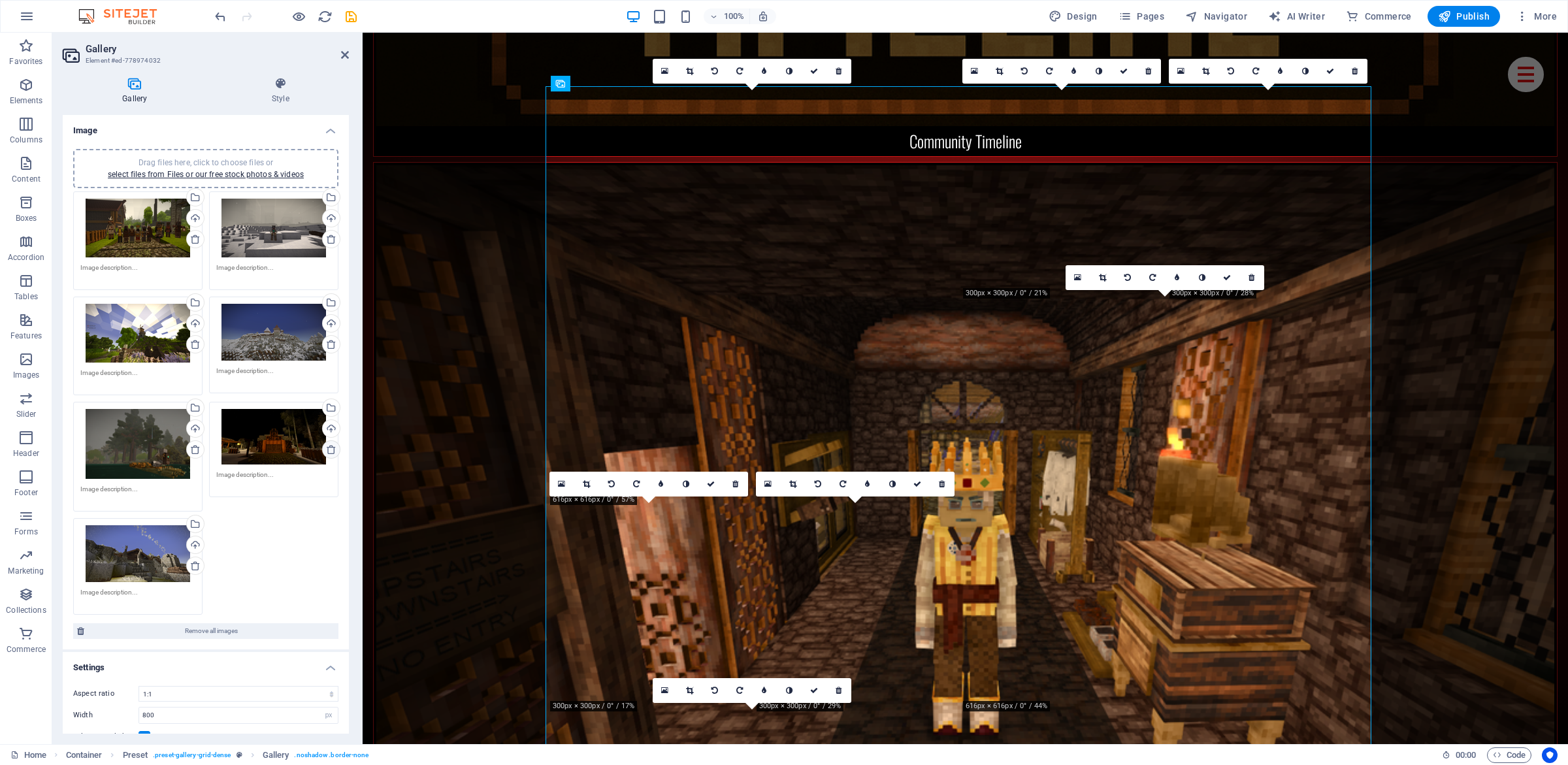
click at [326, 449] on icon at bounding box center [331, 449] width 11 height 11
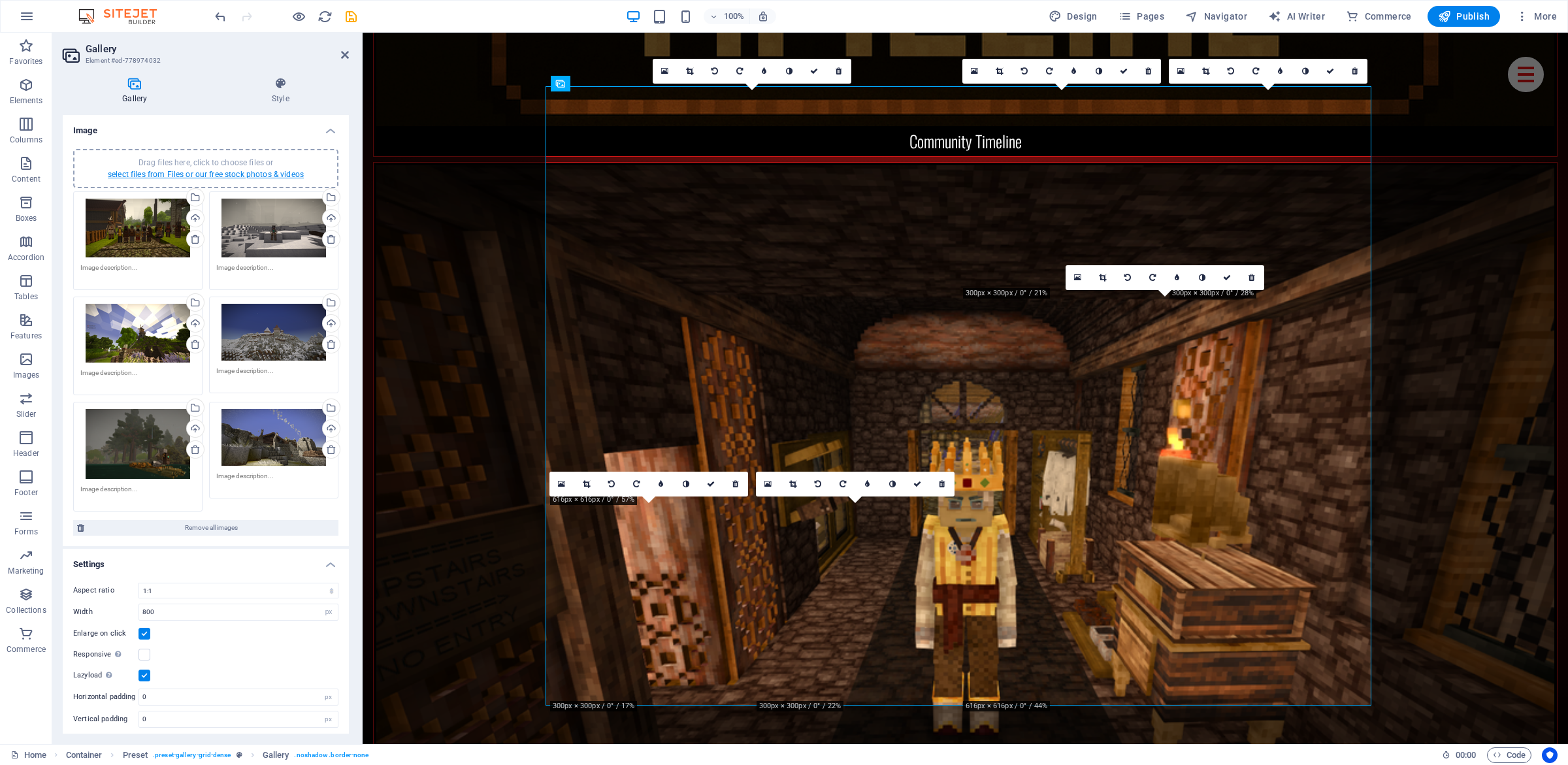
click at [208, 173] on link "select files from Files or our free stock photos & videos" at bounding box center [206, 175] width 196 height 10
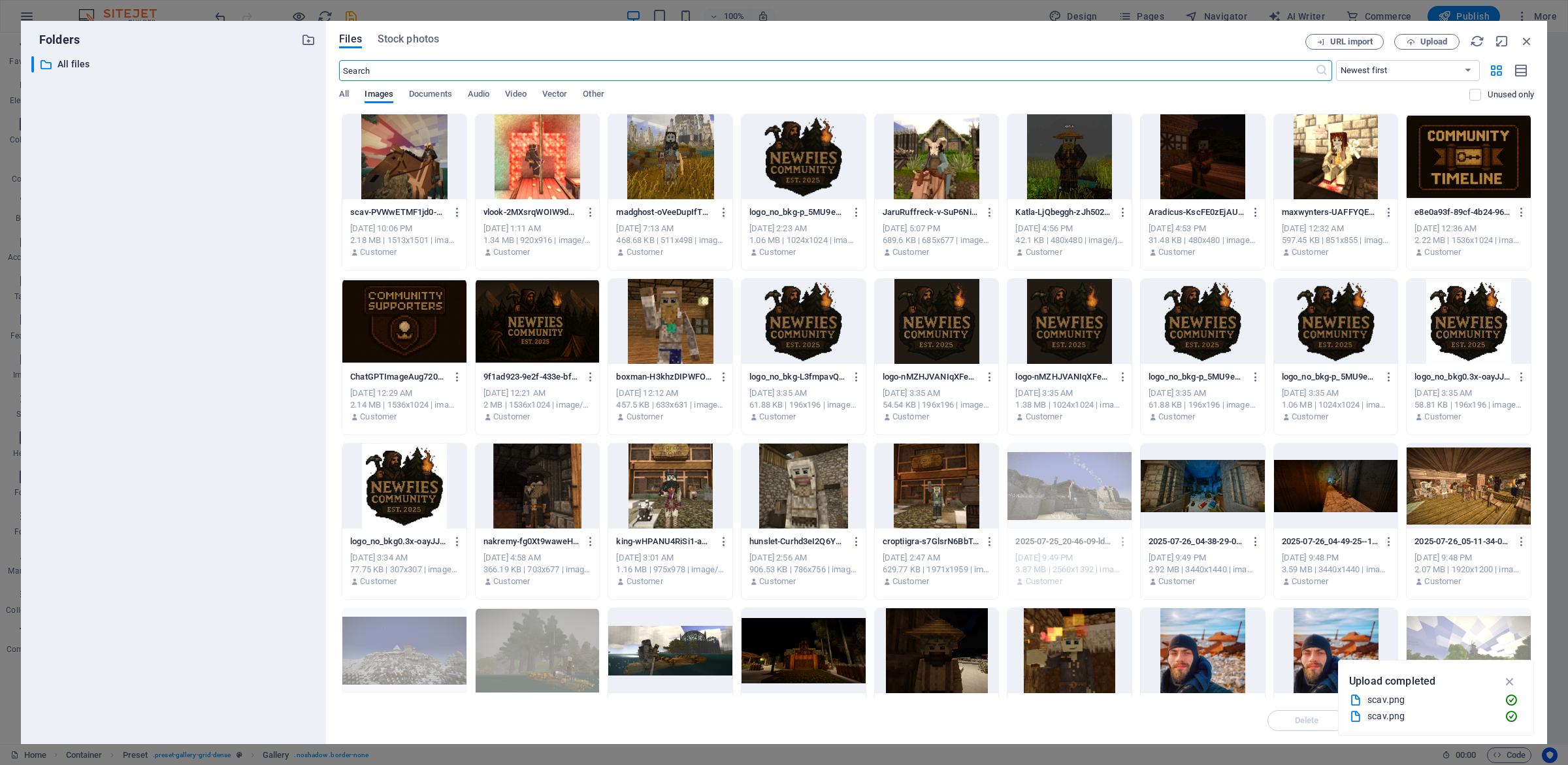
scroll to position [3670, 0]
click at [1418, 43] on span "Upload" at bounding box center [1426, 42] width 54 height 9
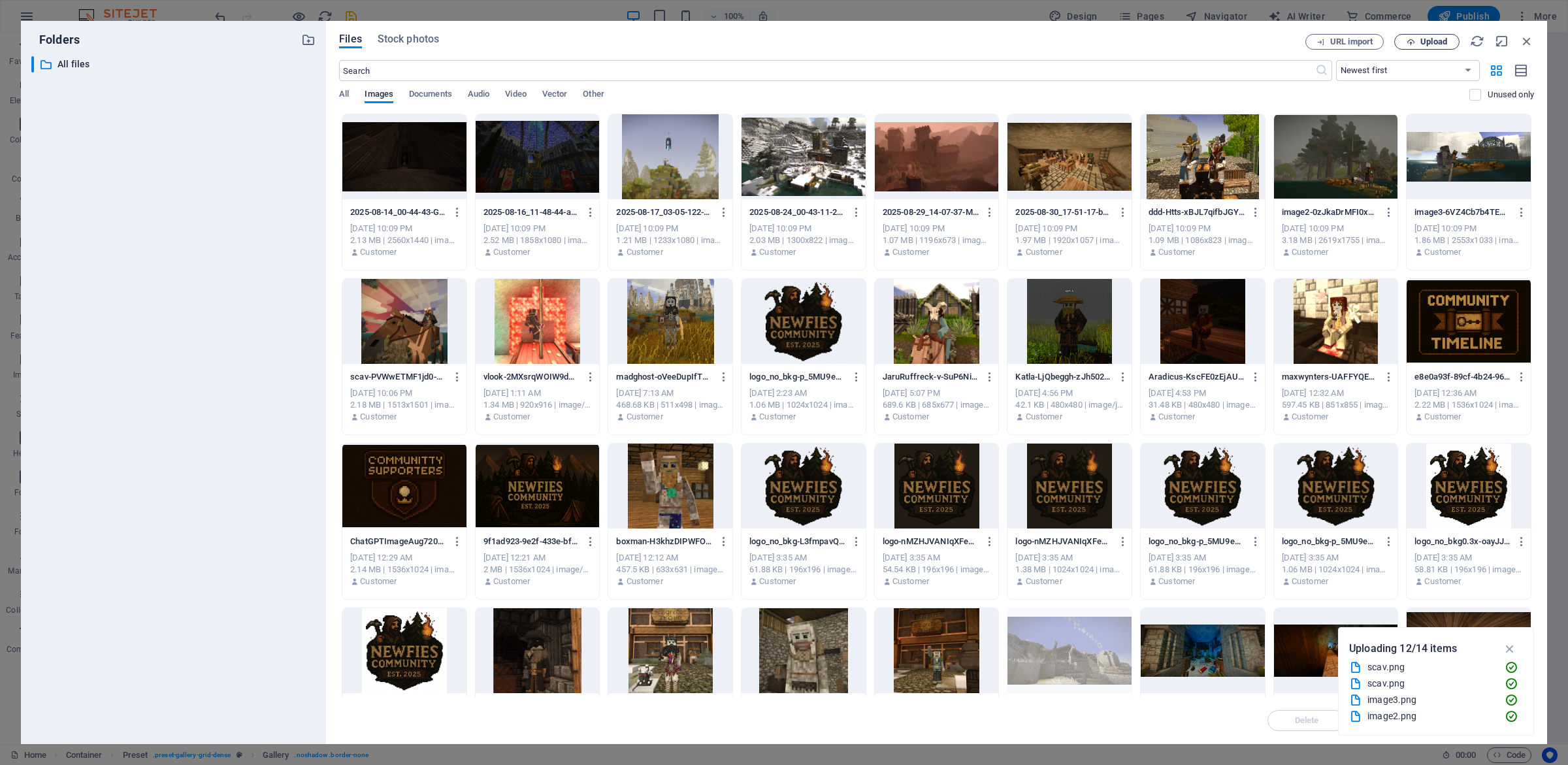
click at [1437, 43] on span "Upload" at bounding box center [1433, 42] width 27 height 8
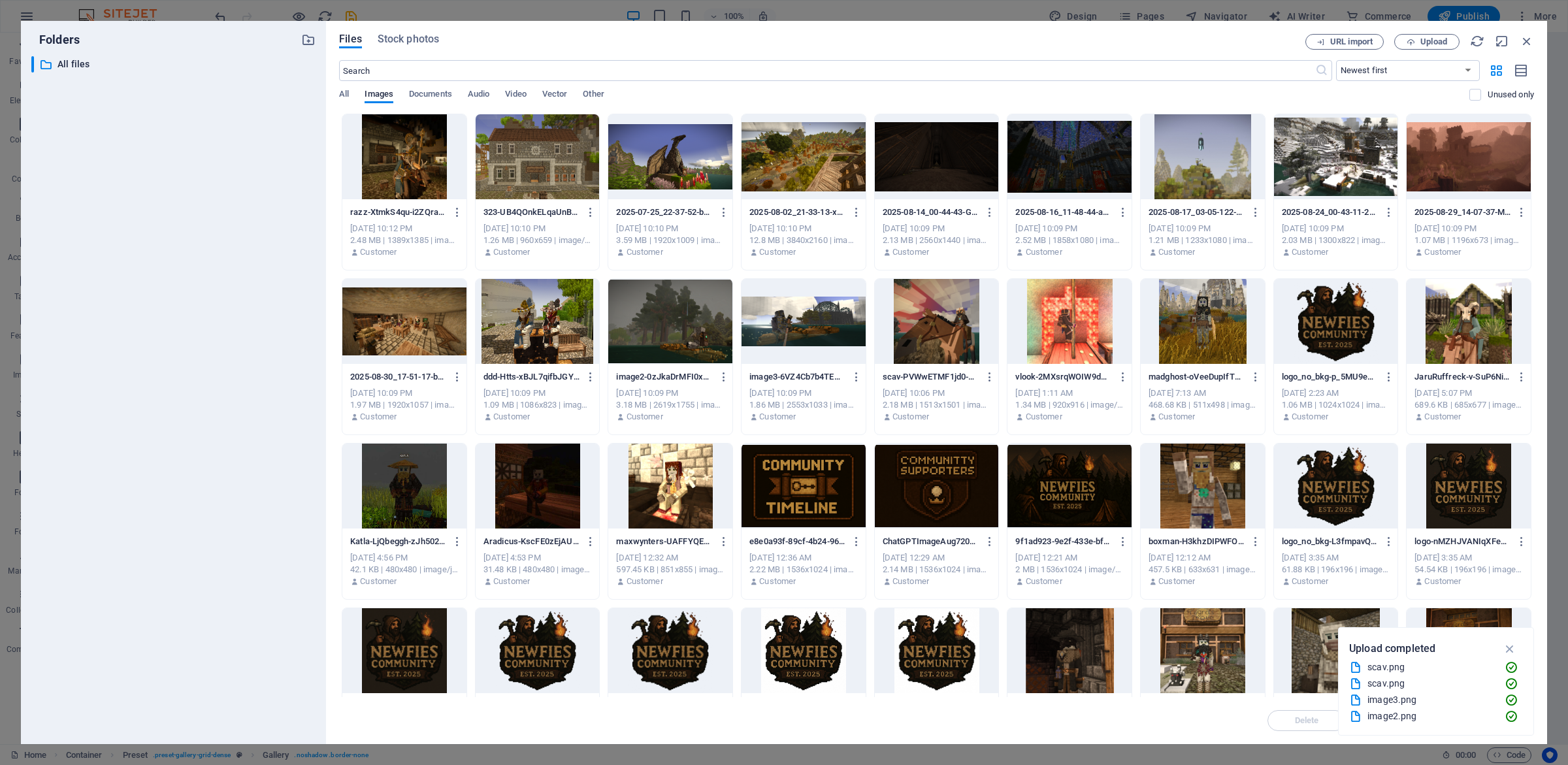
click at [438, 149] on div at bounding box center [404, 157] width 124 height 85
click at [438, 149] on div "1" at bounding box center [404, 157] width 124 height 85
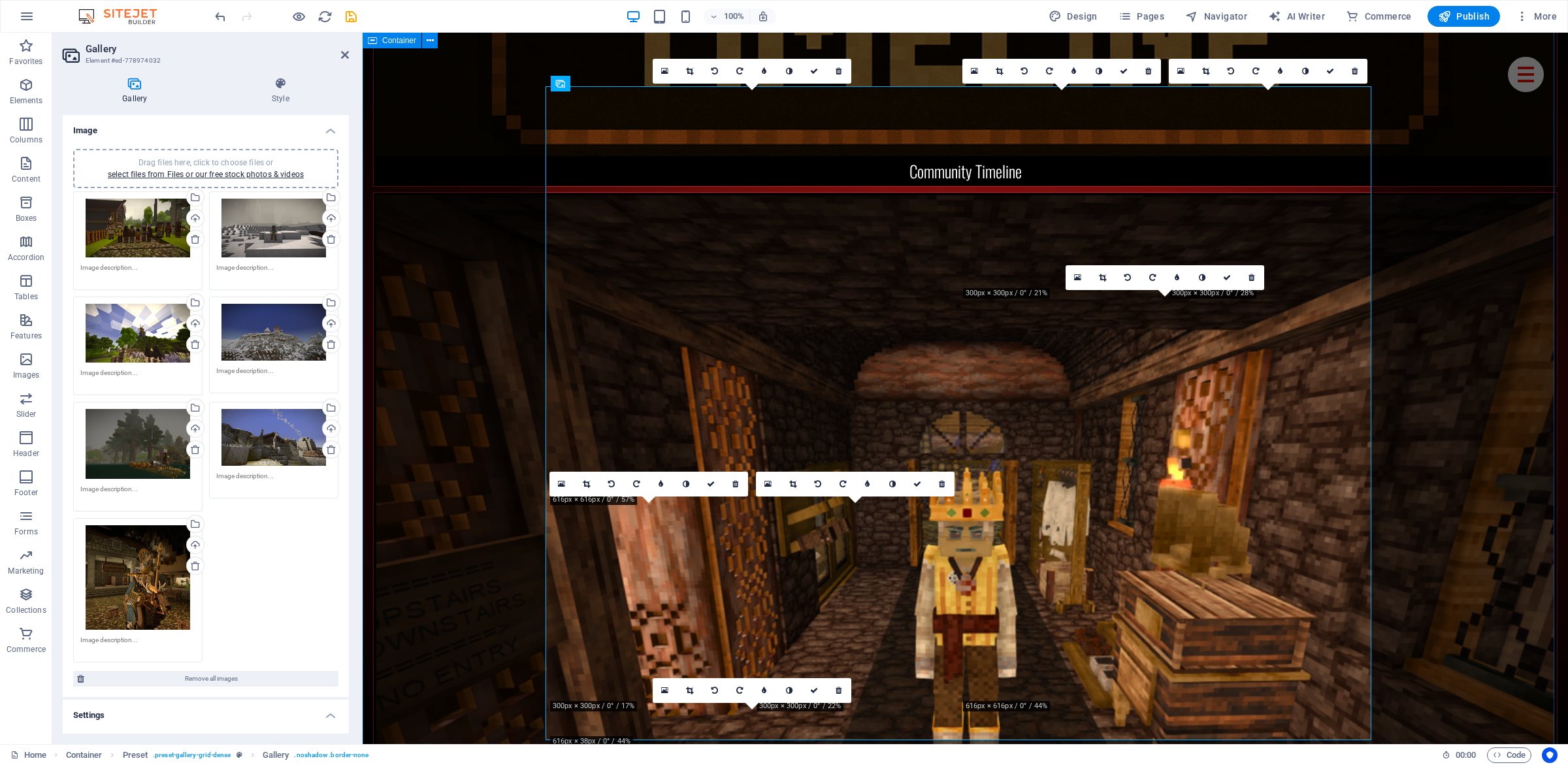
scroll to position [3700, 0]
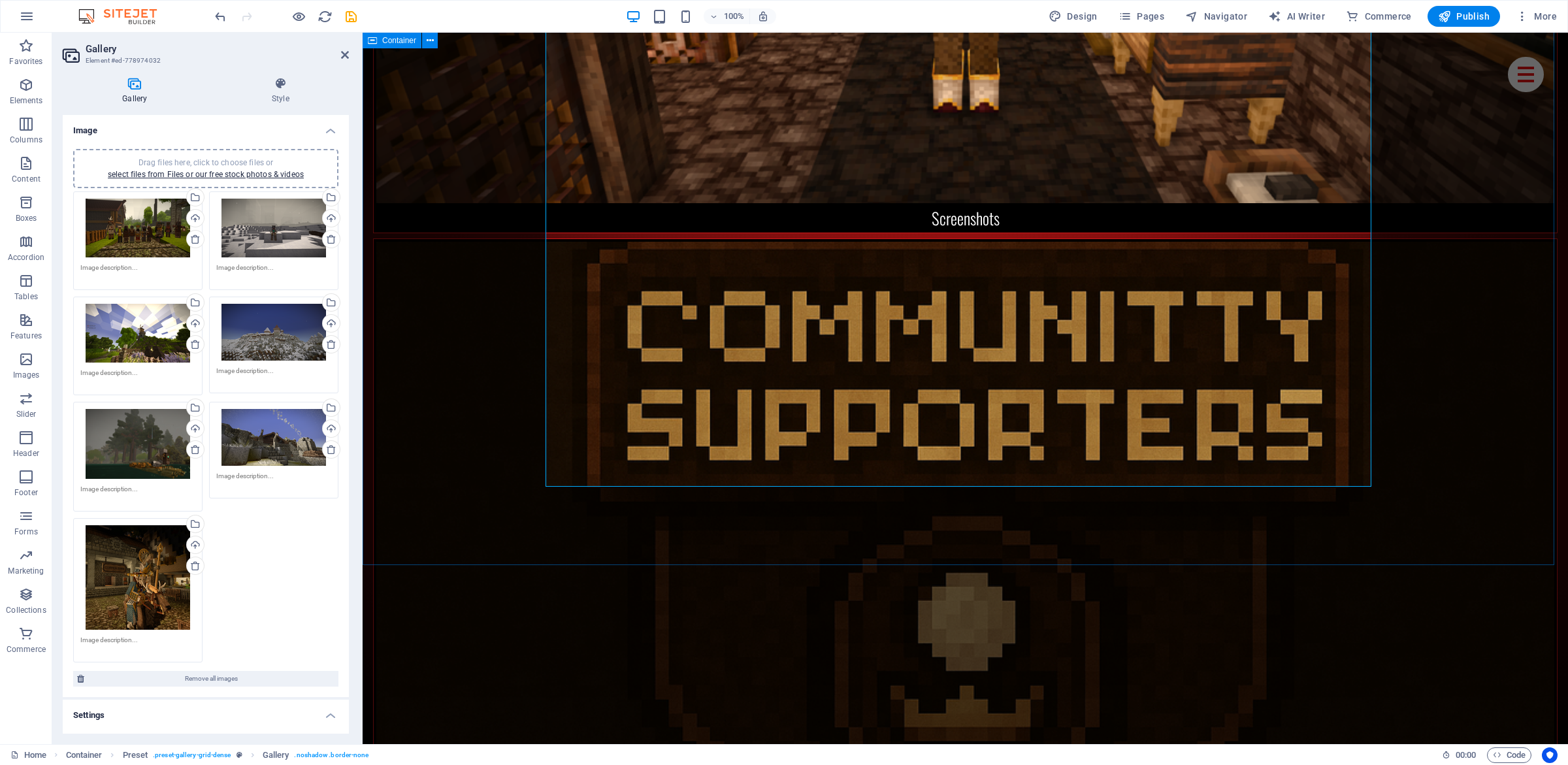
drag, startPoint x: 451, startPoint y: 278, endPoint x: 457, endPoint y: 244, distance: 34.5
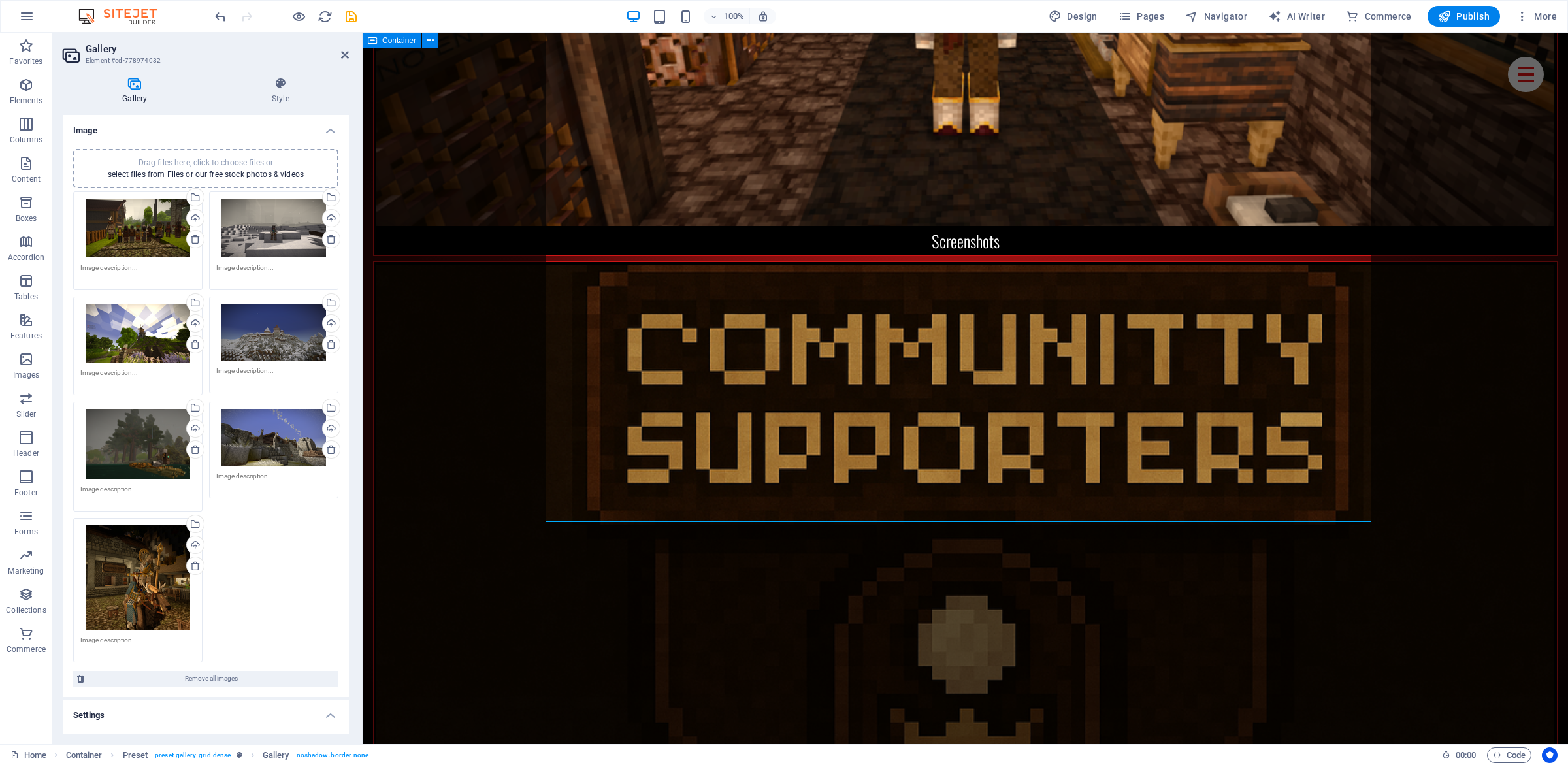
scroll to position [4296, 0]
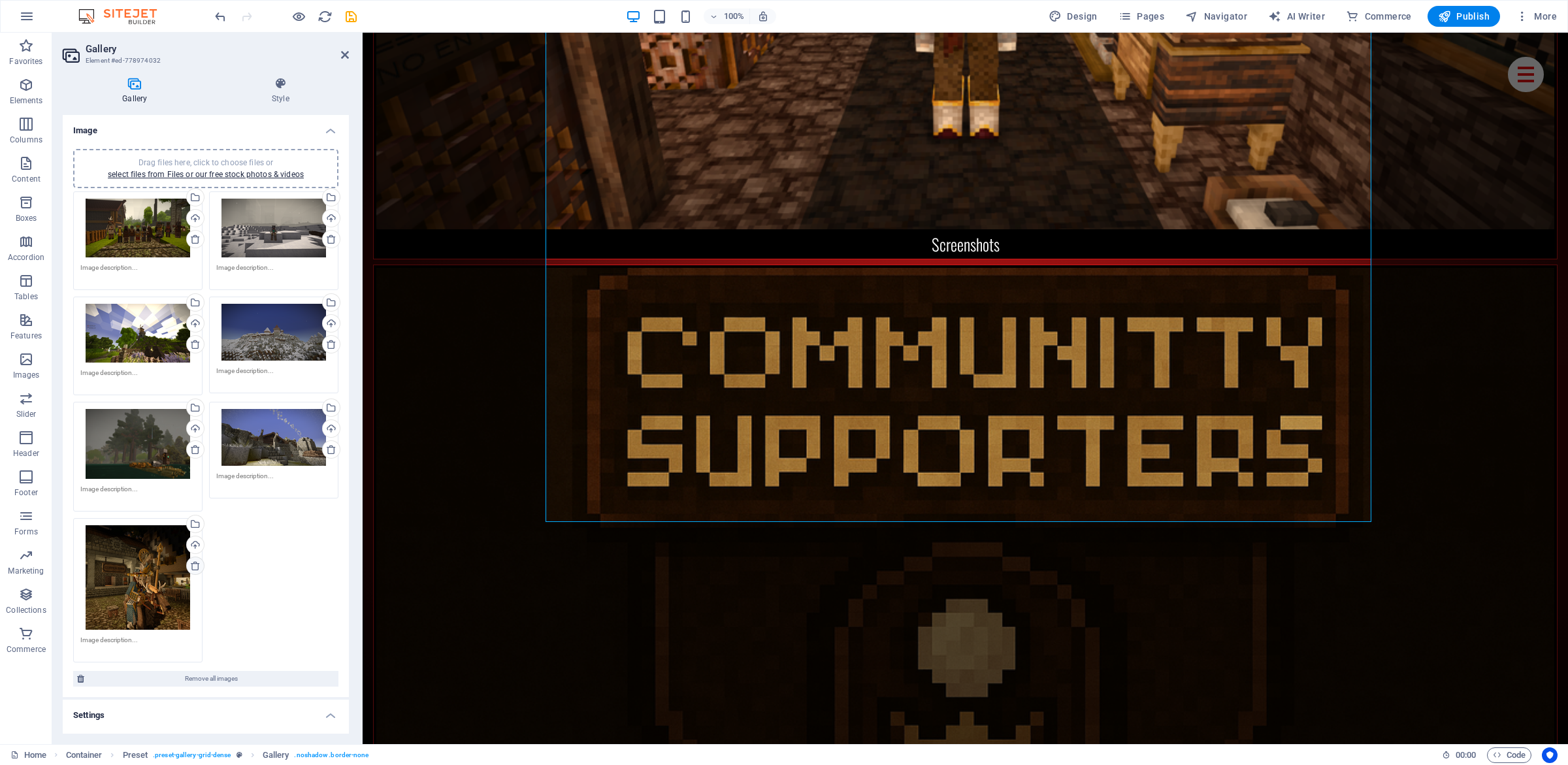
click at [190, 567] on icon at bounding box center [195, 565] width 11 height 11
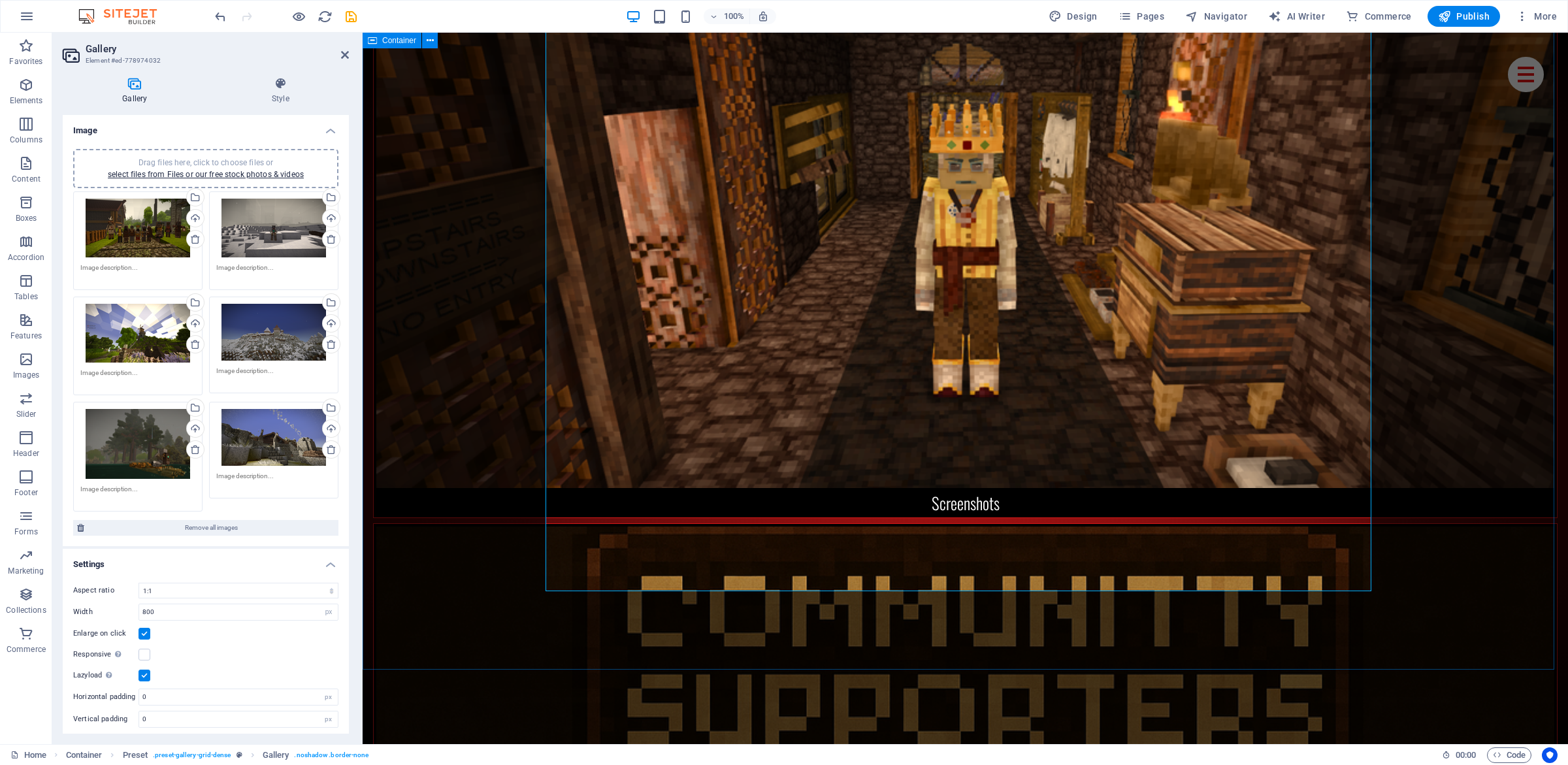
drag, startPoint x: 514, startPoint y: 224, endPoint x: 470, endPoint y: 374, distance: 156.3
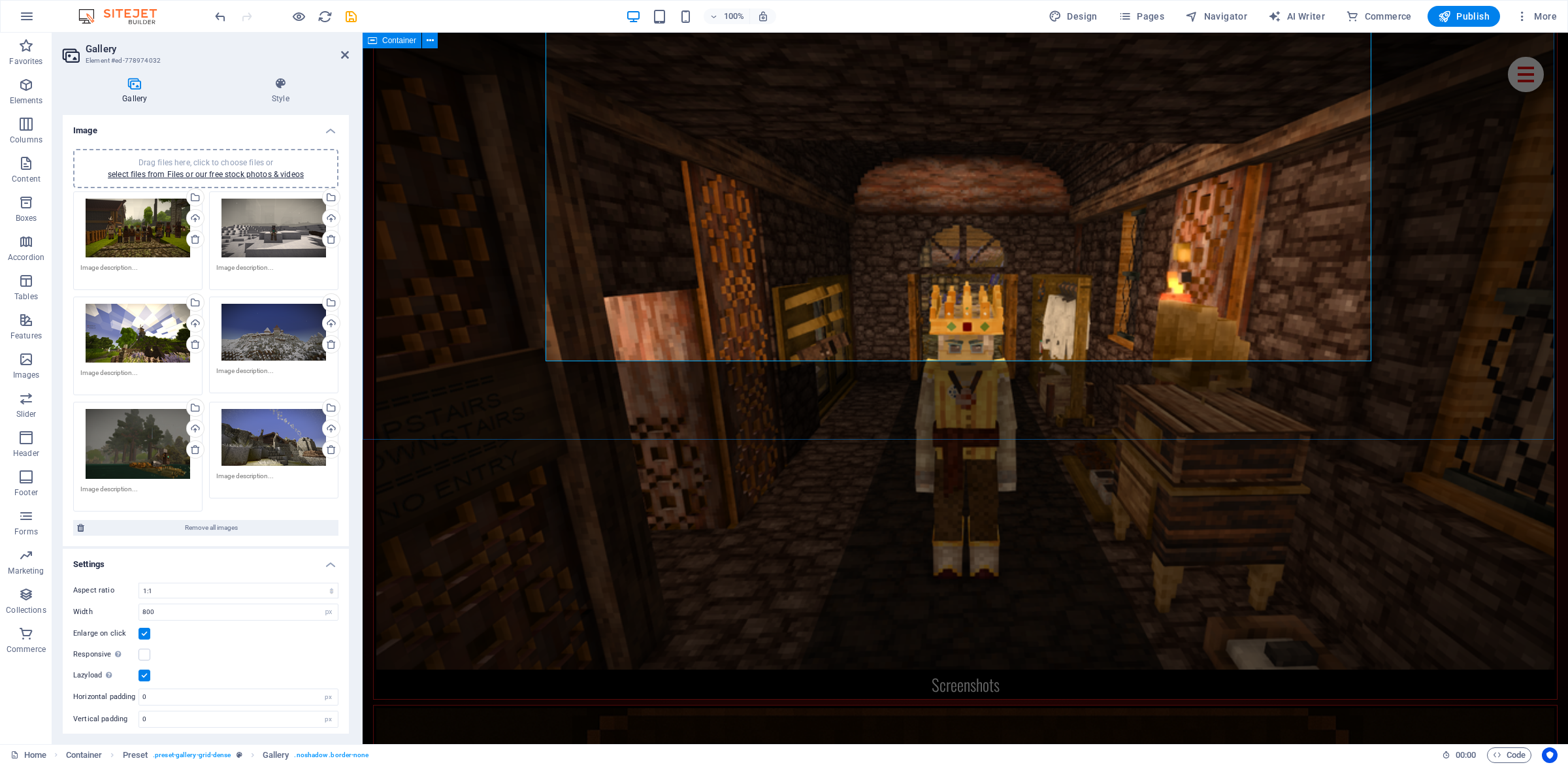
drag, startPoint x: 539, startPoint y: 452, endPoint x: 487, endPoint y: 264, distance: 195.1
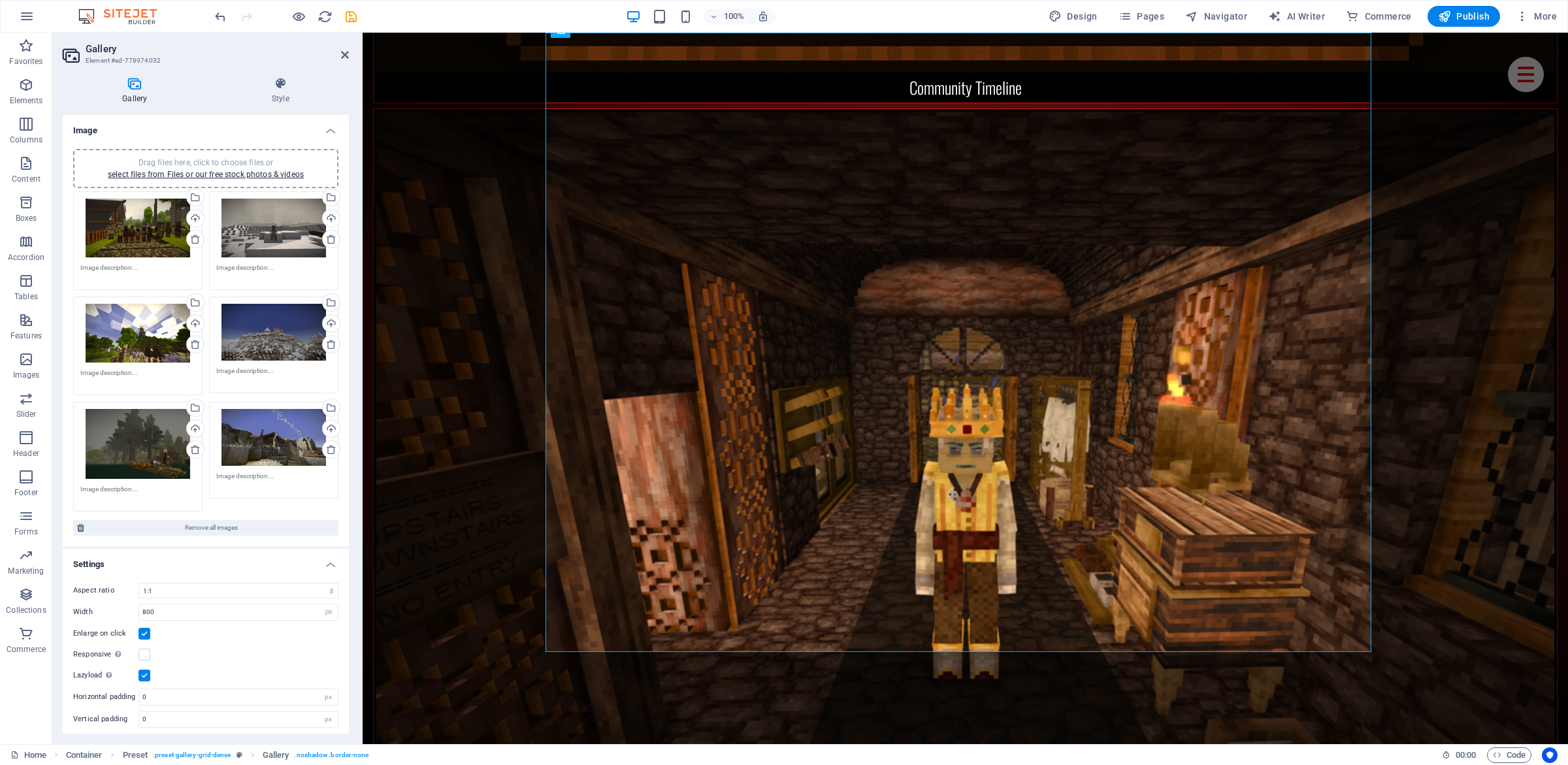
click at [199, 160] on span "Drag files here, click to choose files or select files from Files or our free s…" at bounding box center [206, 168] width 196 height 21
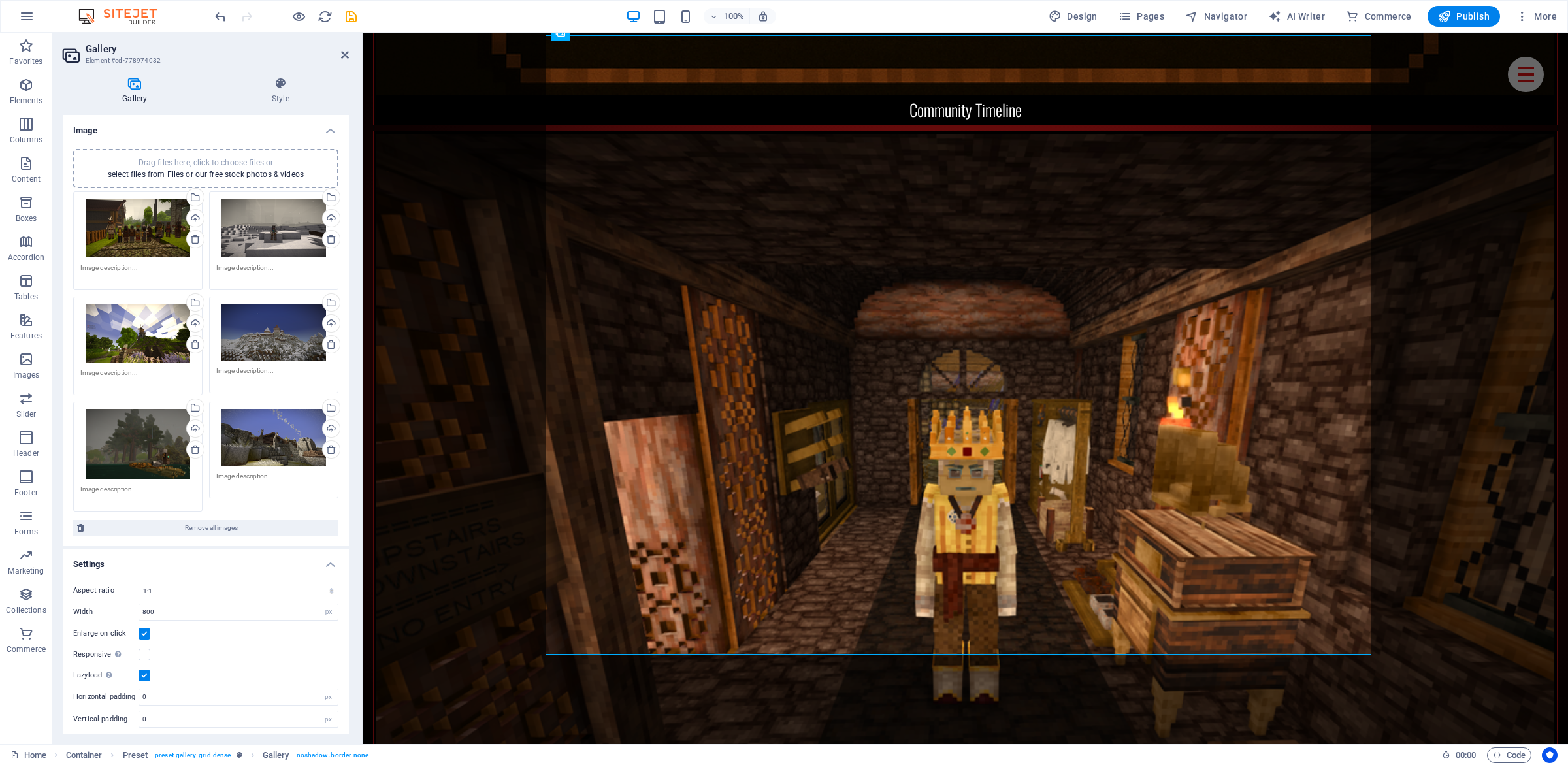
scroll to position [3730, 0]
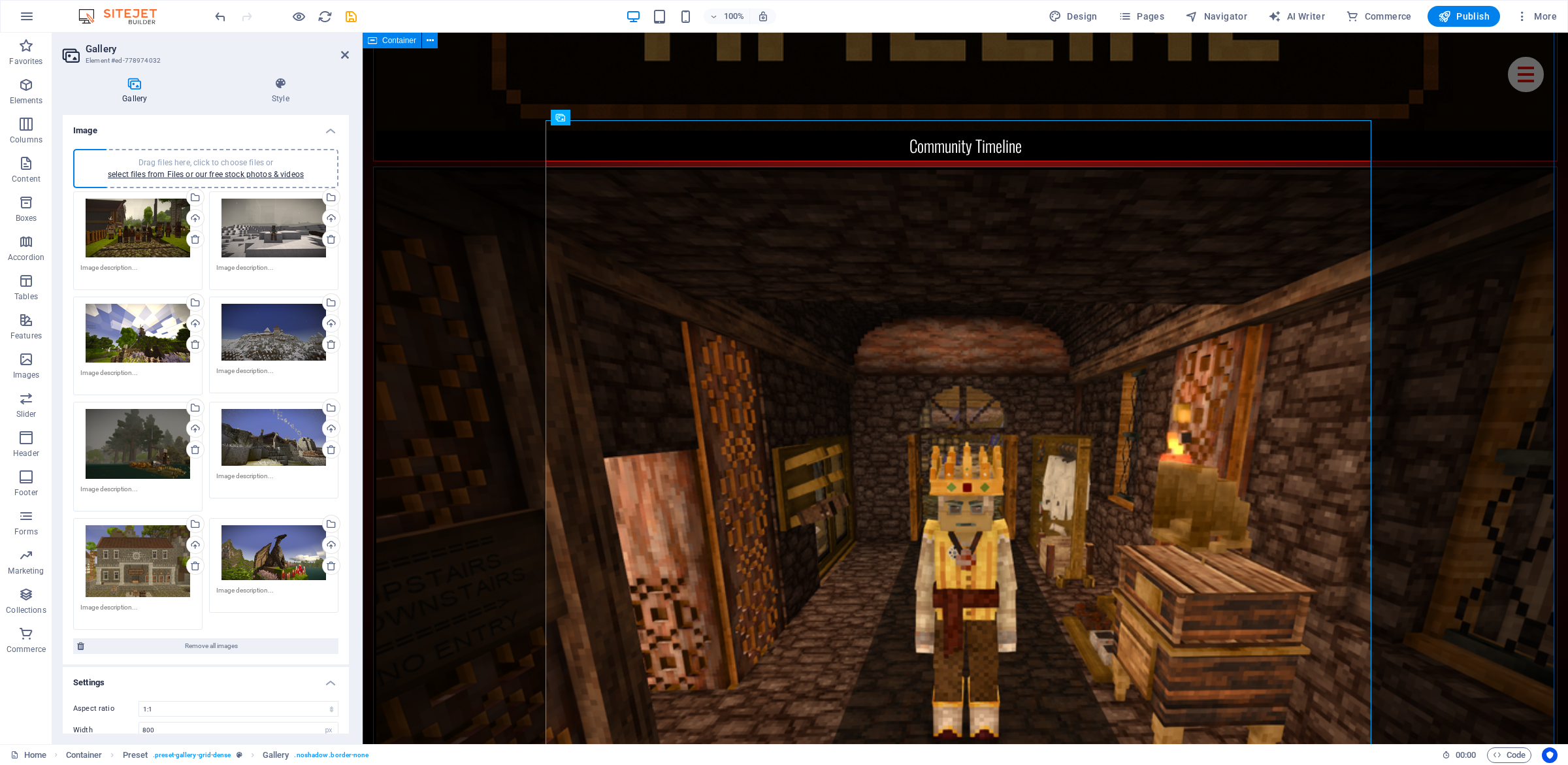
drag, startPoint x: 461, startPoint y: 428, endPoint x: 542, endPoint y: 536, distance: 135.0
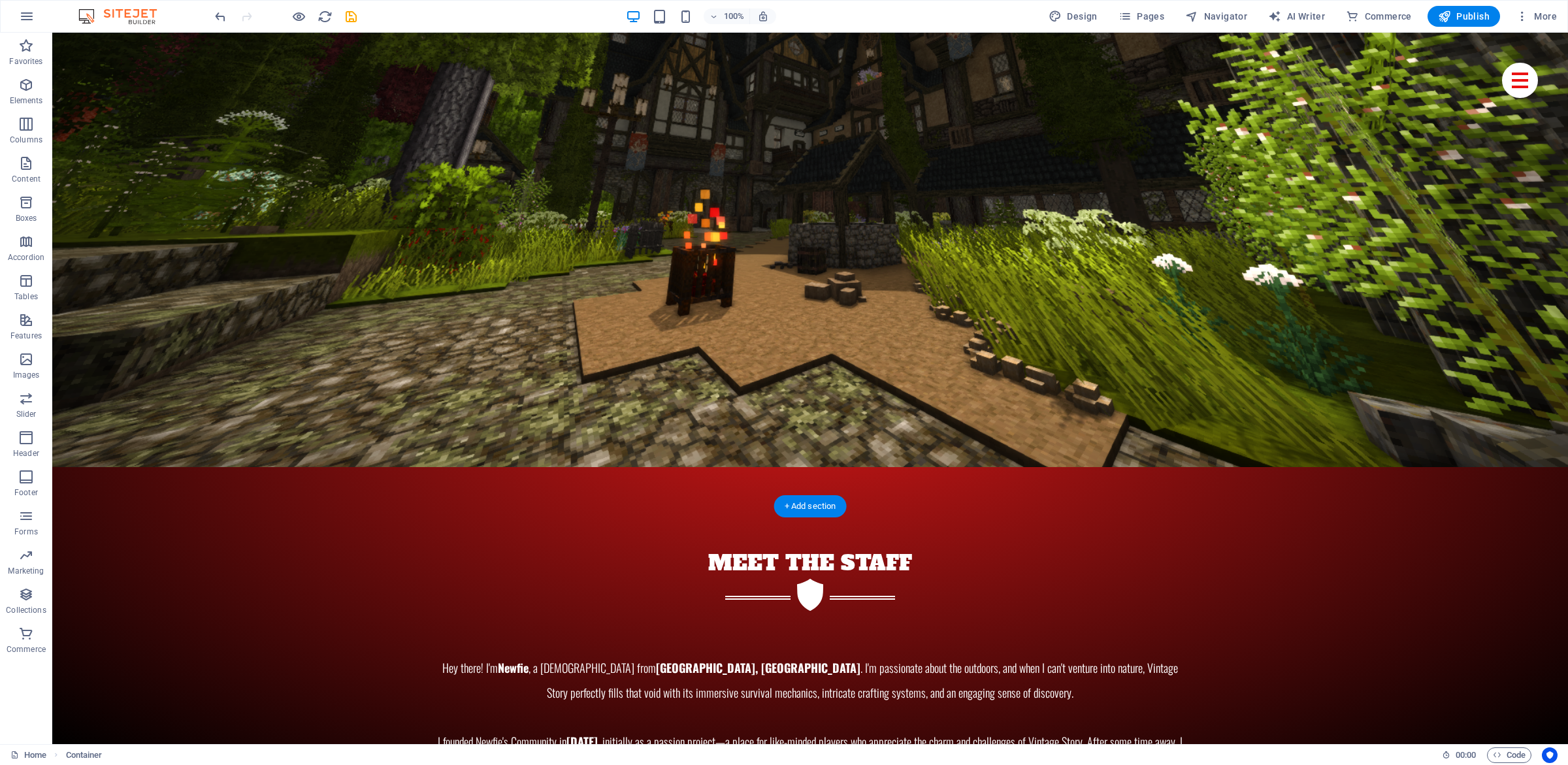
scroll to position [7222, 0]
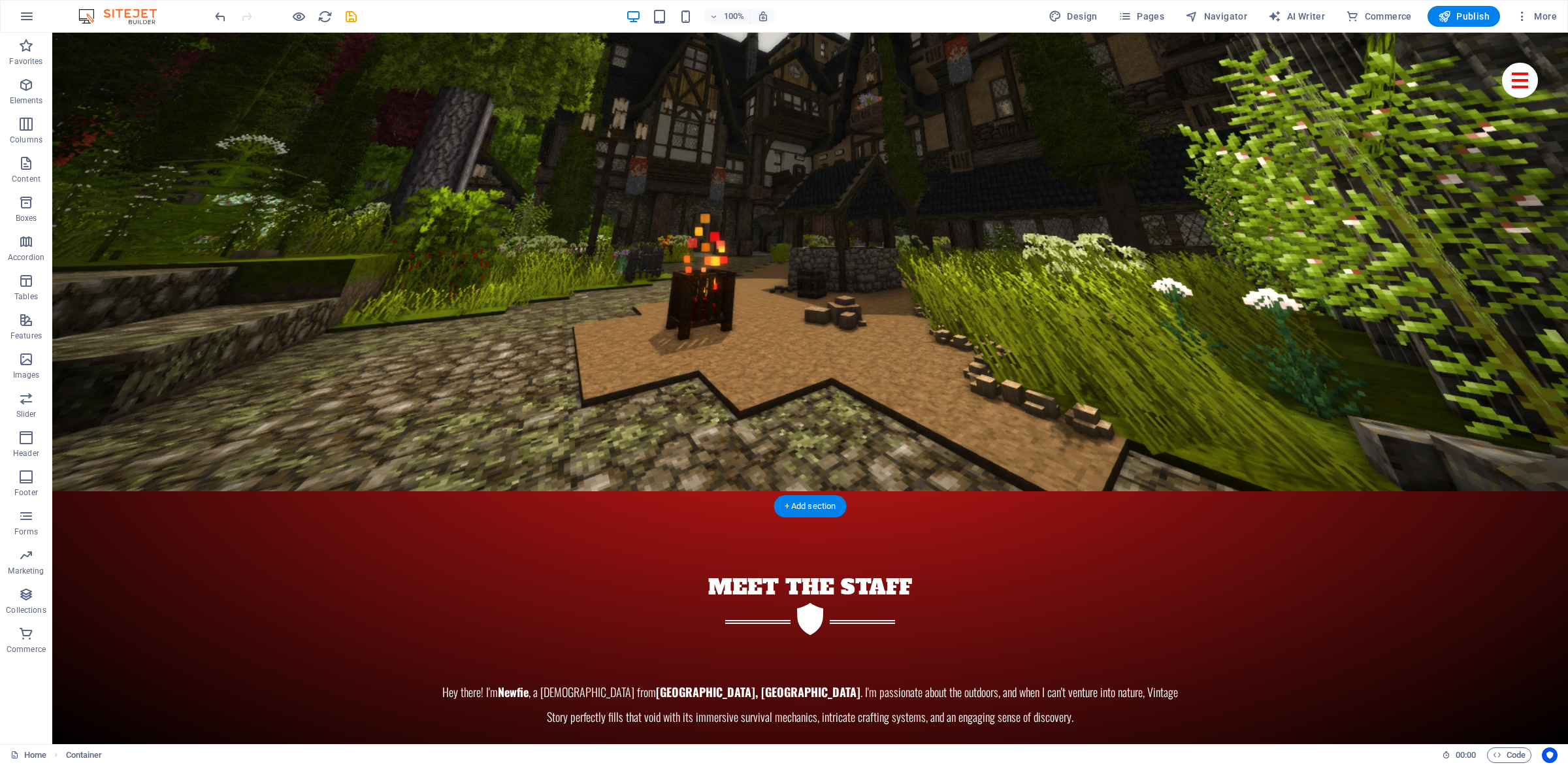
drag, startPoint x: 288, startPoint y: 498, endPoint x: 365, endPoint y: 450, distance: 90.7
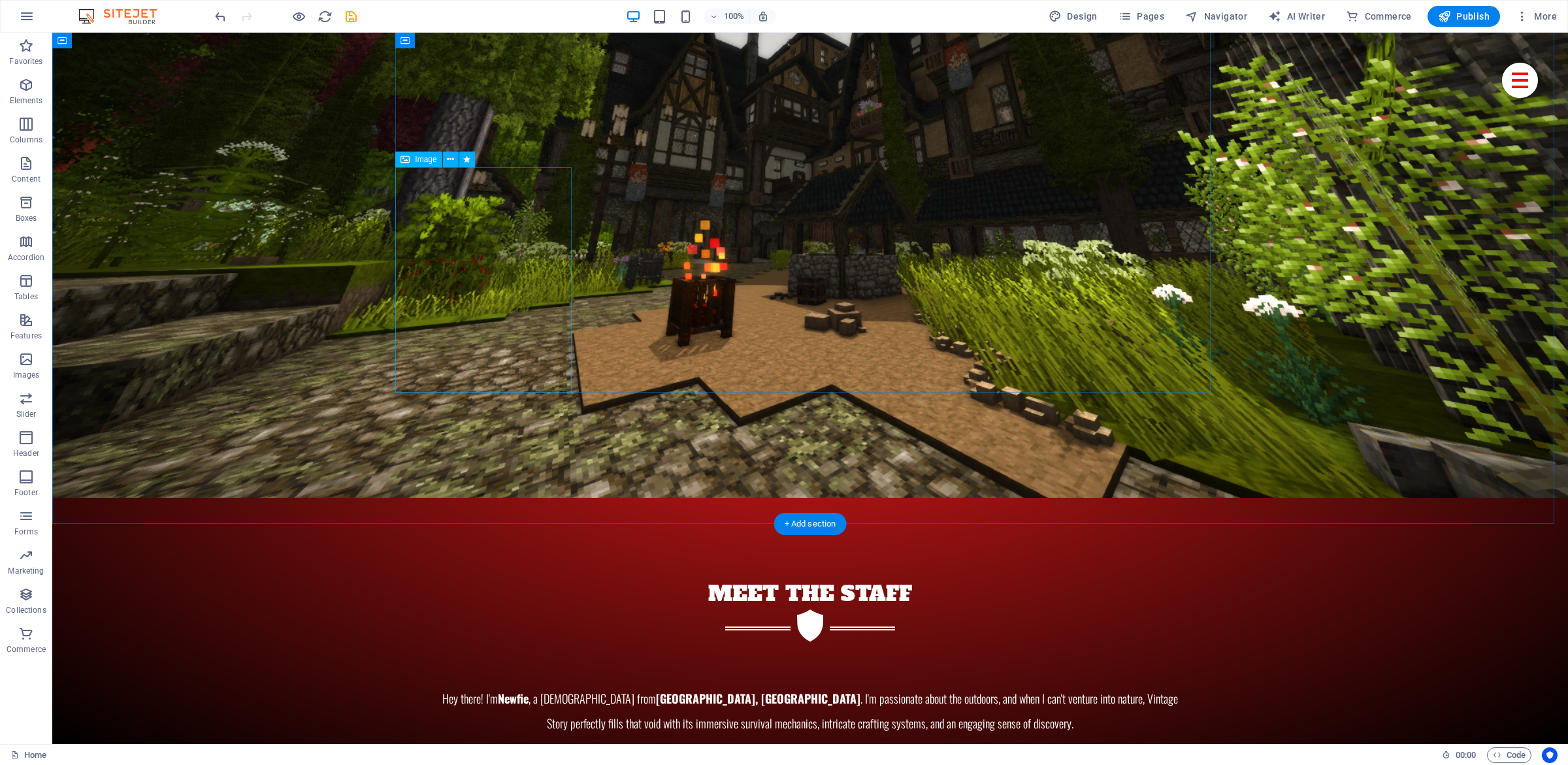
select select "%"
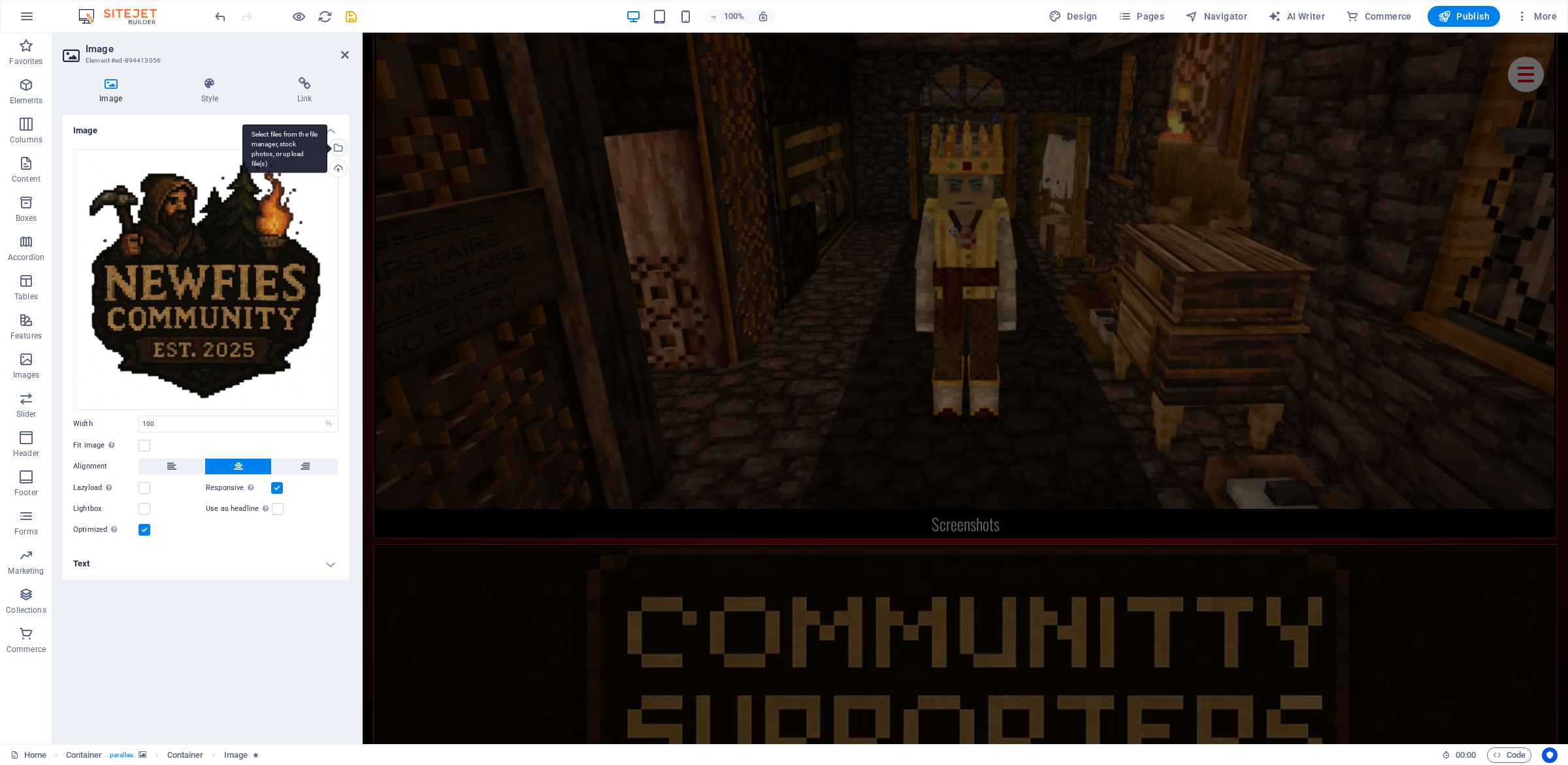
click at [341, 147] on div "Select files from the file manager, stock photos, or upload file(s)" at bounding box center [337, 149] width 19 height 19
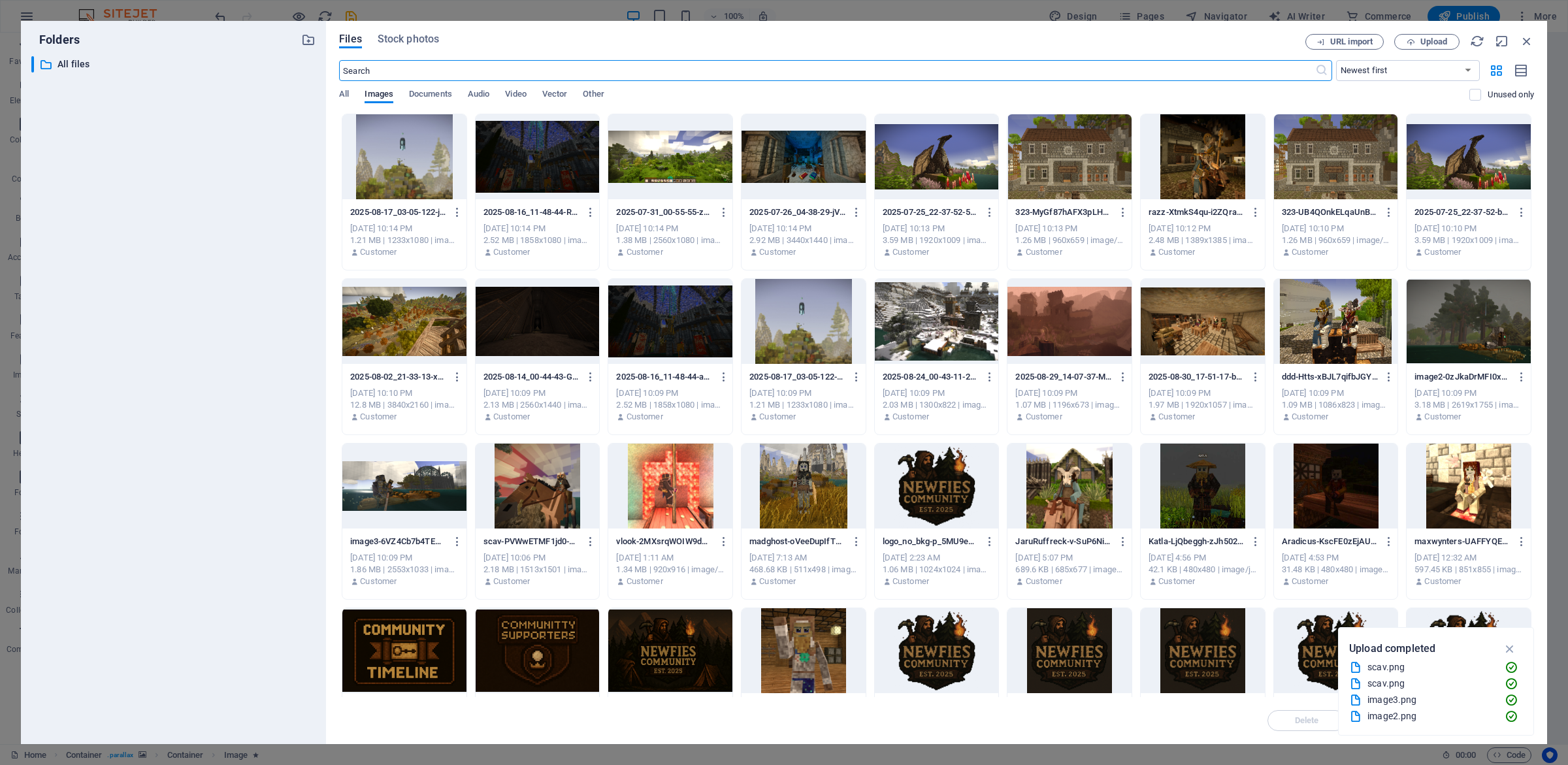
scroll to position [7030, 0]
click at [1202, 141] on div at bounding box center [1203, 157] width 124 height 85
click at [1202, 141] on div "1" at bounding box center [1203, 157] width 124 height 85
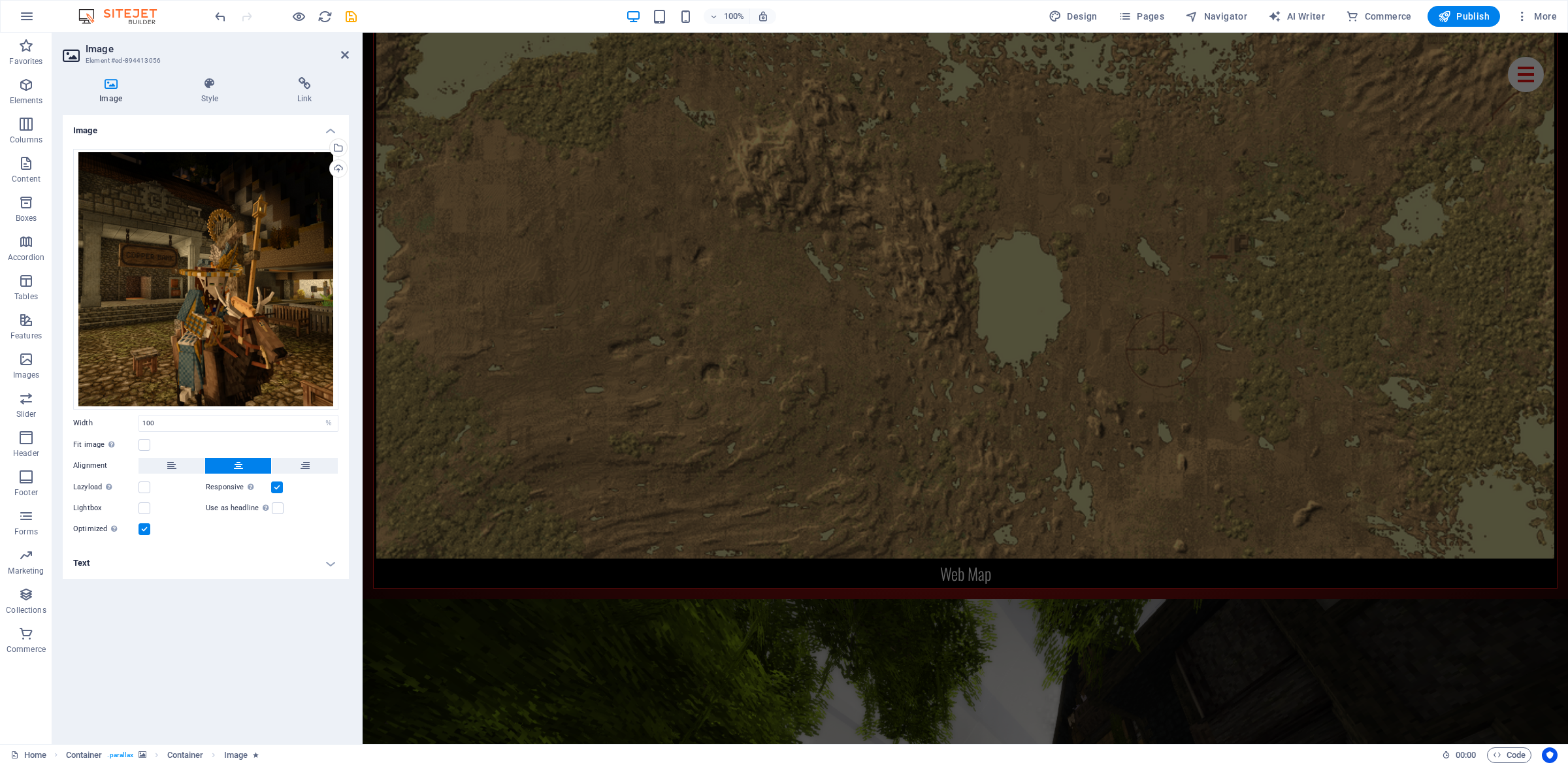
drag, startPoint x: 468, startPoint y: 479, endPoint x: 527, endPoint y: 637, distance: 168.7
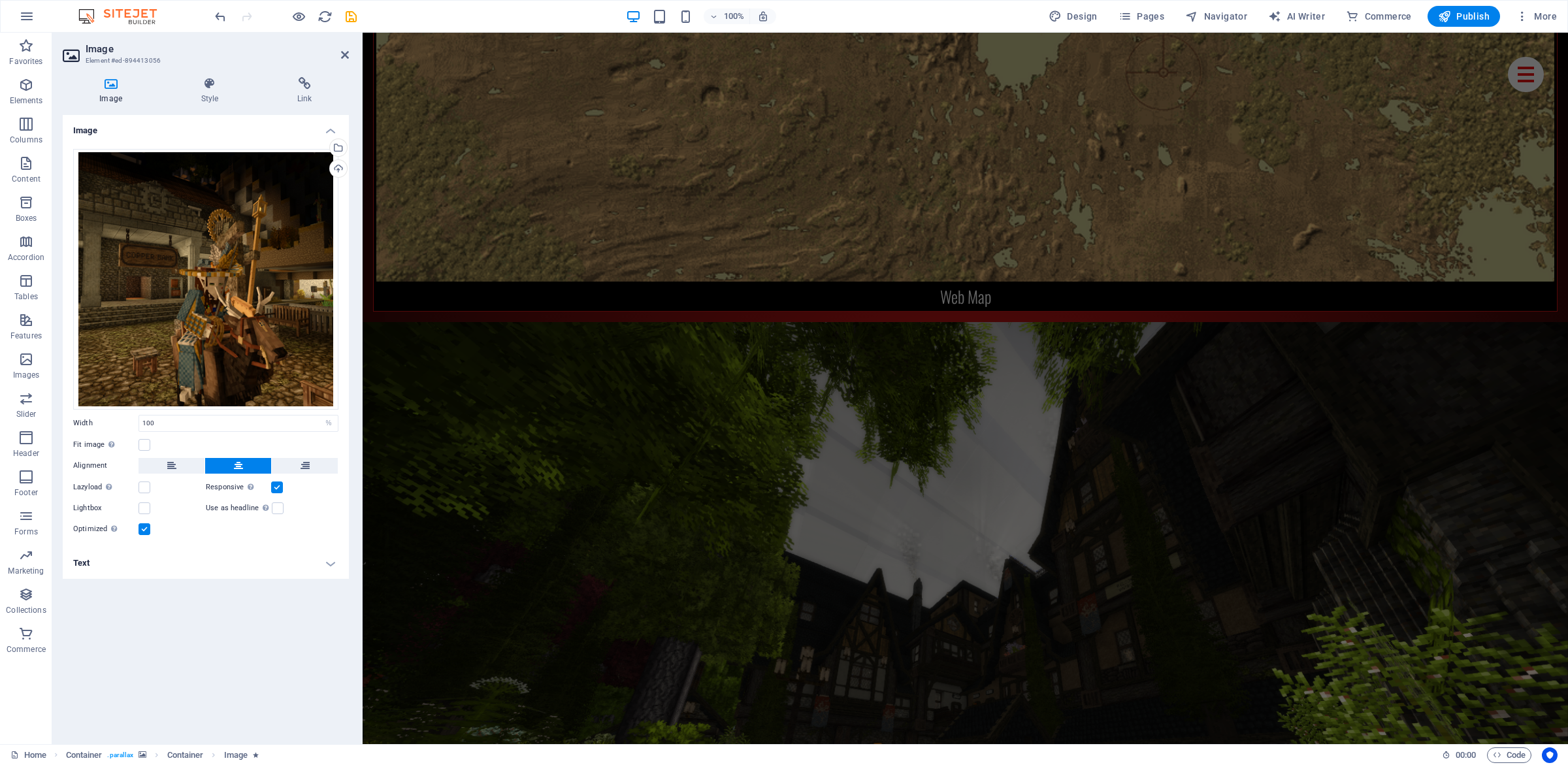
scroll to position [5673, 0]
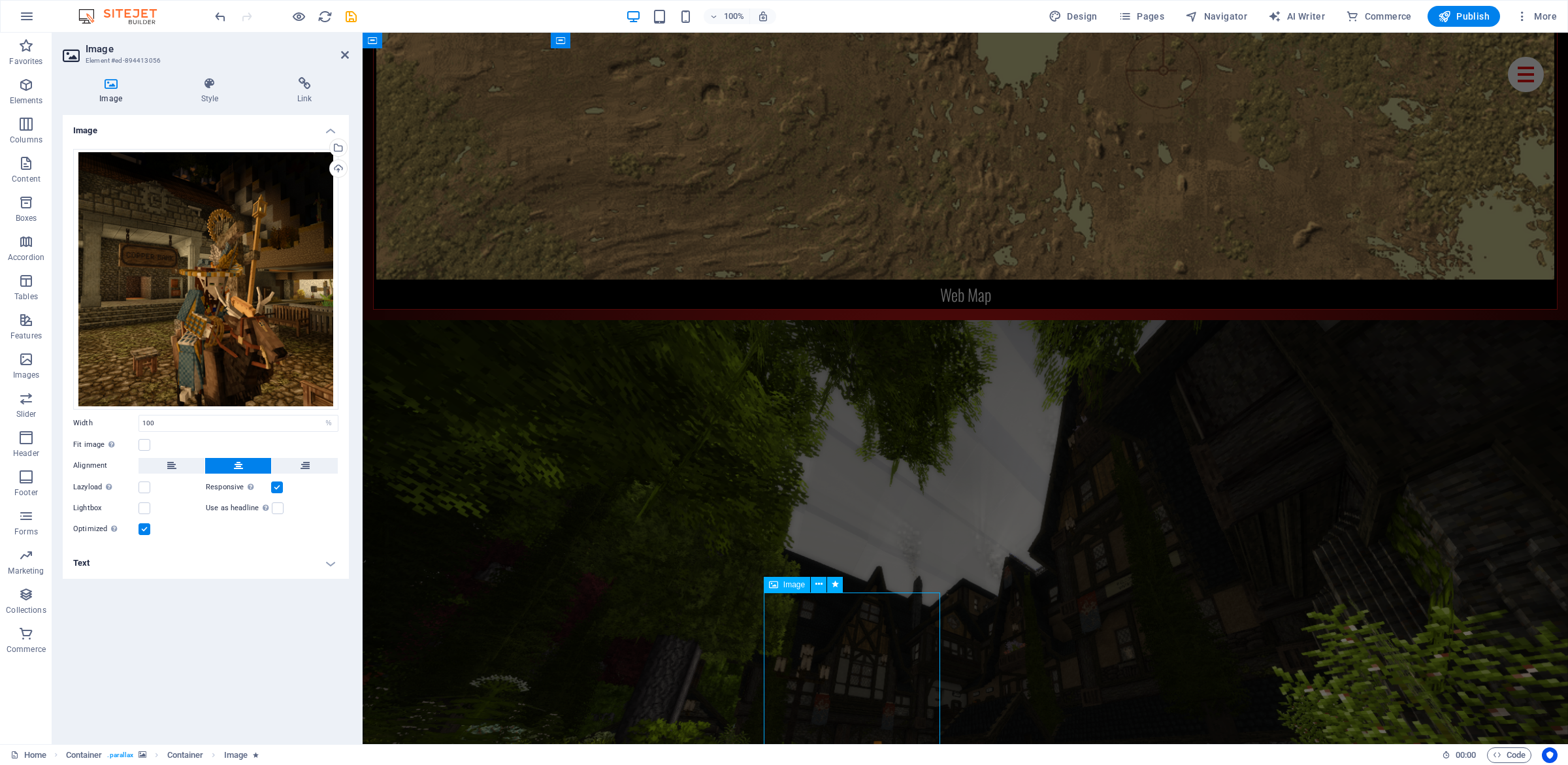
select select "%"
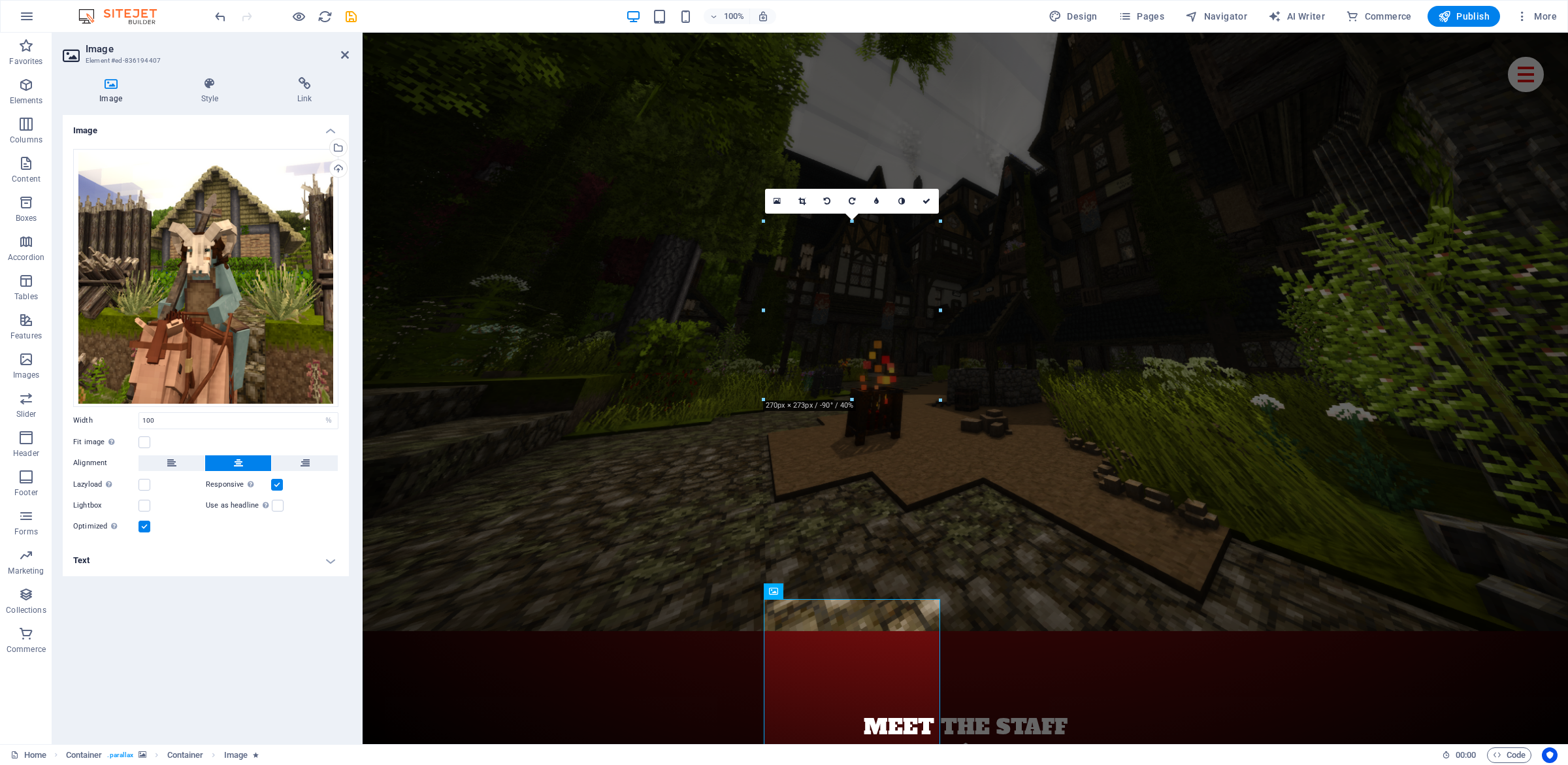
drag, startPoint x: 440, startPoint y: 486, endPoint x: 483, endPoint y: 492, distance: 43.4
click at [855, 197] on icon at bounding box center [852, 198] width 7 height 8
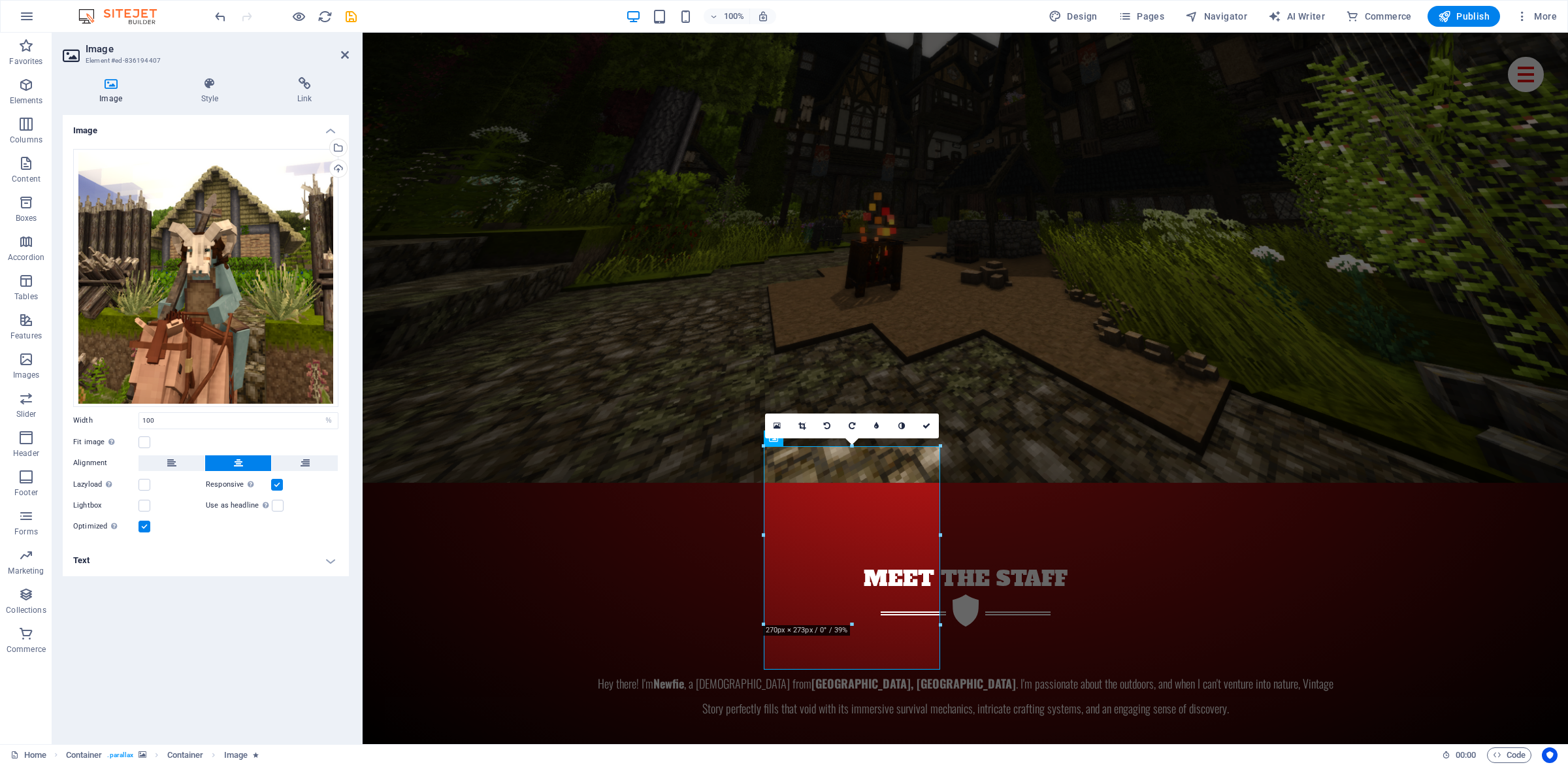
drag, startPoint x: 428, startPoint y: 395, endPoint x: 518, endPoint y: 392, distance: 90.0
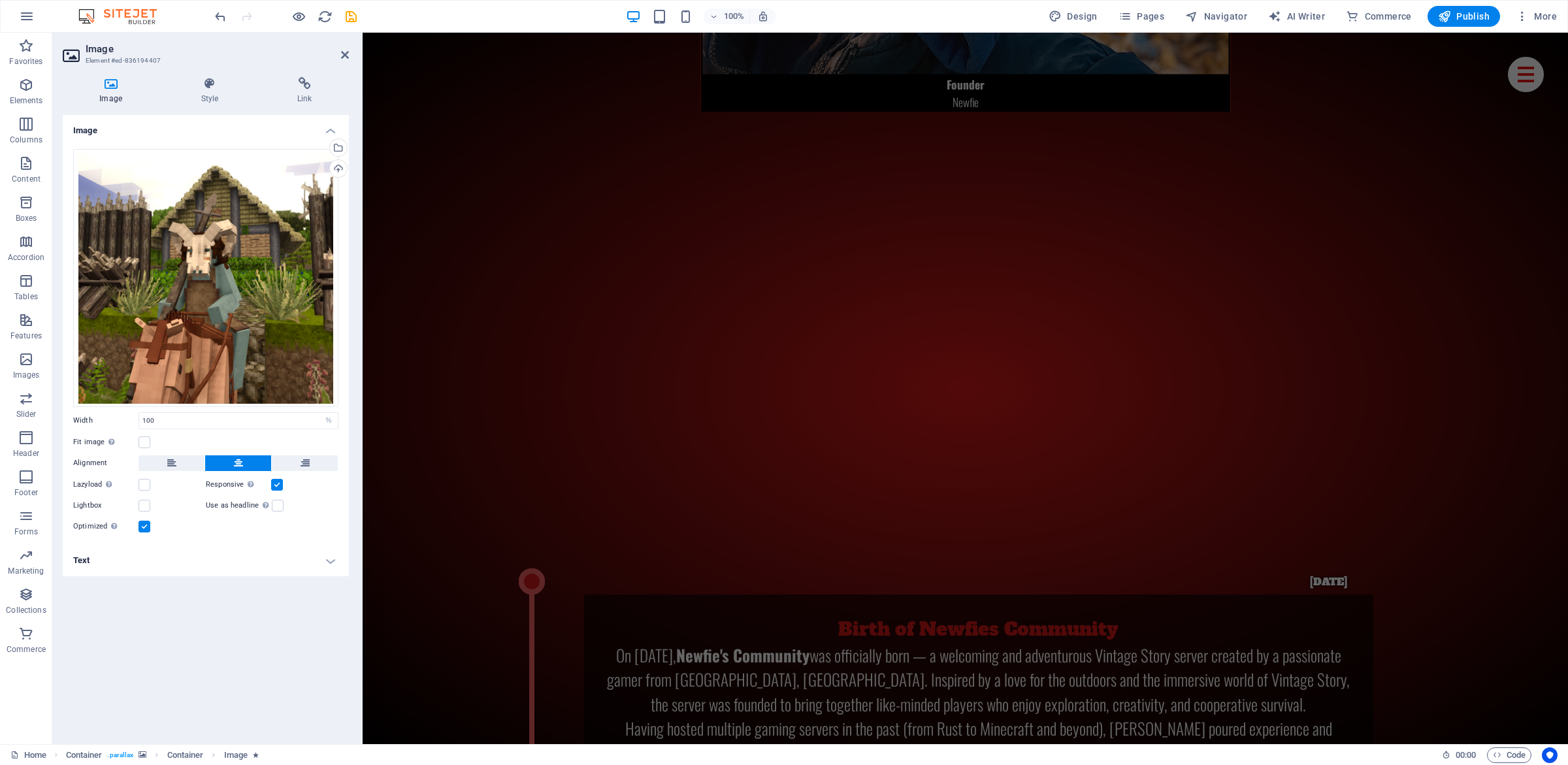
drag, startPoint x: 428, startPoint y: 426, endPoint x: 468, endPoint y: 470, distance: 59.5
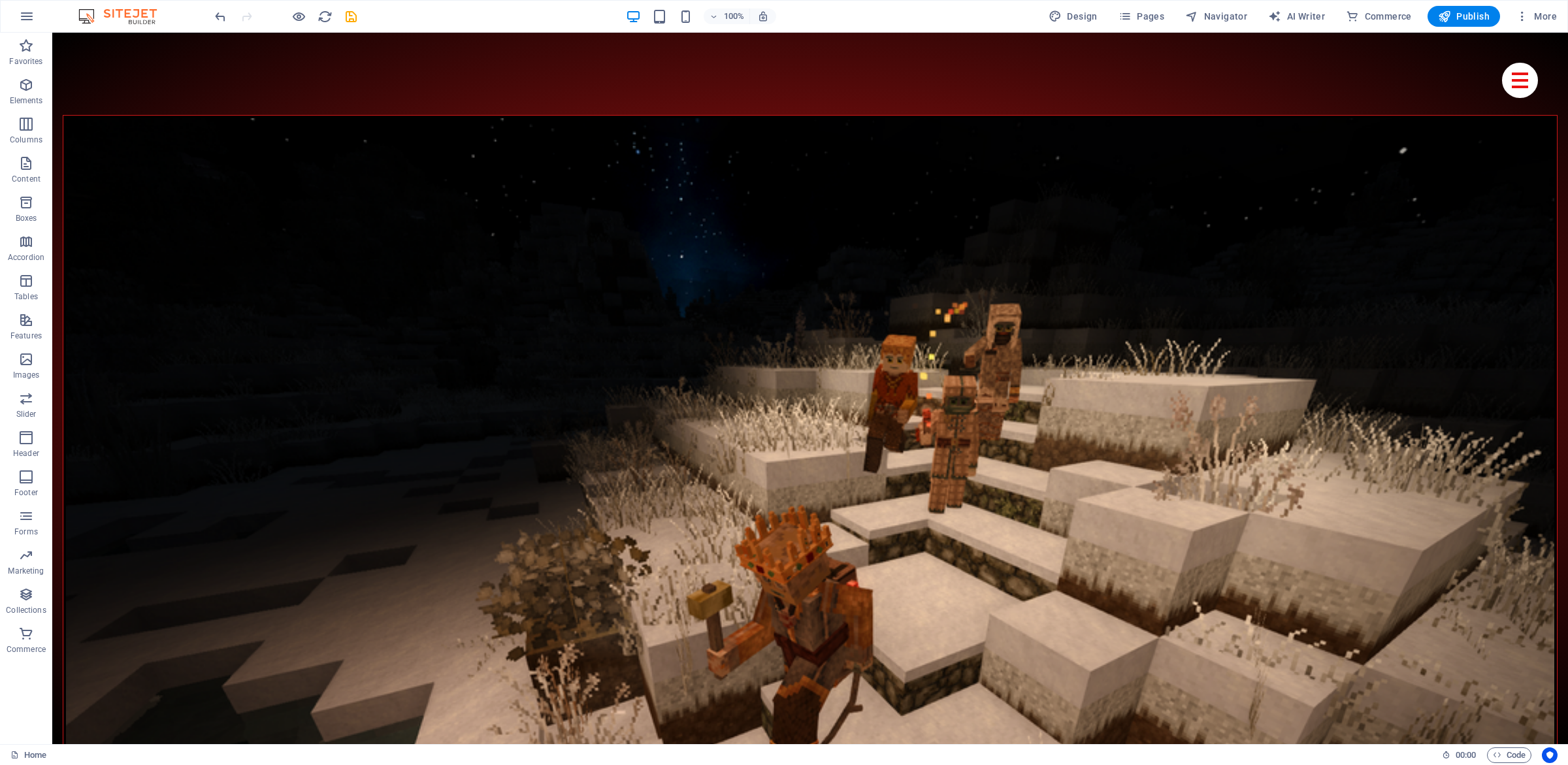
scroll to position [55, 0]
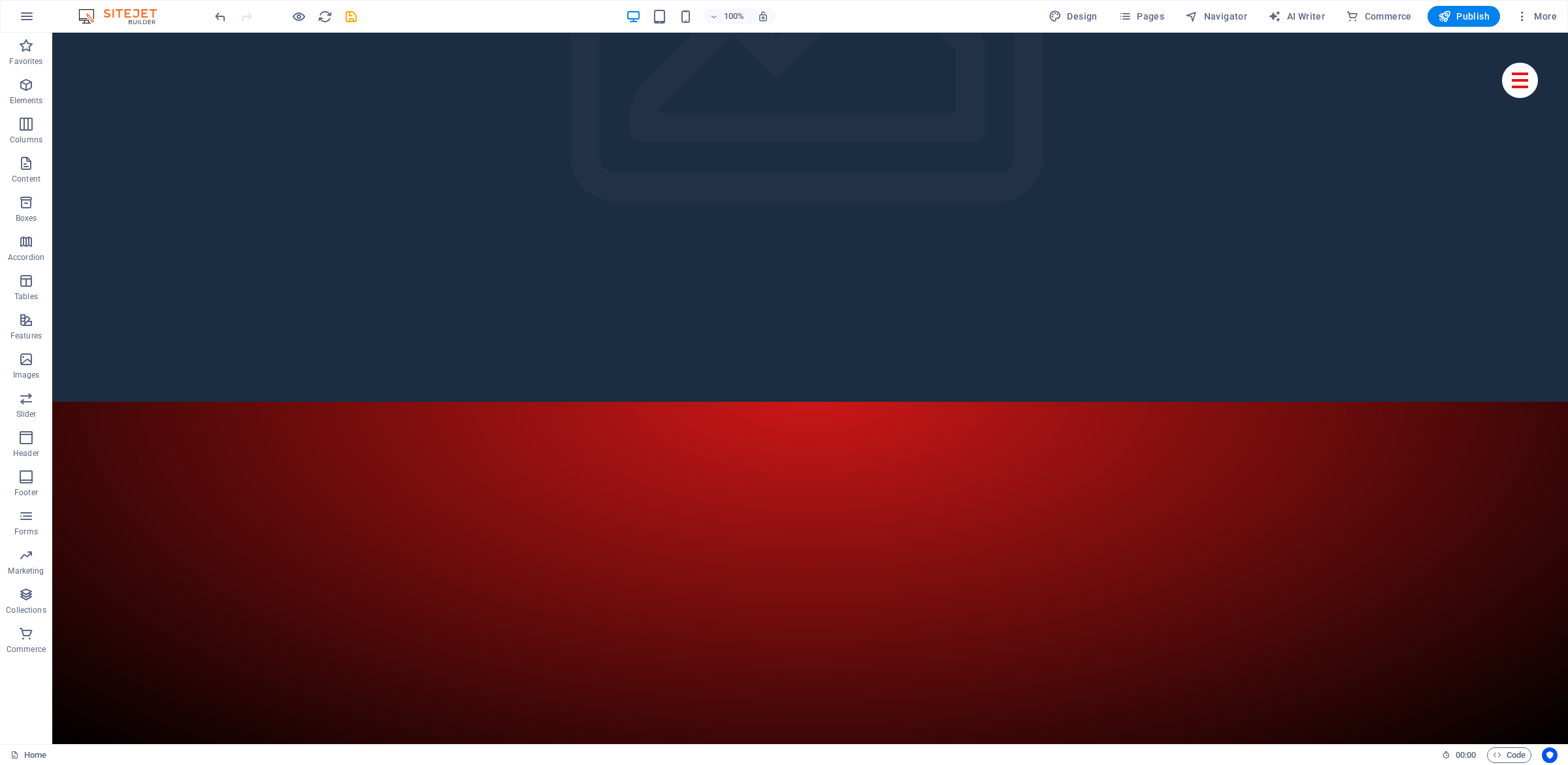
drag, startPoint x: 277, startPoint y: 457, endPoint x: 445, endPoint y: -29, distance: 514.2
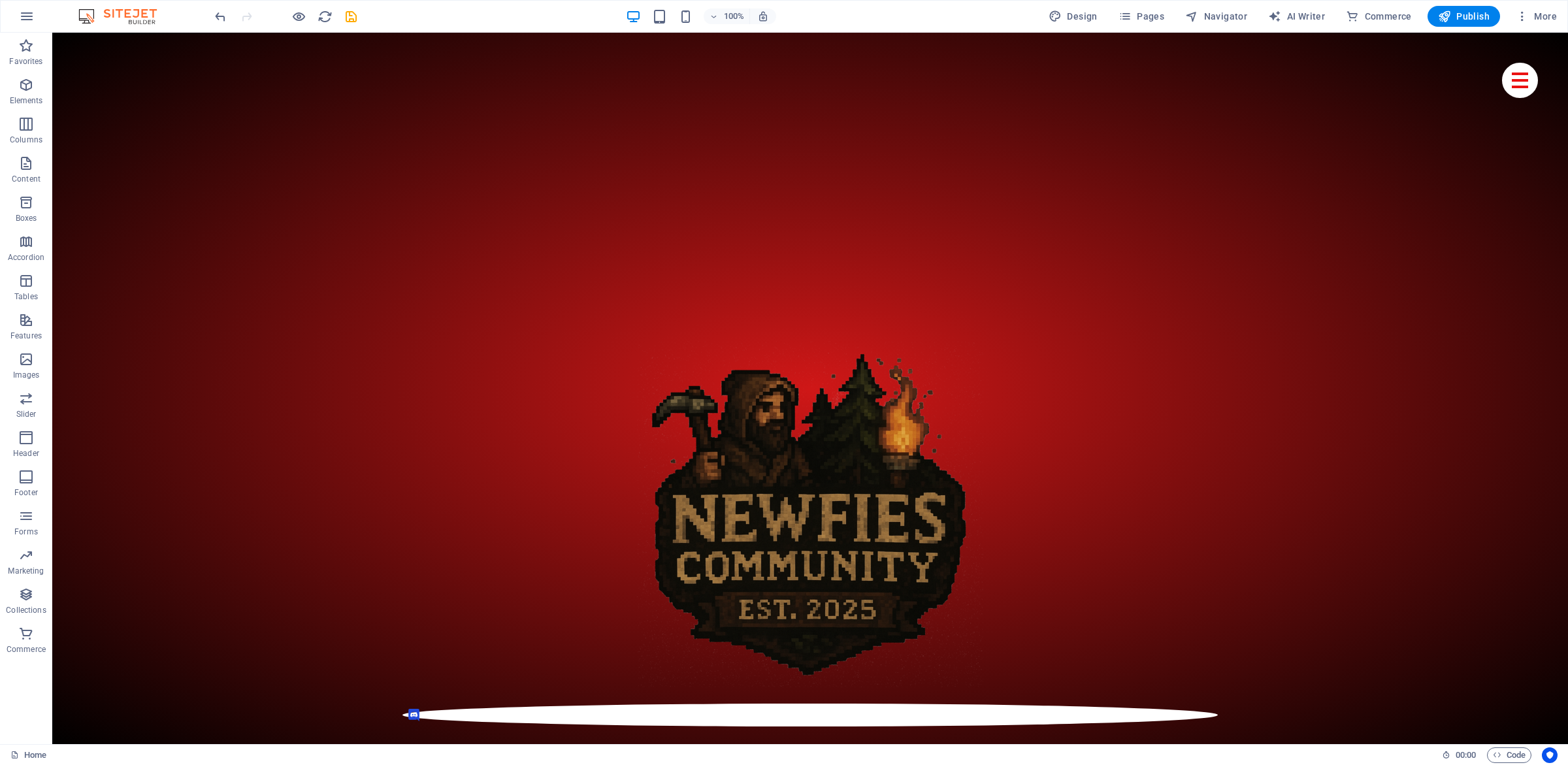
scroll to position [0, 0]
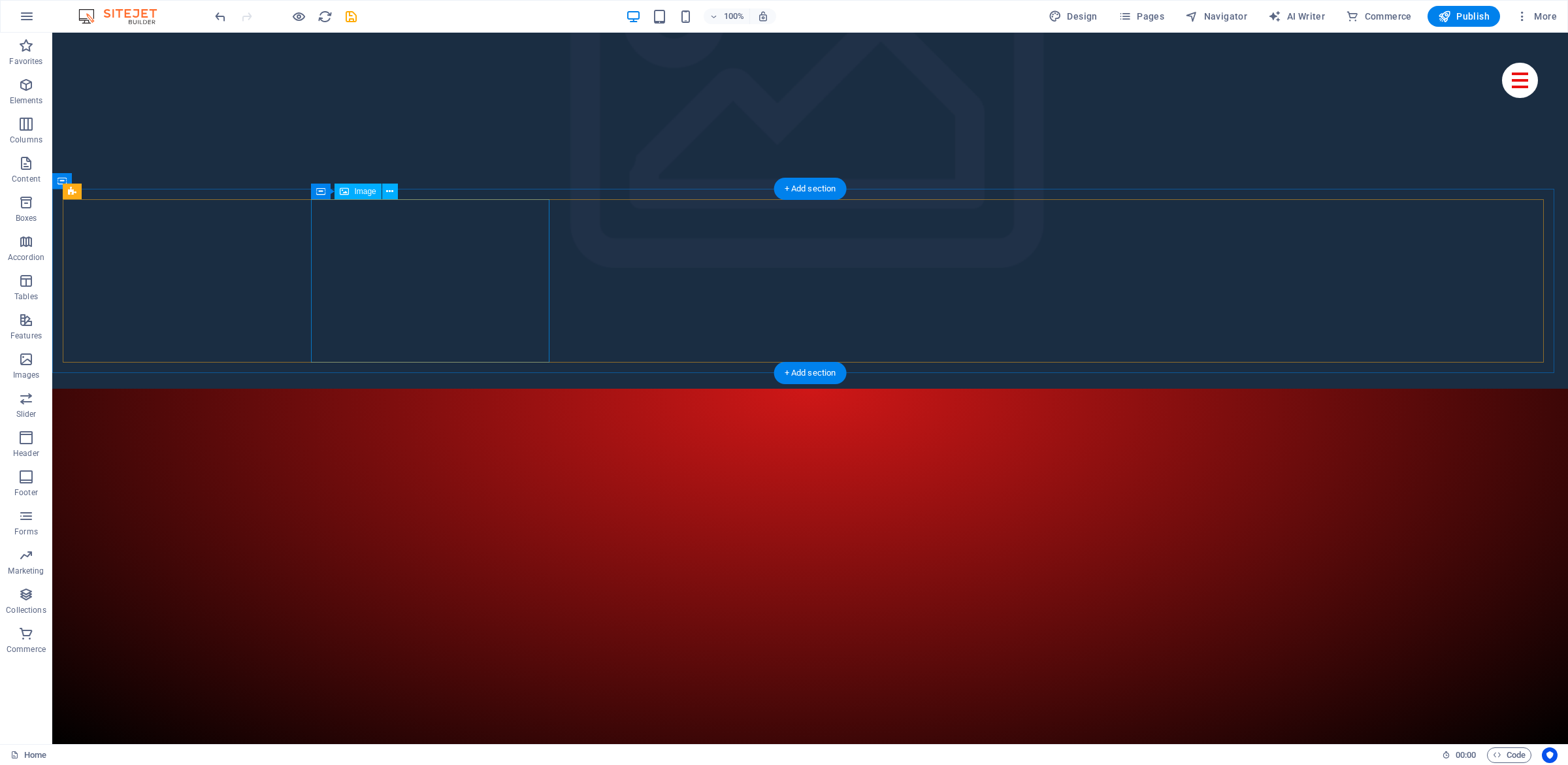
drag, startPoint x: 352, startPoint y: 380, endPoint x: 531, endPoint y: 261, distance: 214.9
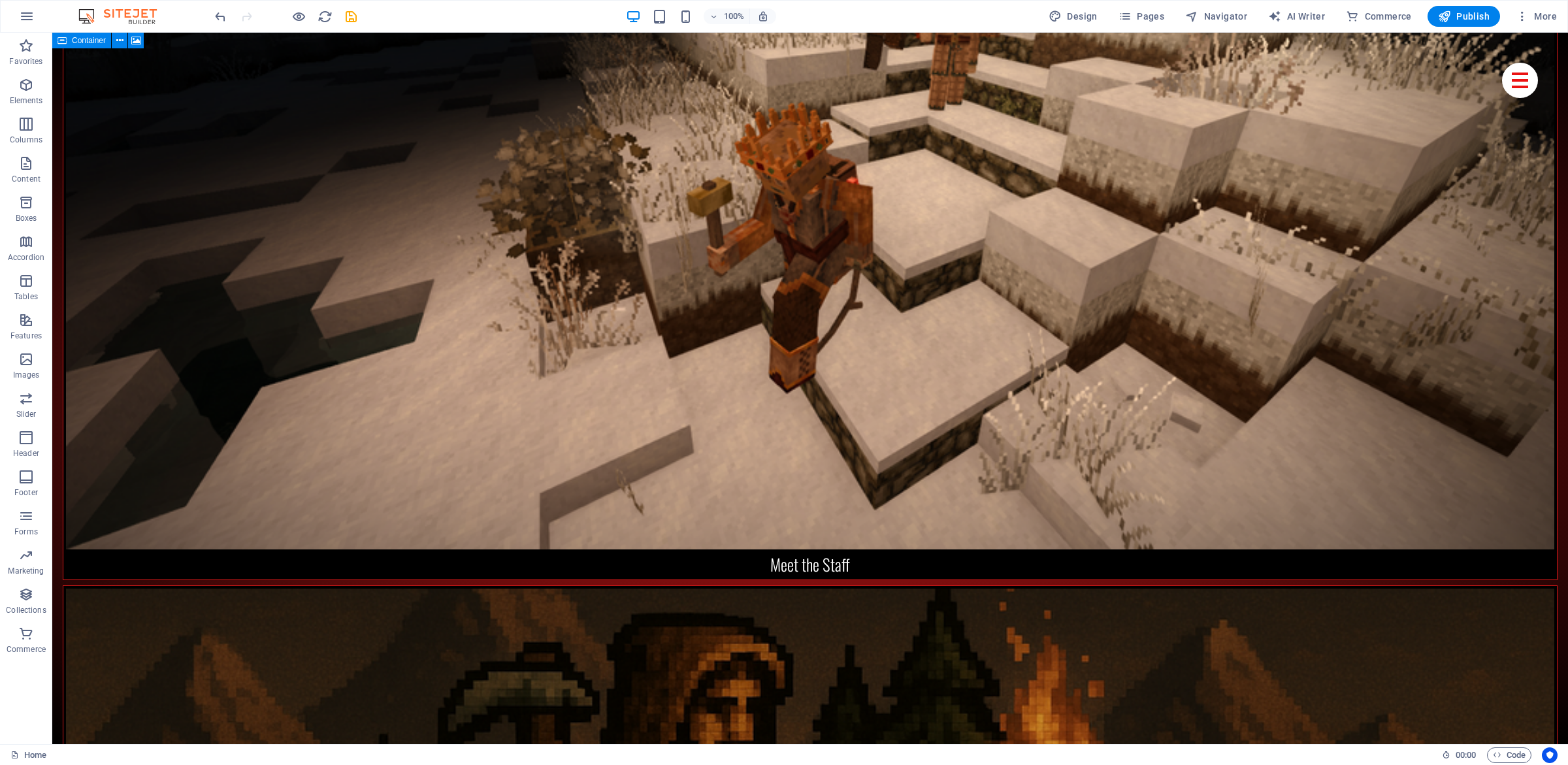
scroll to position [1069, 0]
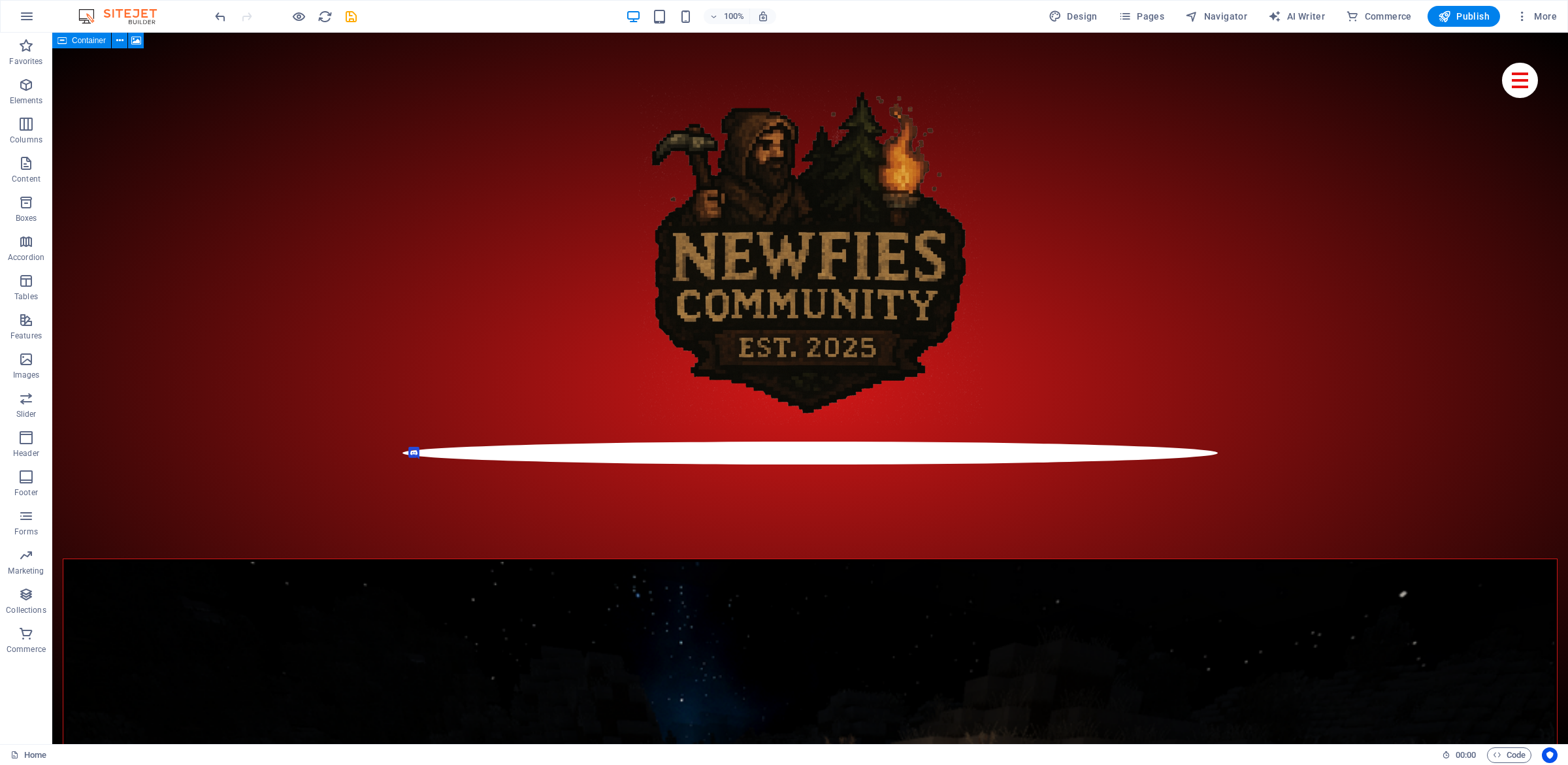
drag, startPoint x: 1390, startPoint y: 248, endPoint x: 1407, endPoint y: 32, distance: 216.7
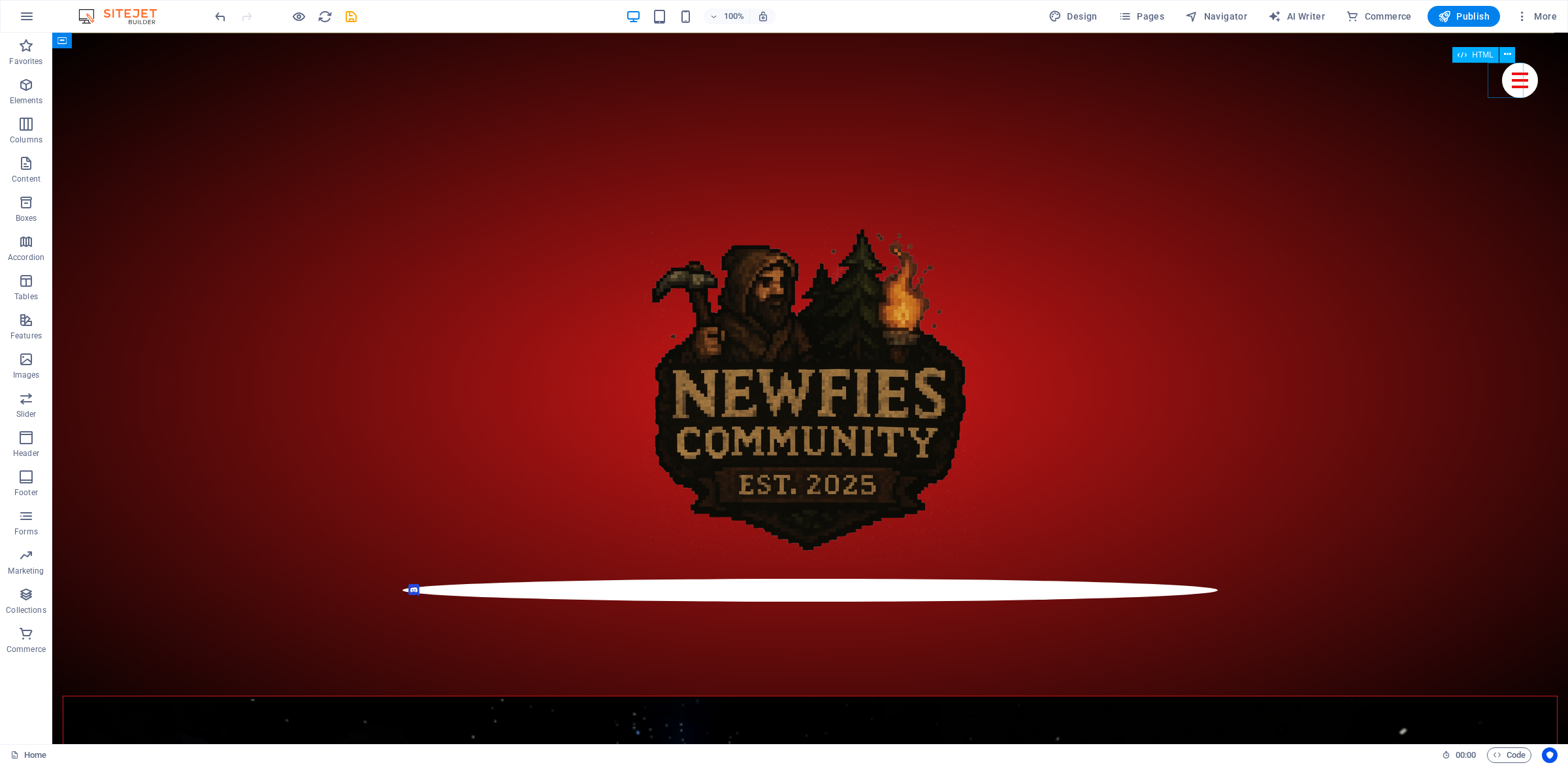
click at [1506, 88] on div at bounding box center [1520, 80] width 36 height 35
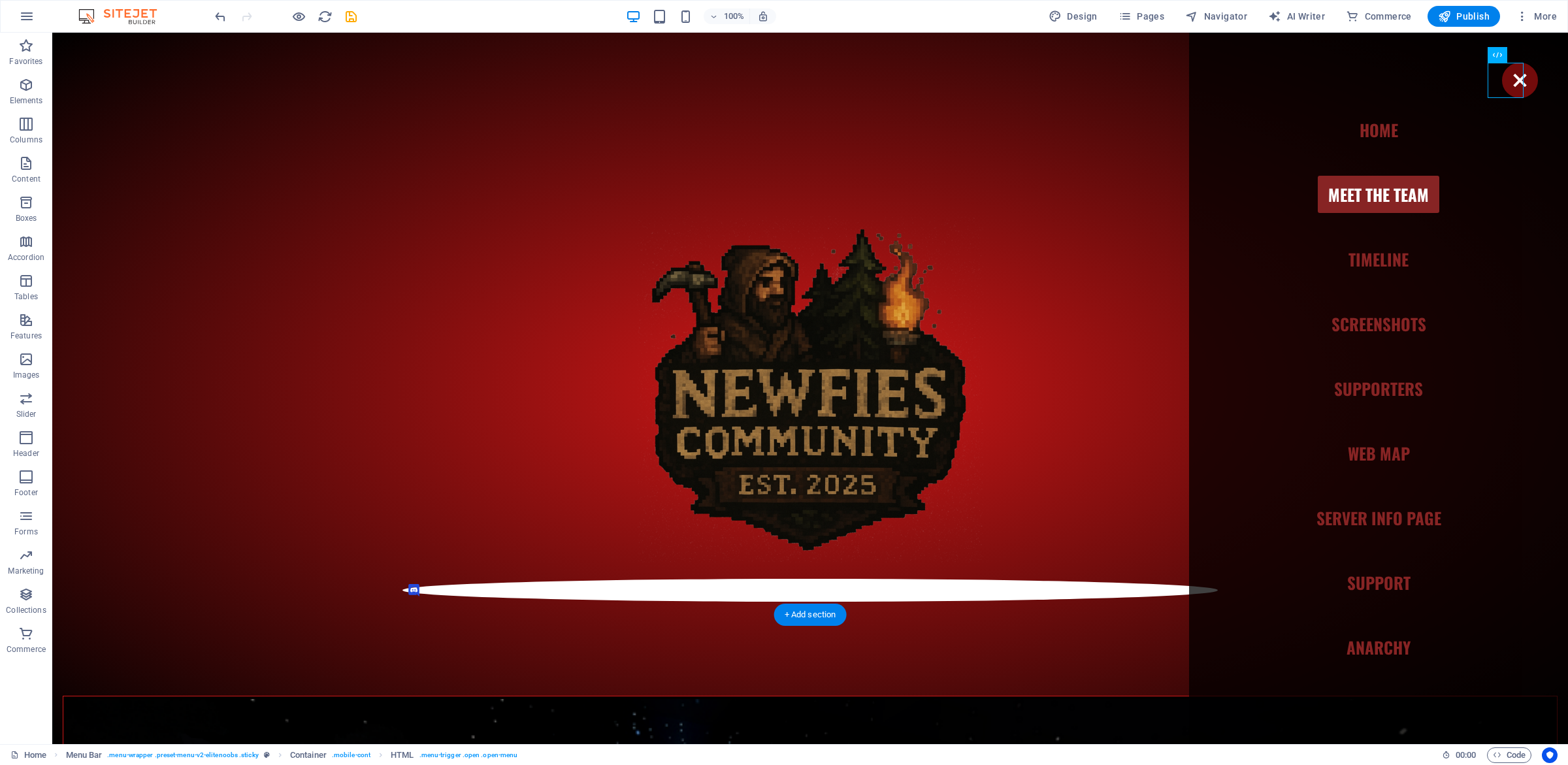
drag, startPoint x: 1126, startPoint y: 430, endPoint x: 1124, endPoint y: 313, distance: 117.0
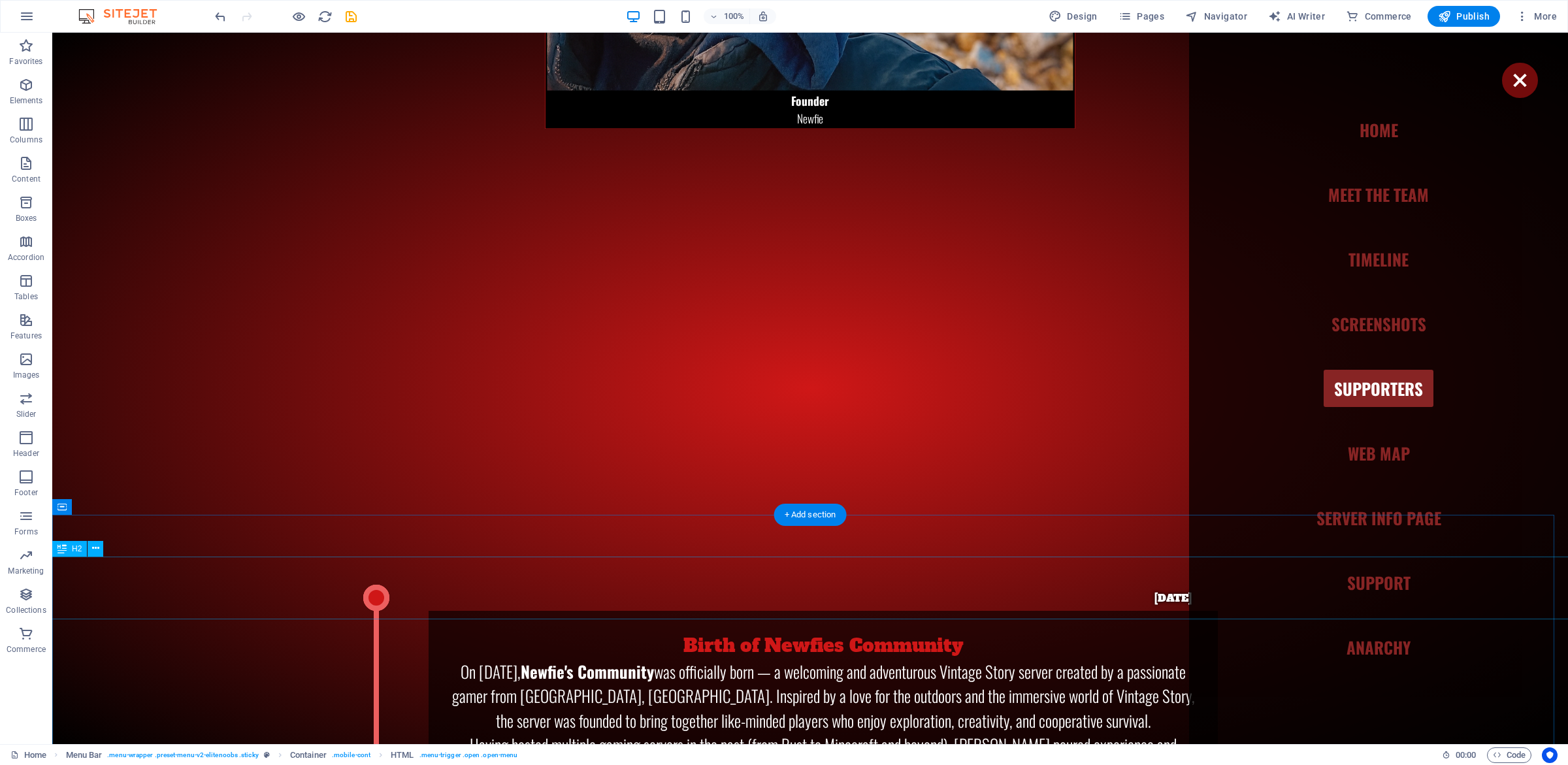
scroll to position [9049, 0]
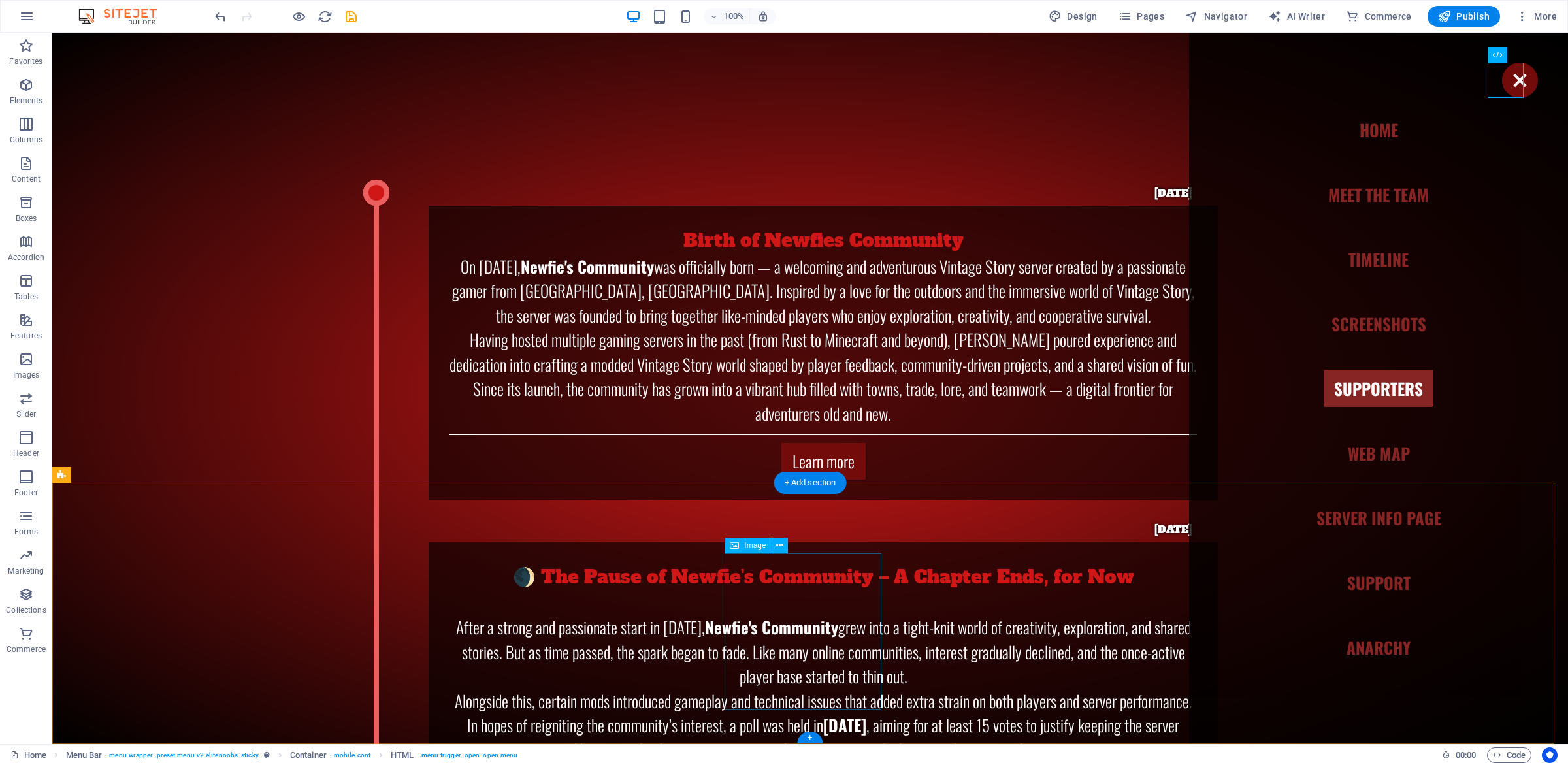
drag, startPoint x: 1123, startPoint y: 364, endPoint x: 879, endPoint y: 569, distance: 318.7
